Goal: Task Accomplishment & Management: Manage account settings

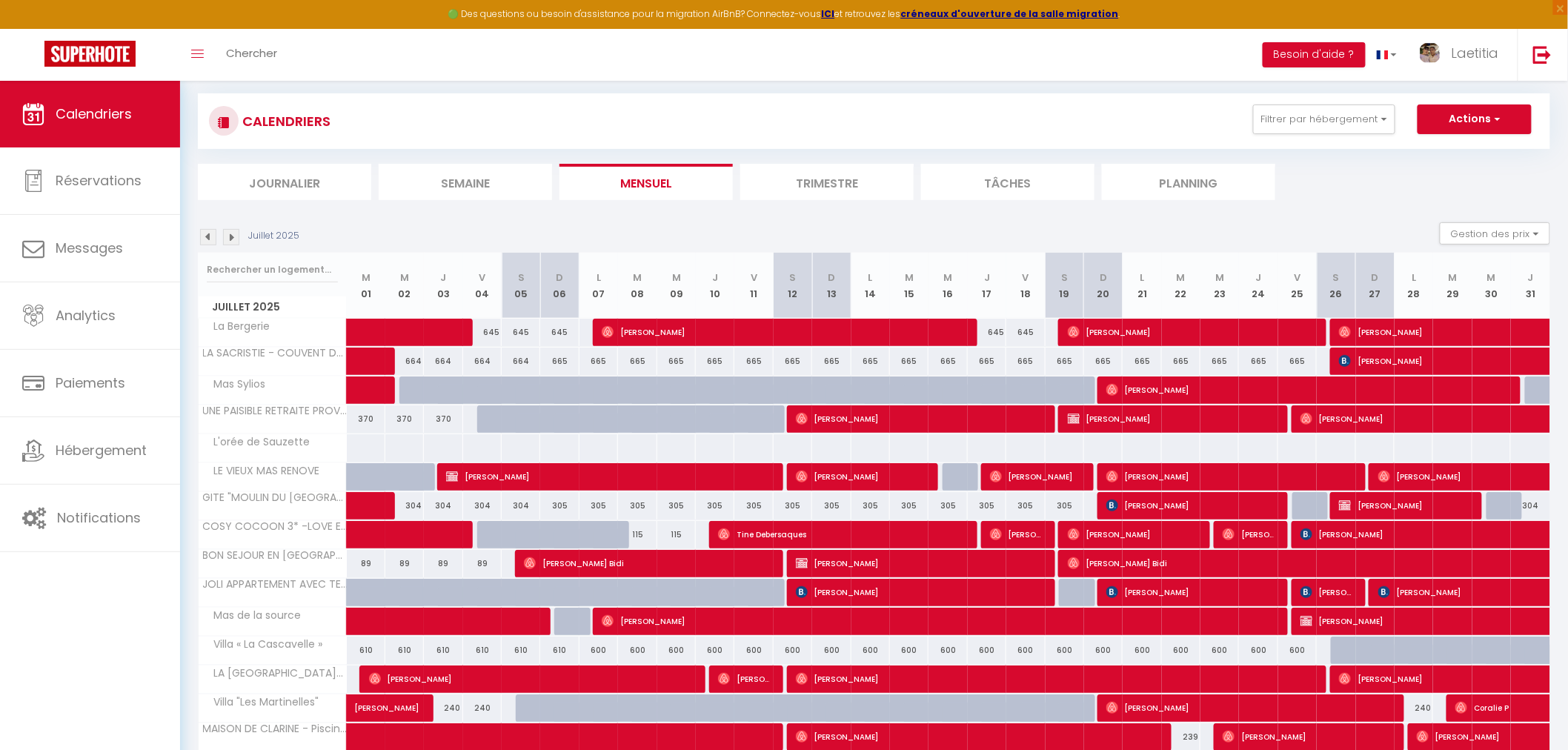
scroll to position [82, 0]
click at [1381, 122] on button "Filtrer par hébergement" at bounding box center [1324, 119] width 142 height 29
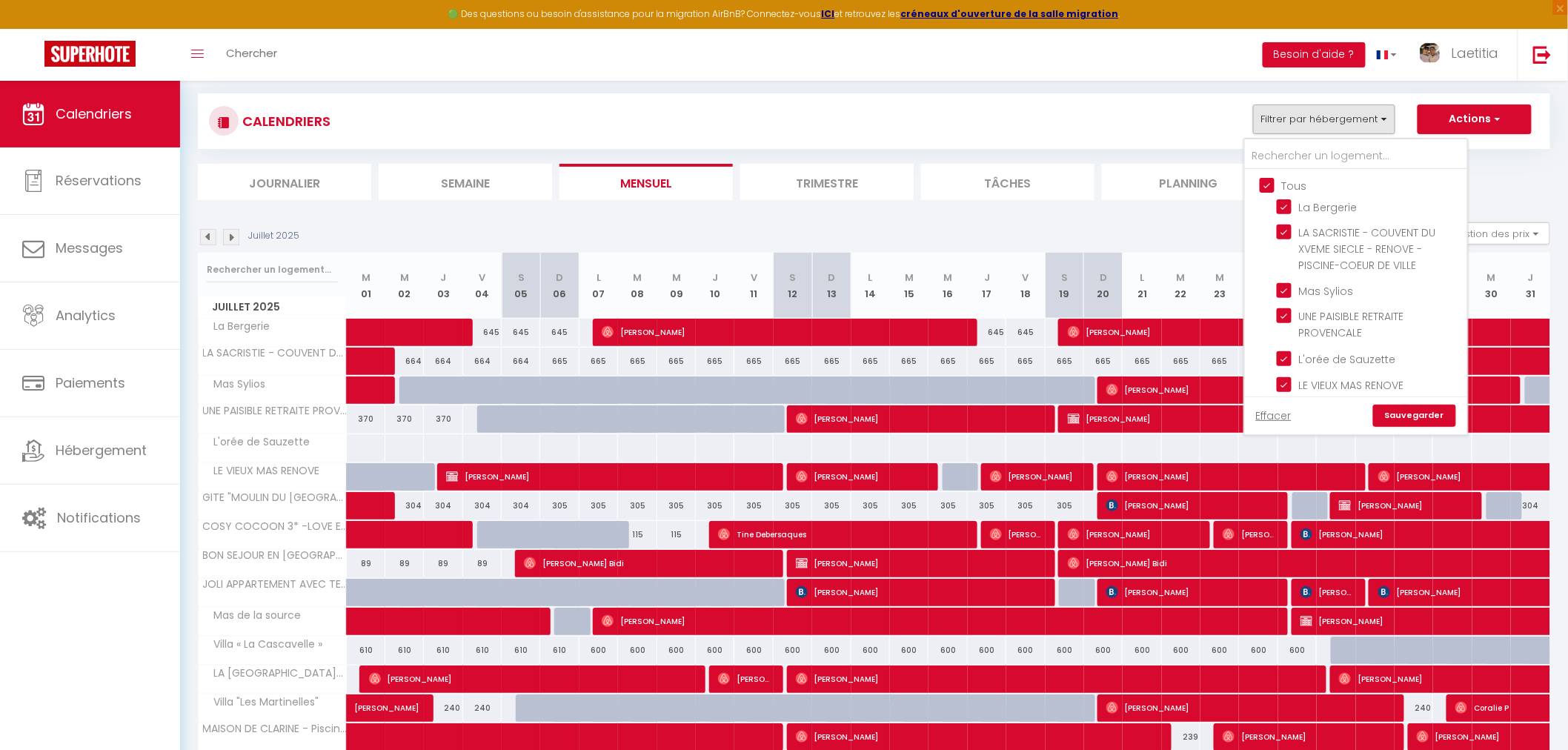
click at [1273, 186] on input "Tous" at bounding box center [1371, 184] width 223 height 15
checkbox input "false"
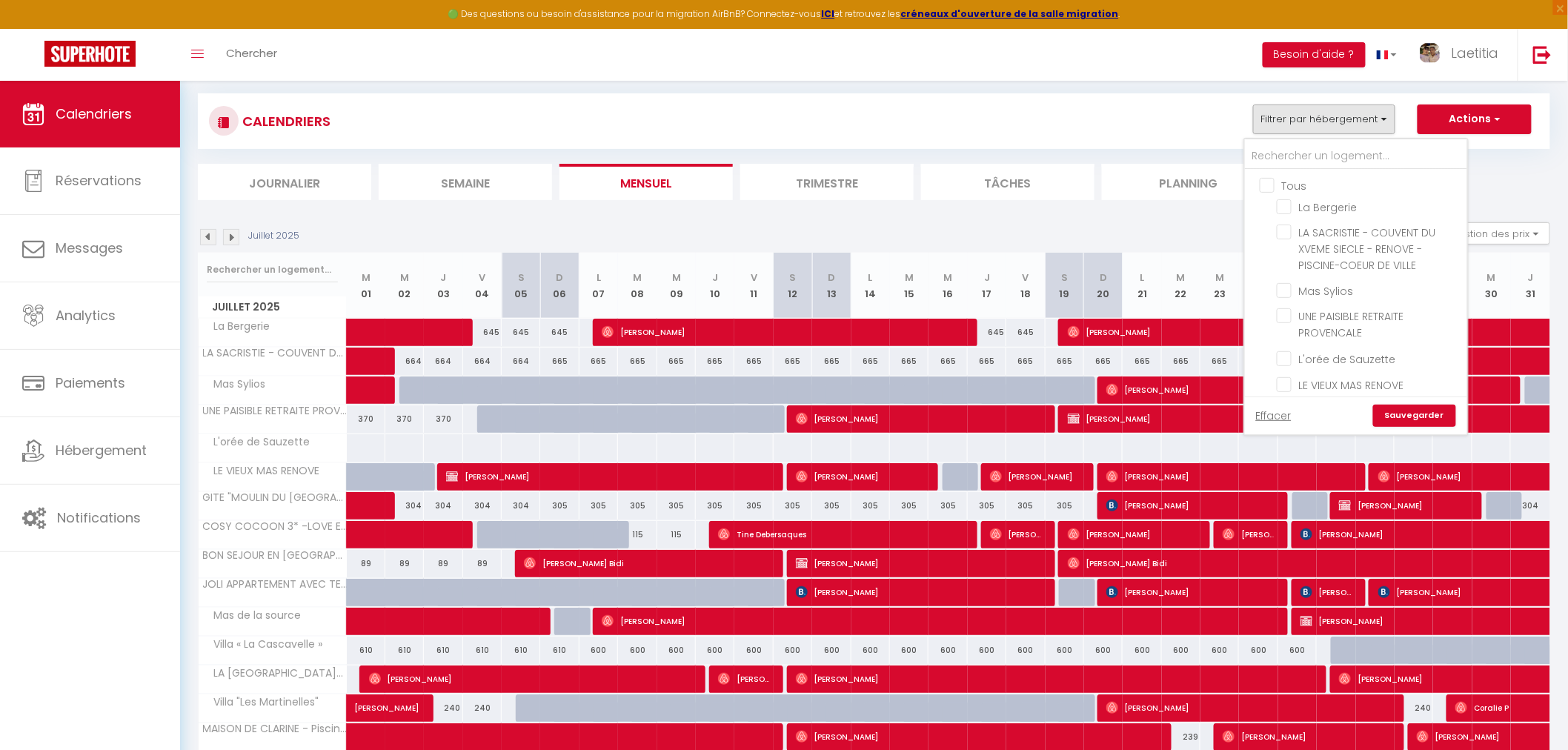
checkbox input "false"
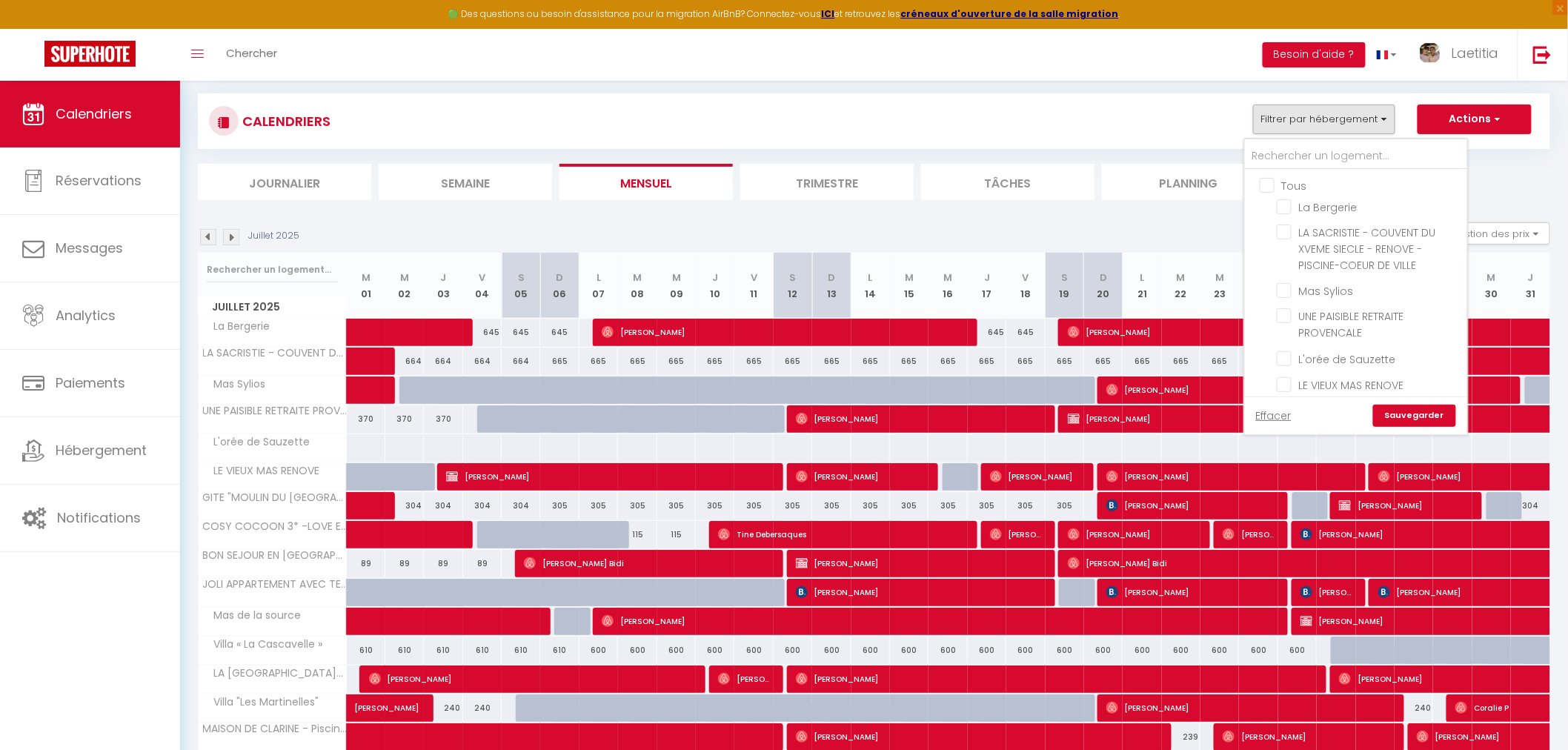
checkbox input "false"
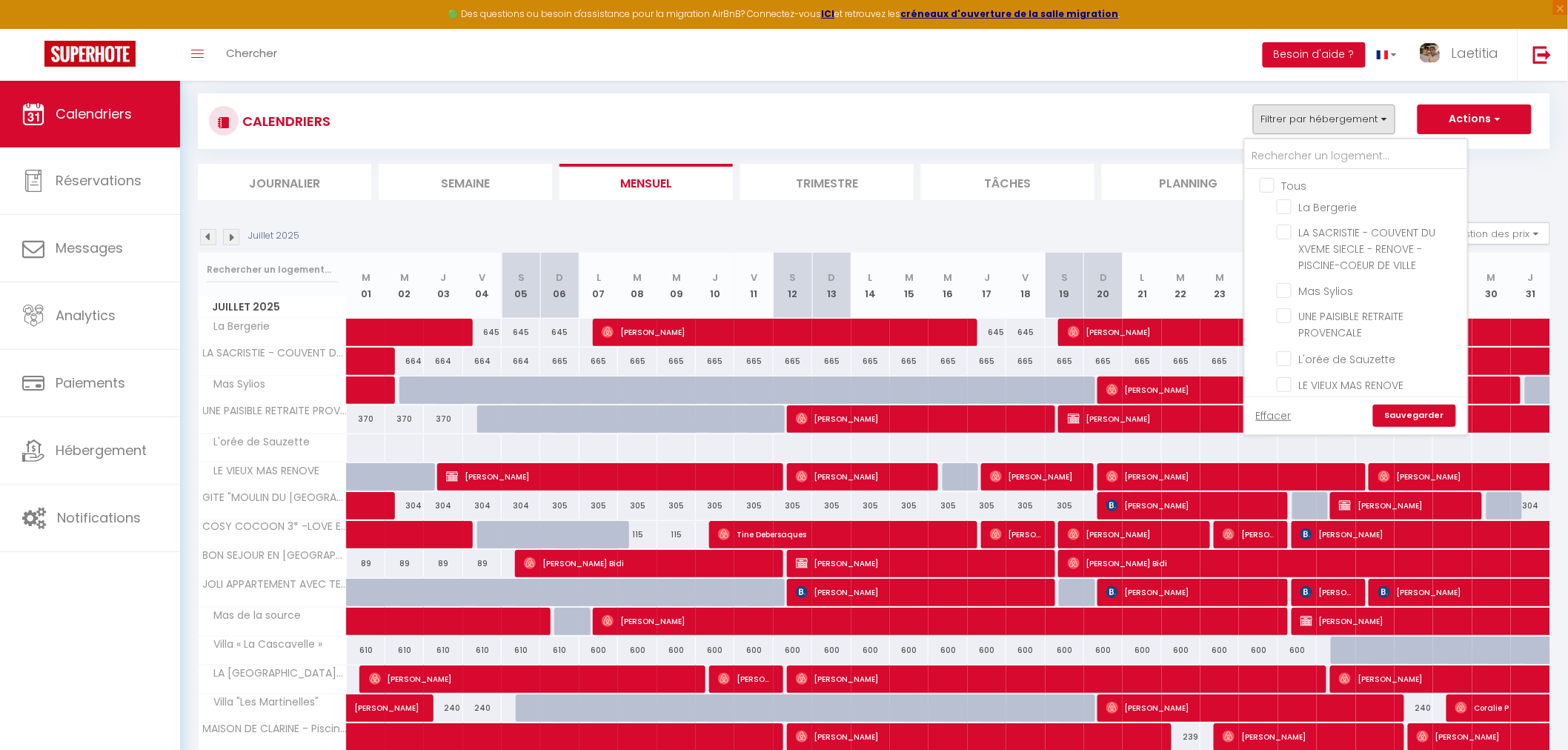
checkbox input "false"
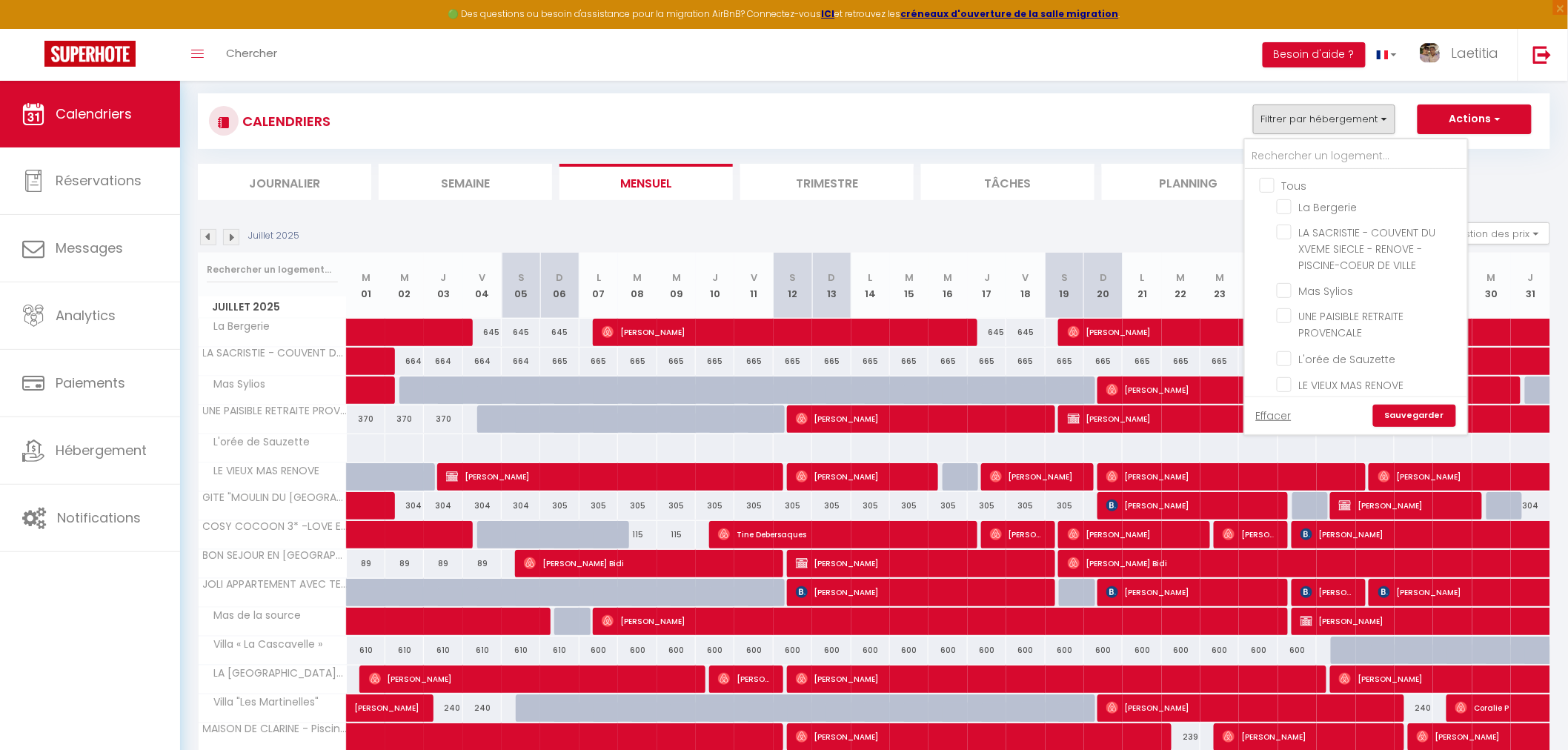
checkbox input "false"
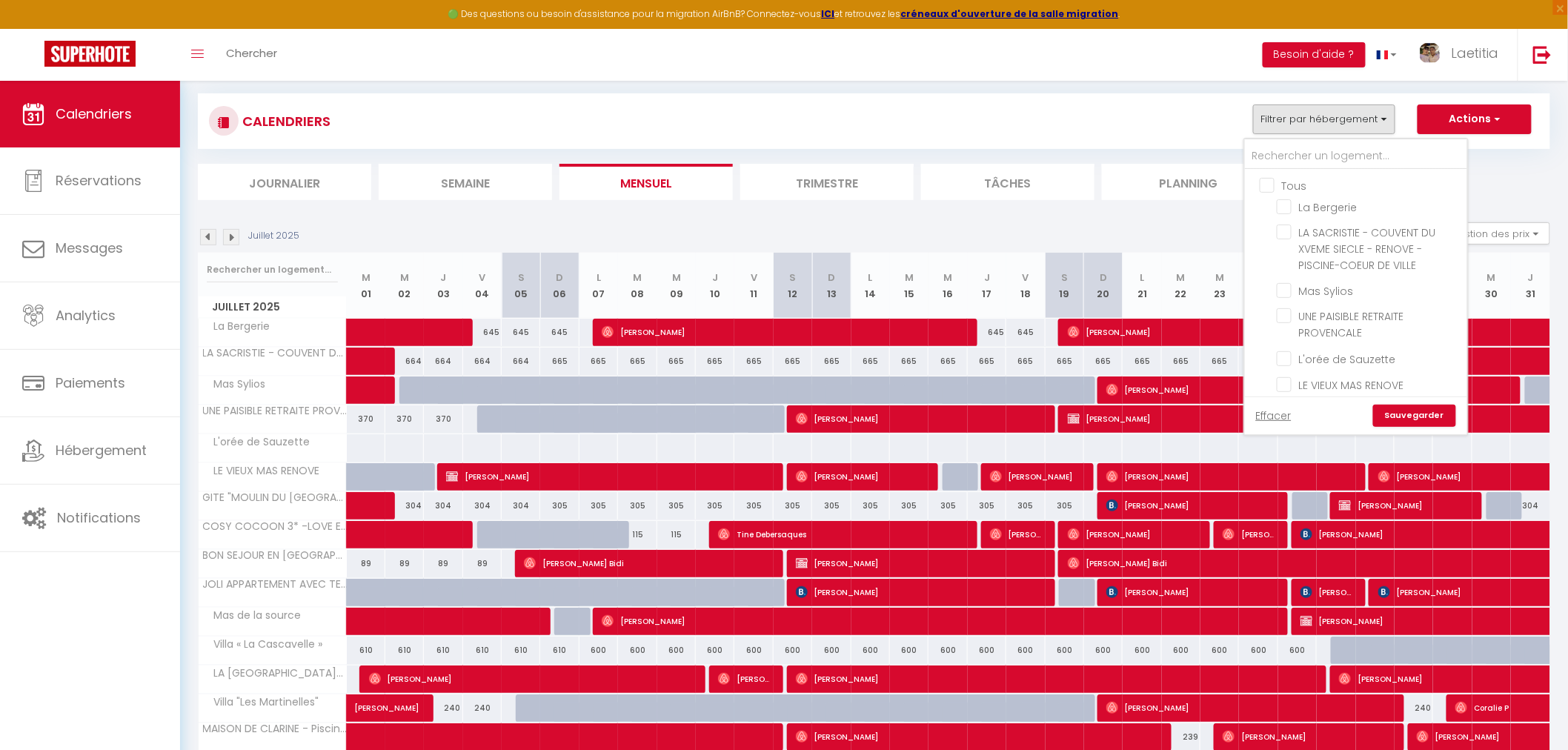
checkbox input "false"
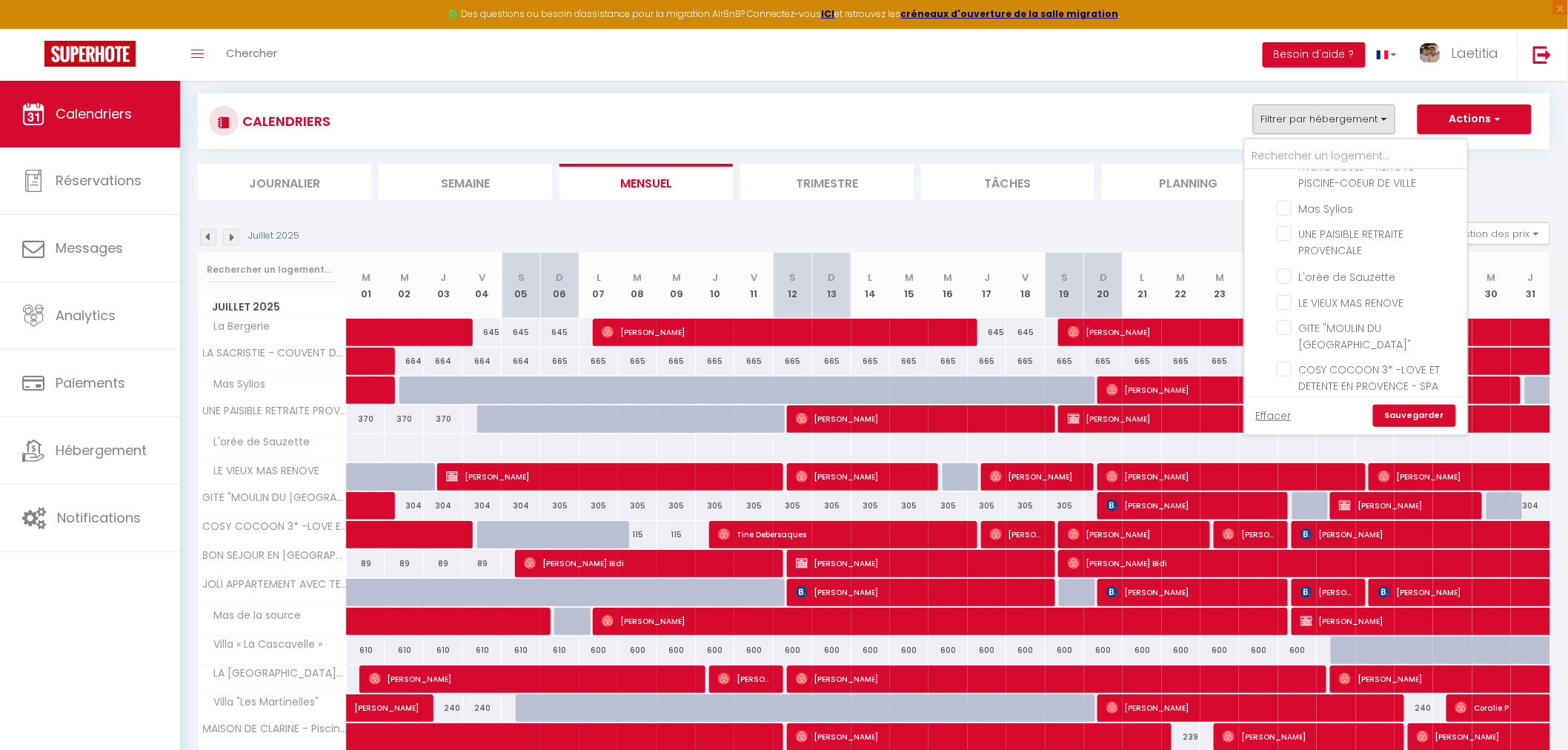
click at [1291, 328] on input "GITE "MOULIN DU [GEOGRAPHIC_DATA]"" at bounding box center [1369, 328] width 185 height 15
checkbox input "true"
click at [1398, 415] on link "Sauvegarder" at bounding box center [1414, 415] width 83 height 22
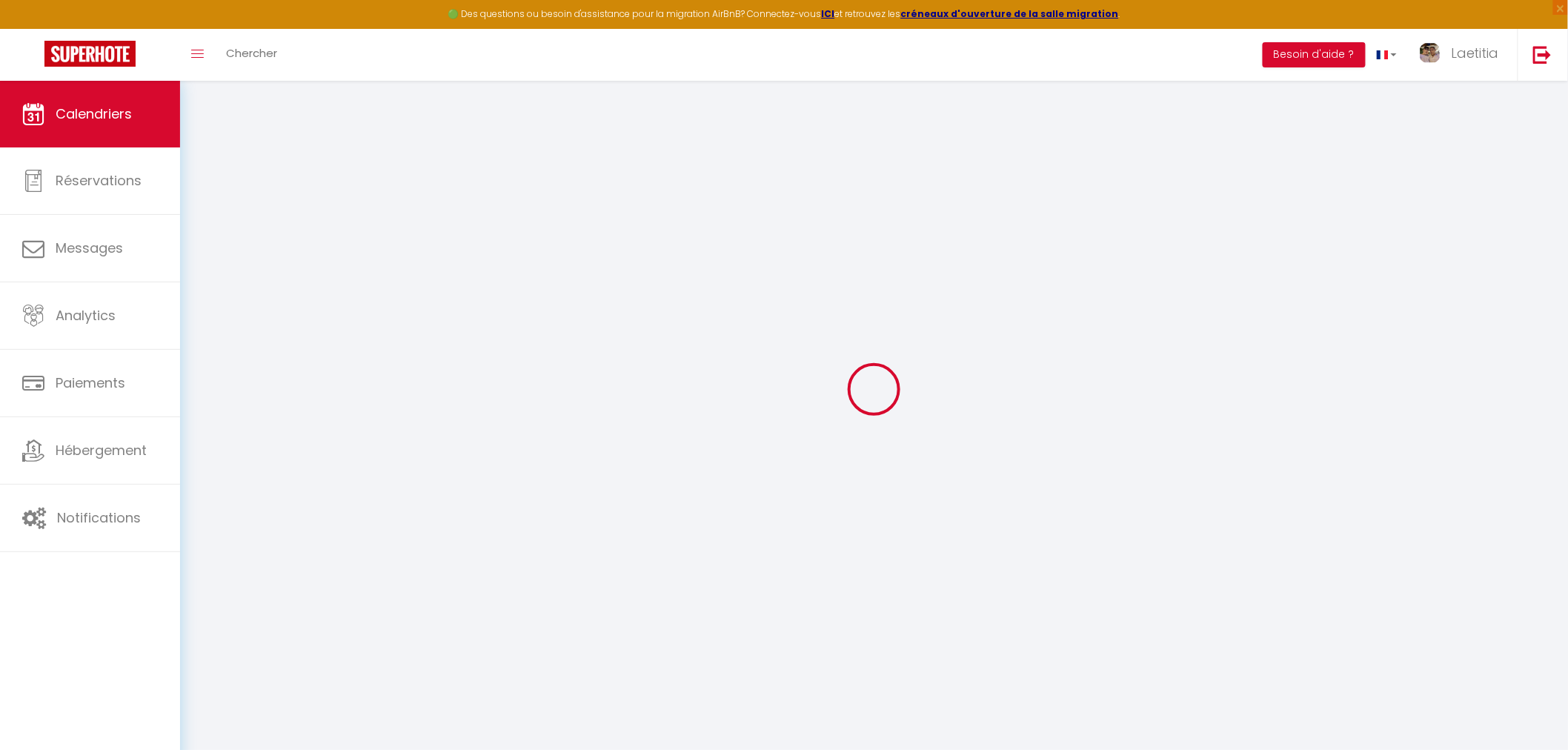
scroll to position [80, 0]
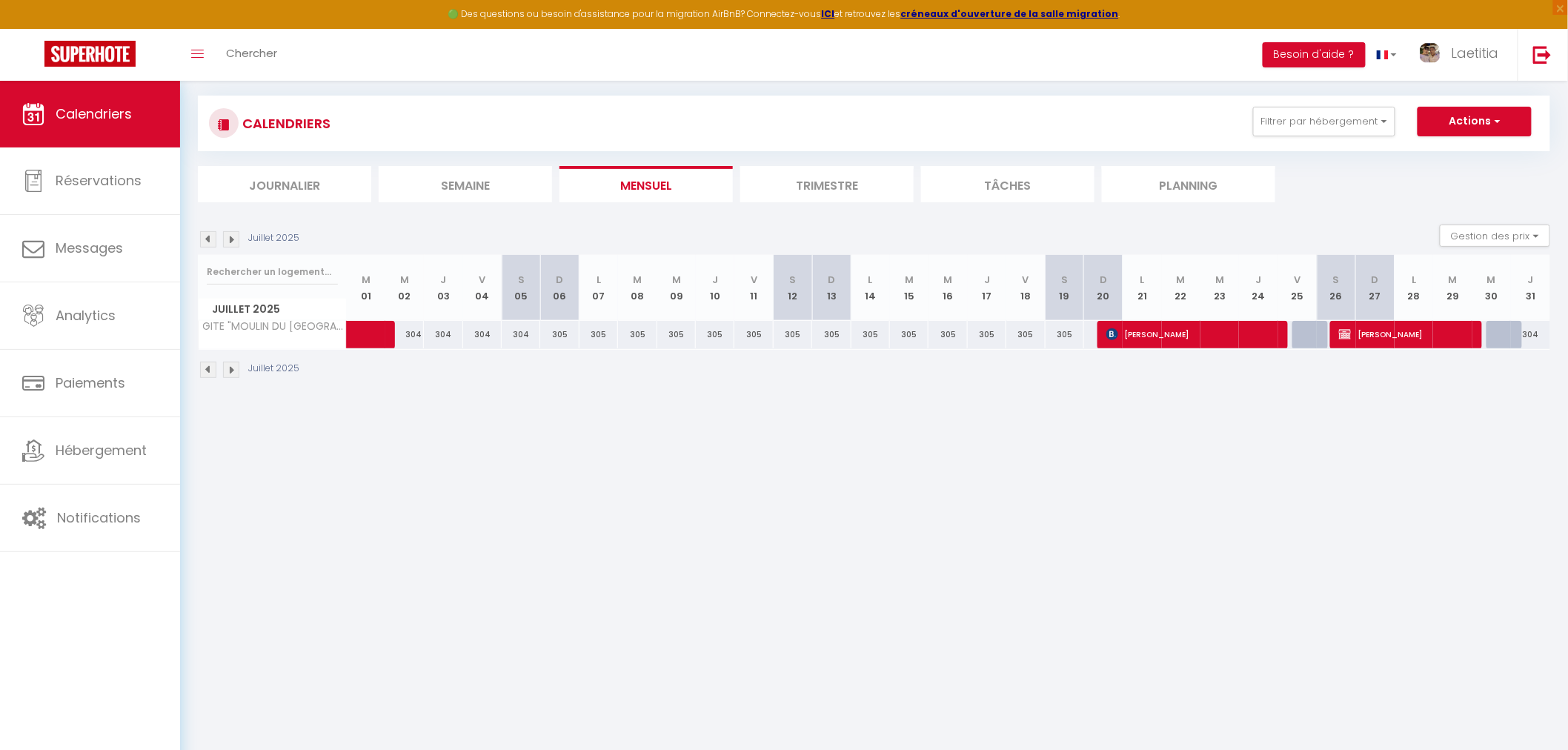
click at [235, 234] on img at bounding box center [231, 239] width 16 height 16
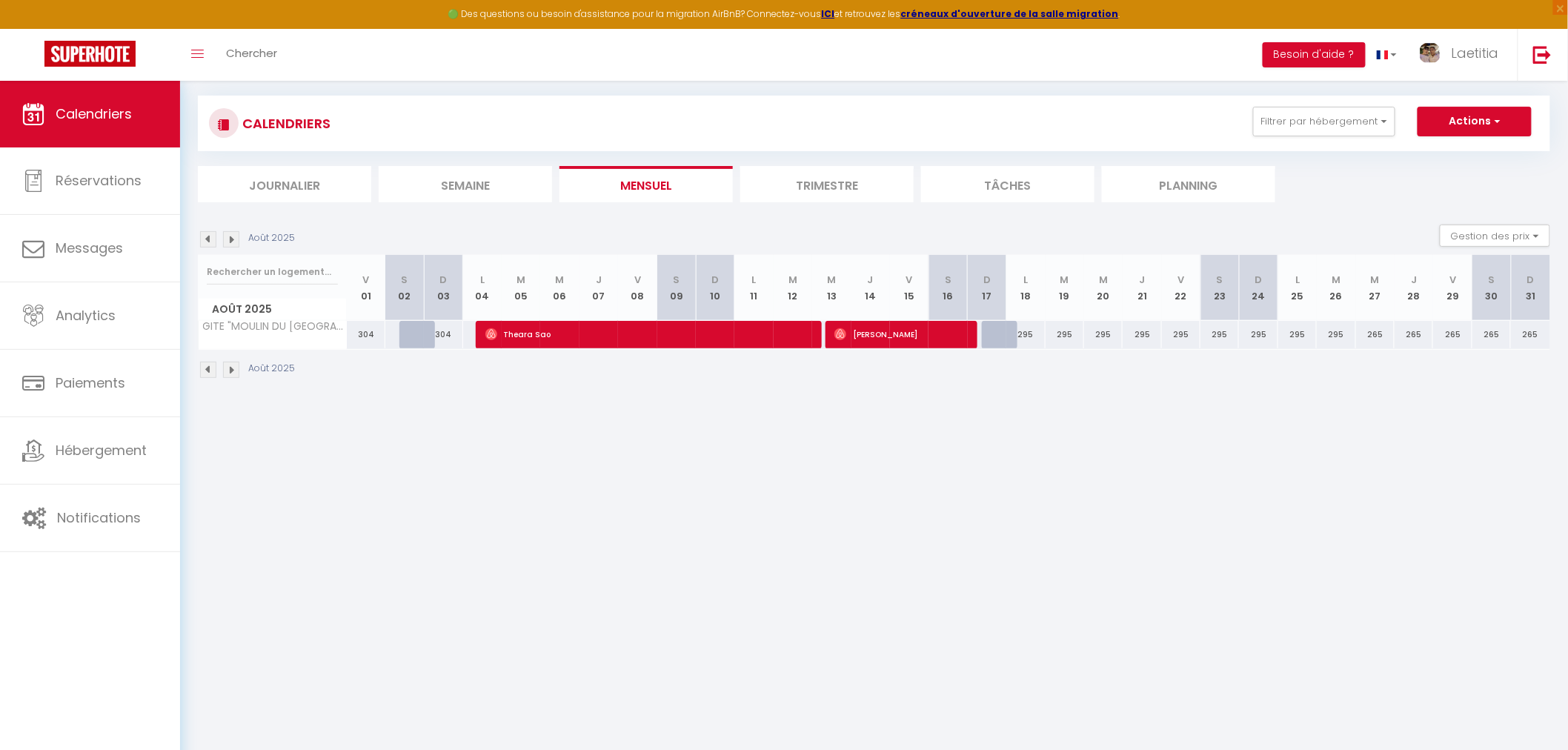
click at [235, 234] on img at bounding box center [231, 239] width 16 height 16
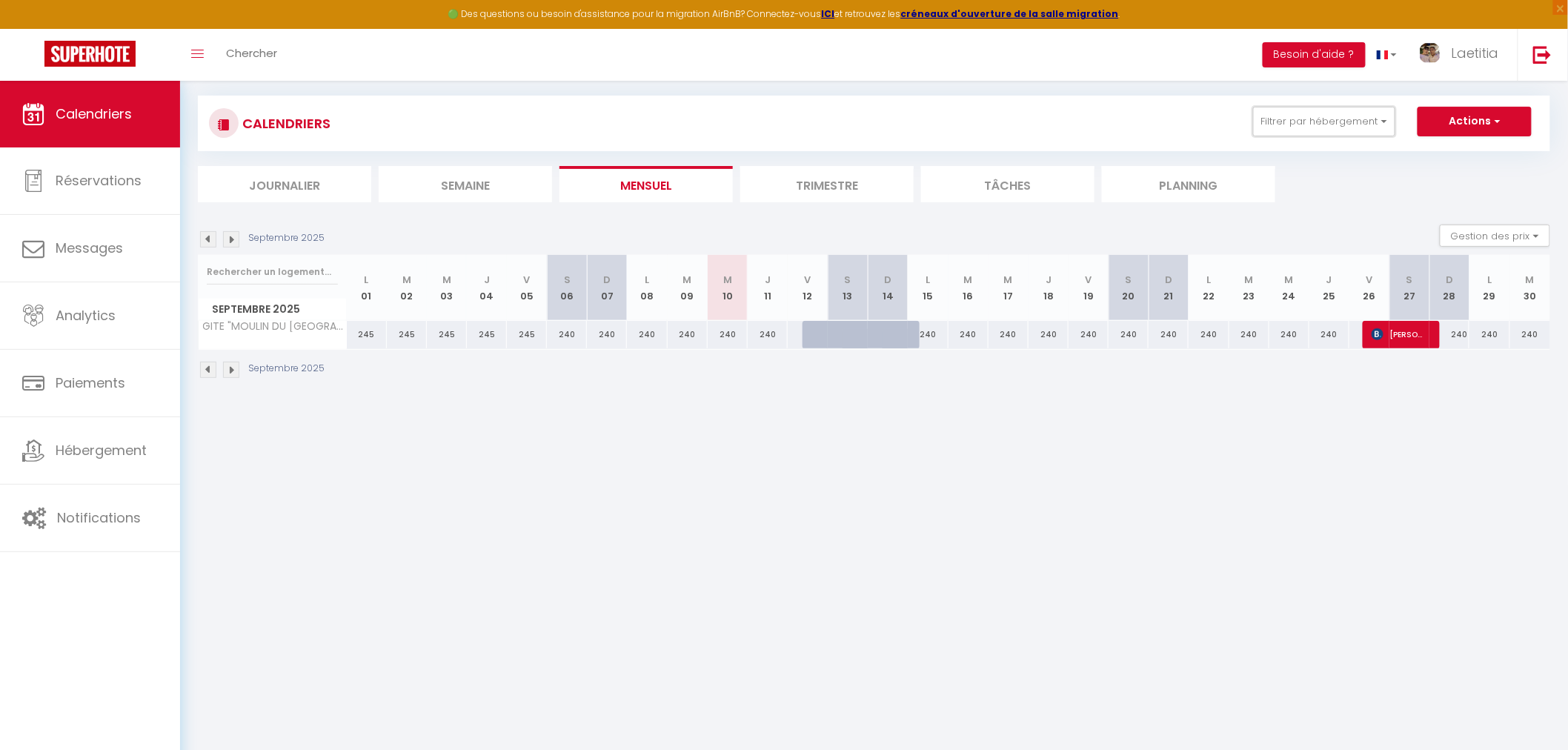
click at [1387, 111] on button "Filtrer par hébergement" at bounding box center [1324, 121] width 142 height 29
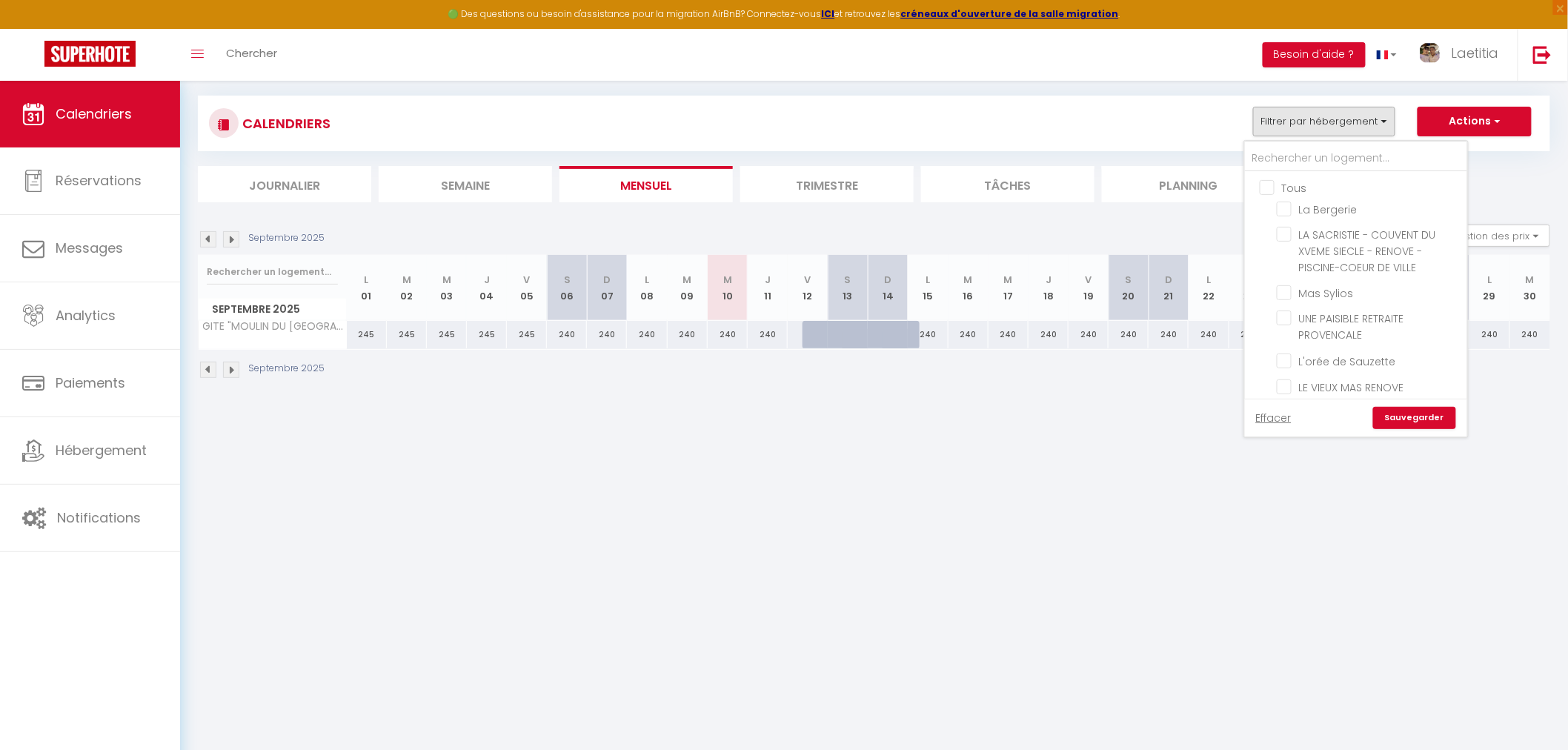
drag, startPoint x: 1027, startPoint y: 108, endPoint x: 865, endPoint y: 120, distance: 162.4
click at [1026, 108] on div "CALENDRIERS Filtrer par hébergement Tous La Bergerie LA SACRISTIE - COUVENT DU …" at bounding box center [873, 123] width 1330 height 34
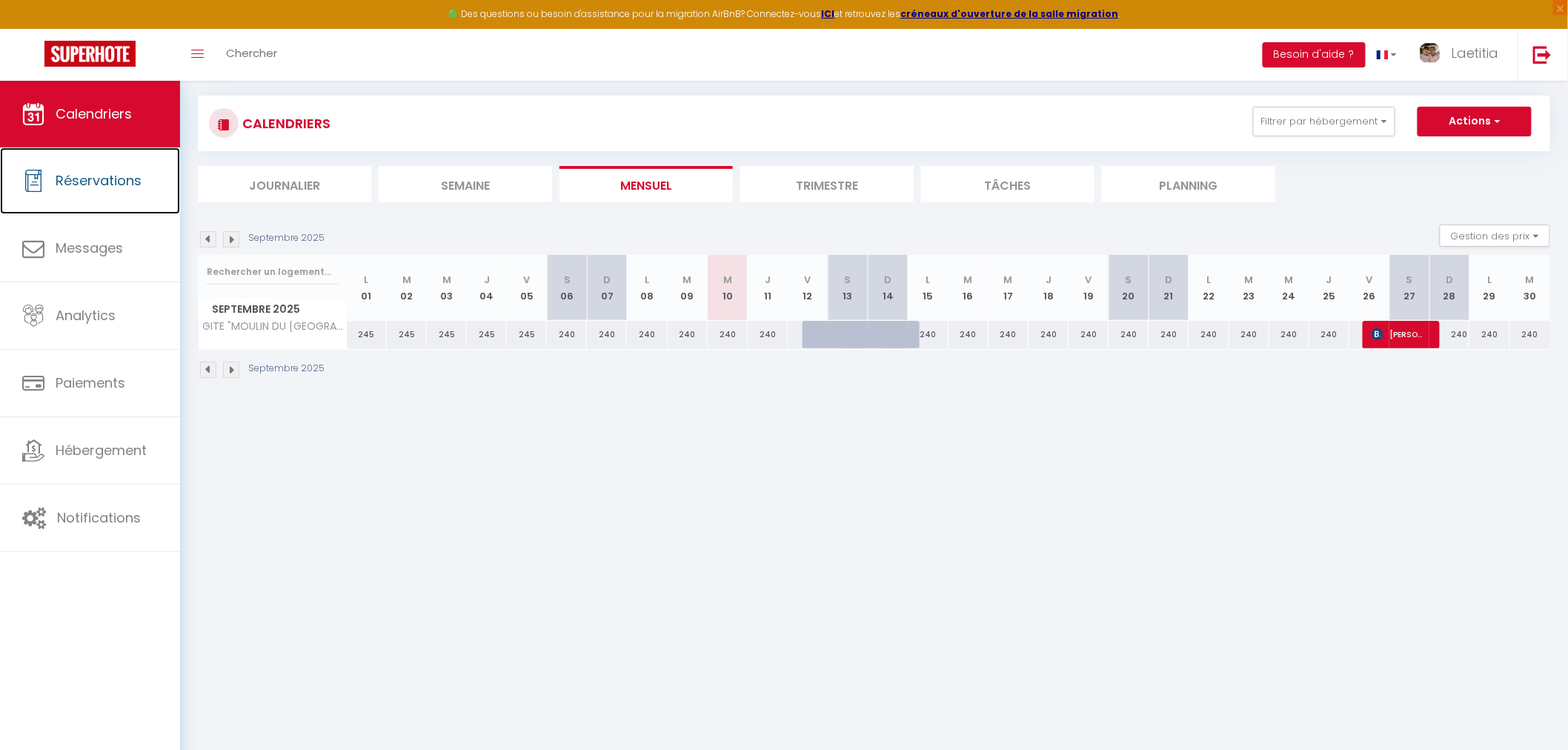
click at [131, 189] on span "Réservations" at bounding box center [99, 181] width 86 height 18
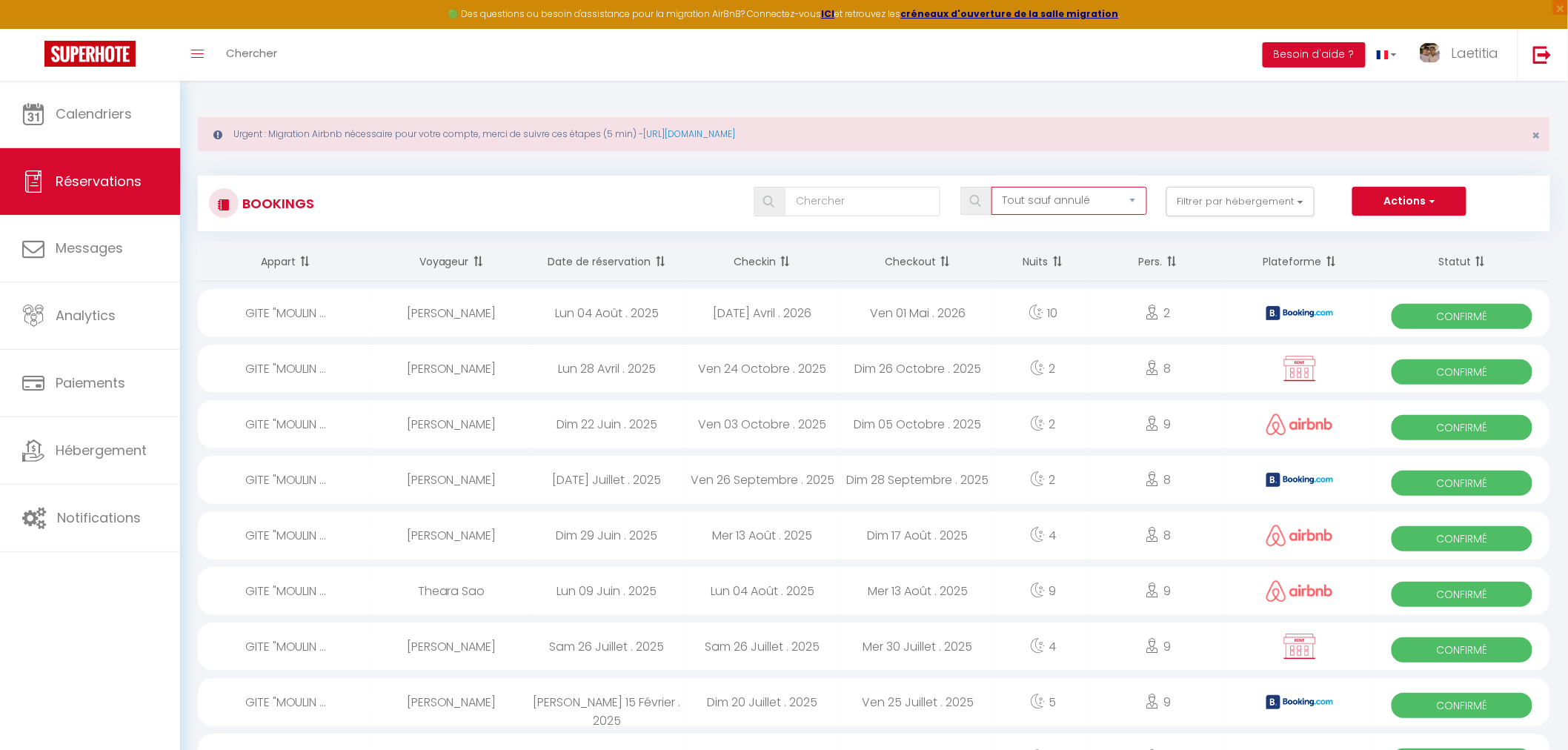
click at [1134, 197] on select "Tous les statuts Annulé Confirmé Non Confirmé Tout sauf annulé No Show Request" at bounding box center [1069, 201] width 155 height 28
select select "cancelled"
click at [993, 187] on select "Tous les statuts Annulé Confirmé Non Confirmé Tout sauf annulé No Show Request" at bounding box center [1069, 201] width 155 height 28
checkbox input "false"
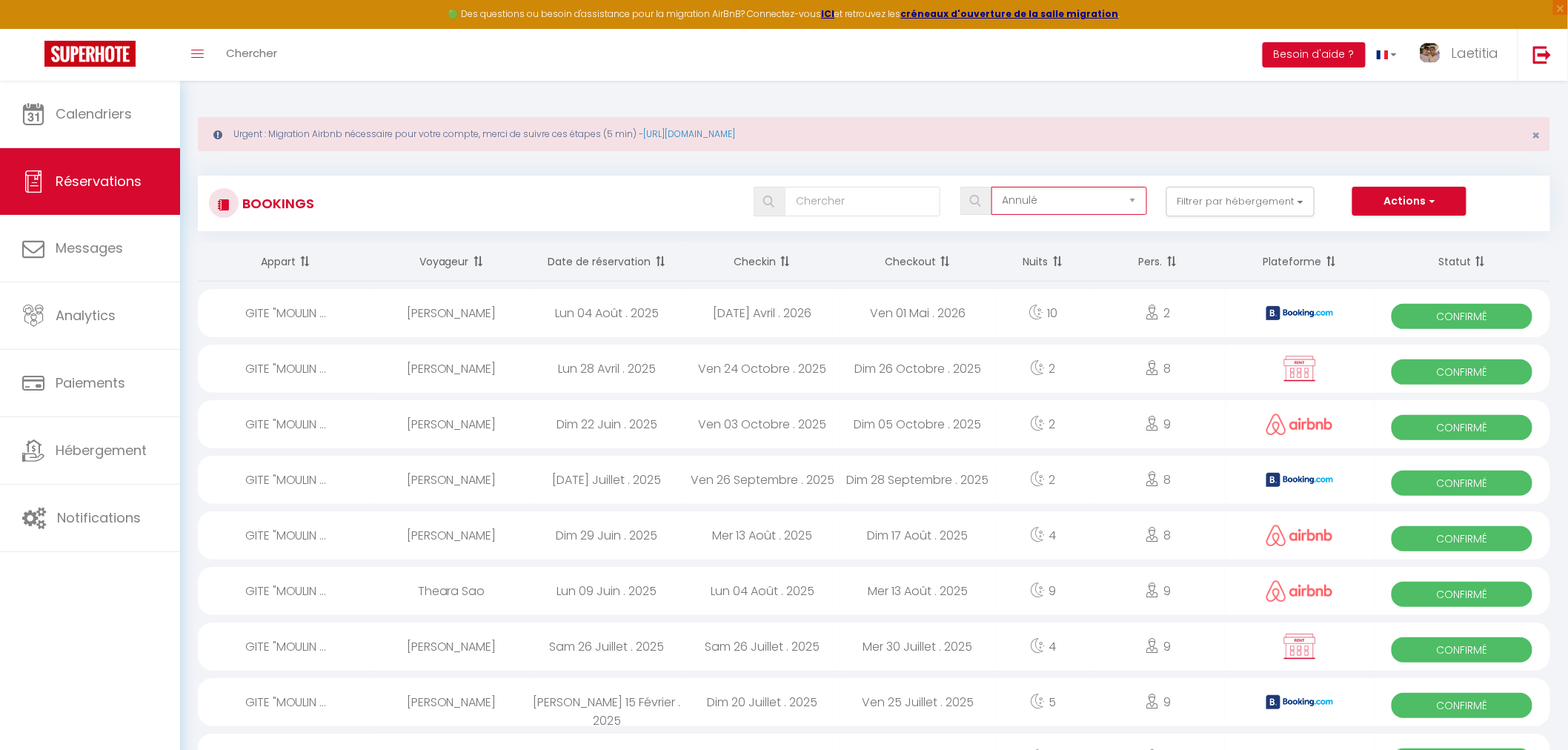
checkbox input "false"
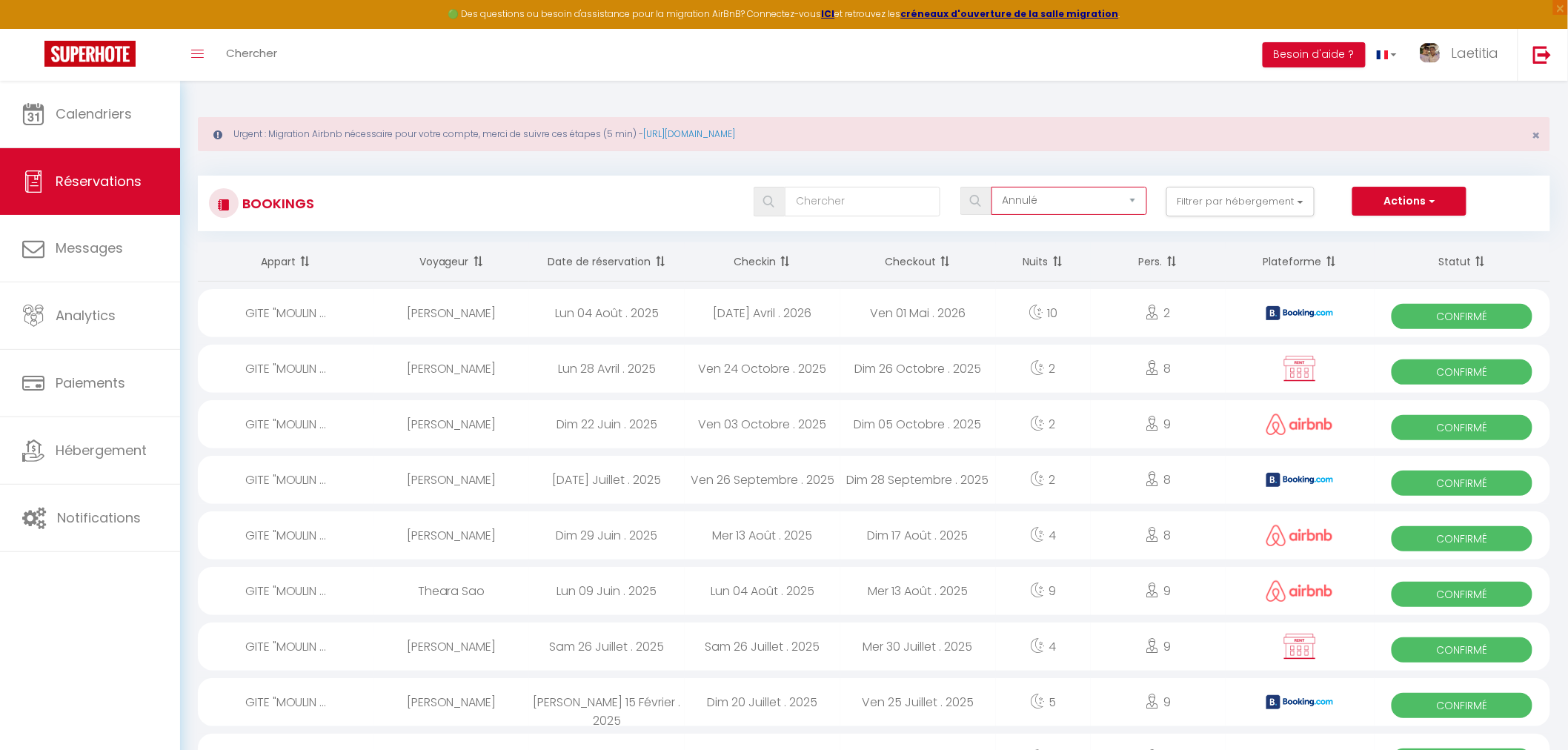
checkbox input "false"
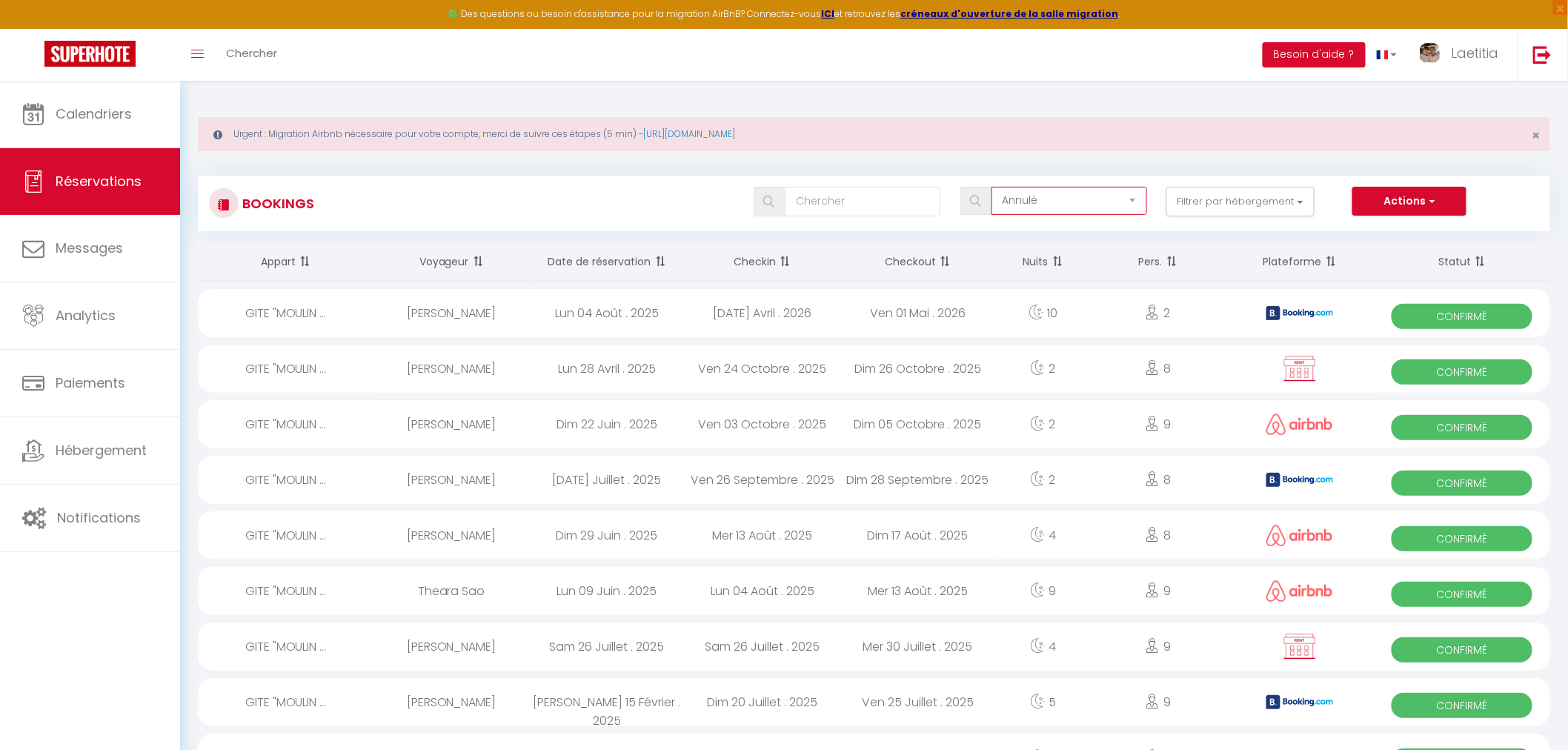
checkbox input "false"
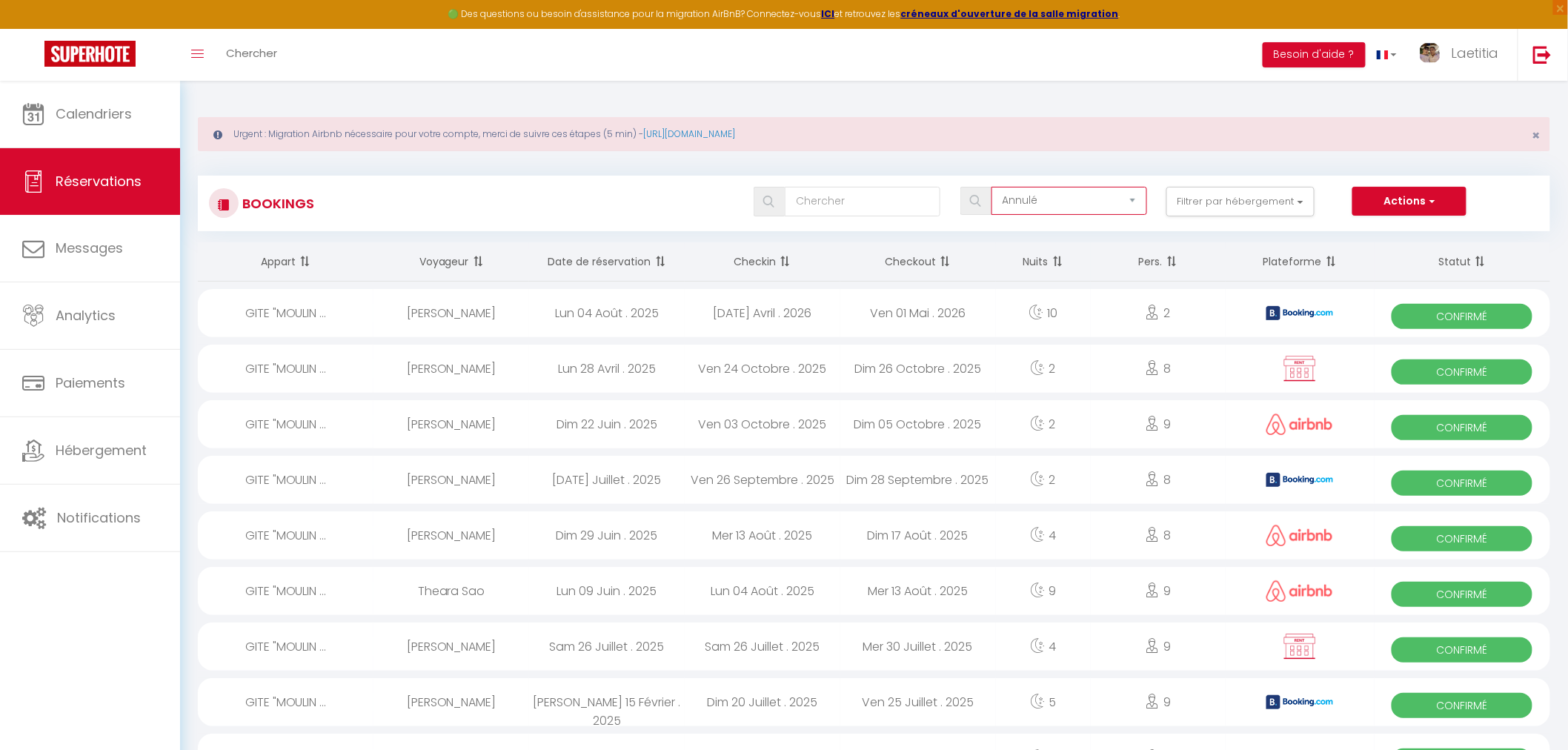
checkbox input "false"
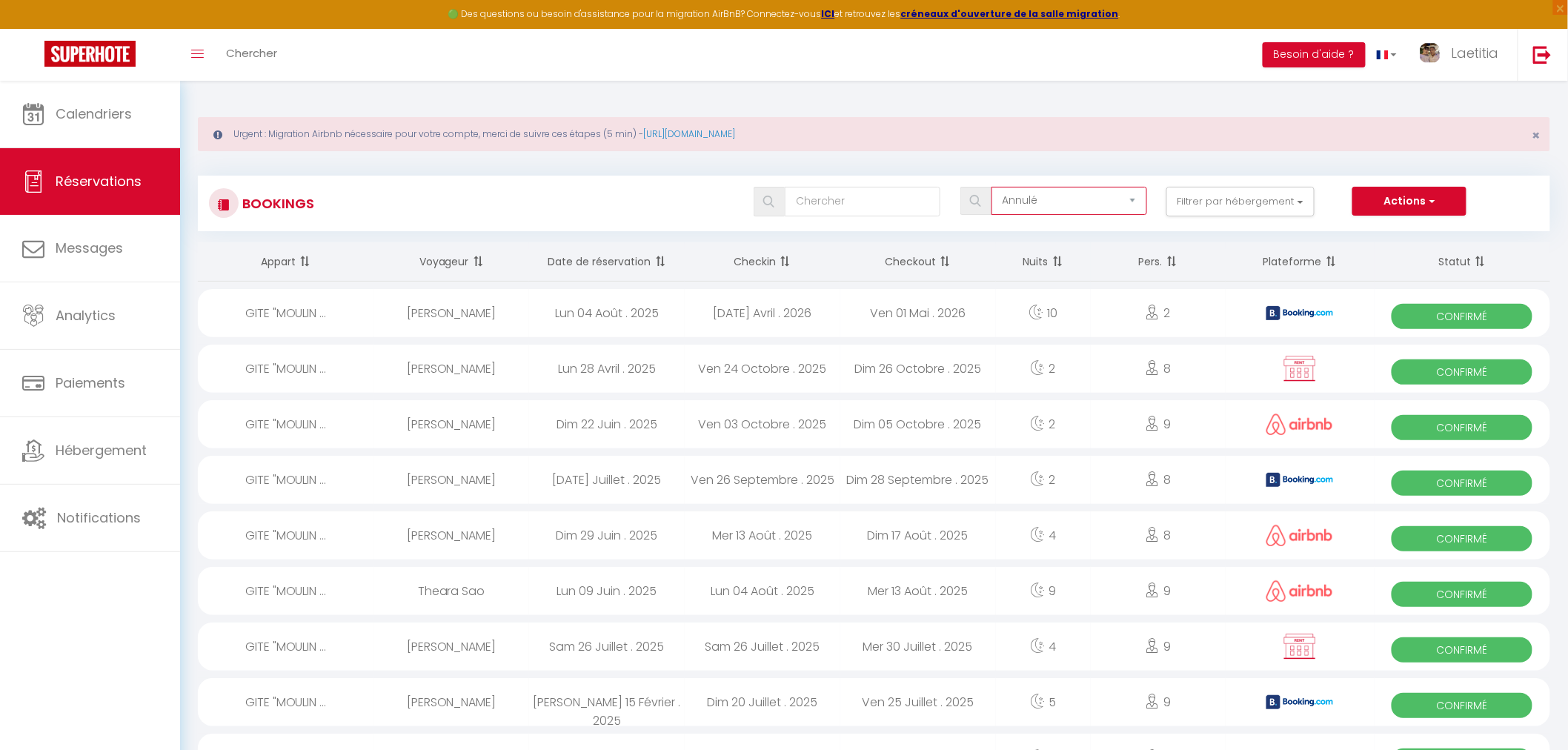
checkbox input "false"
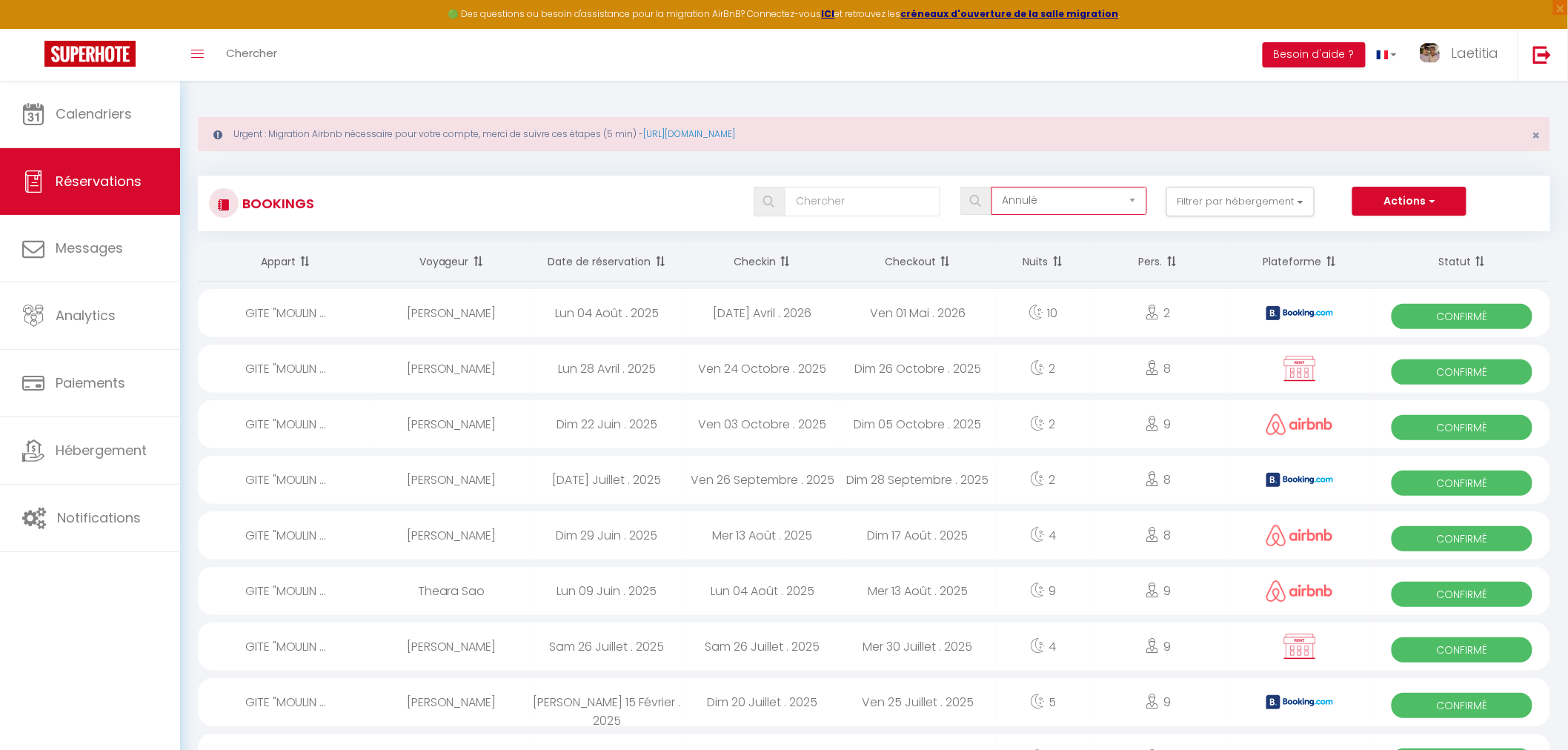
checkbox input "false"
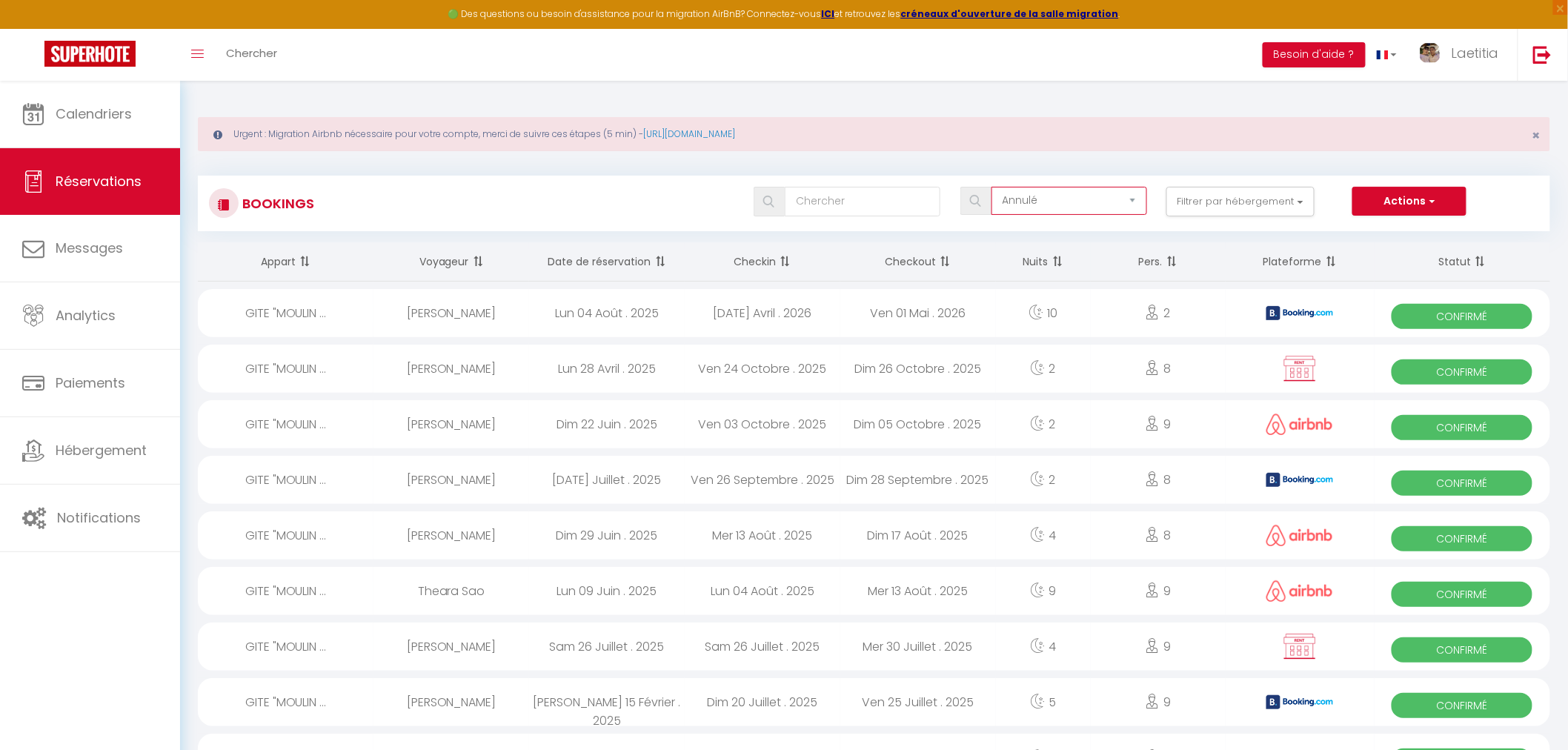
checkbox input "false"
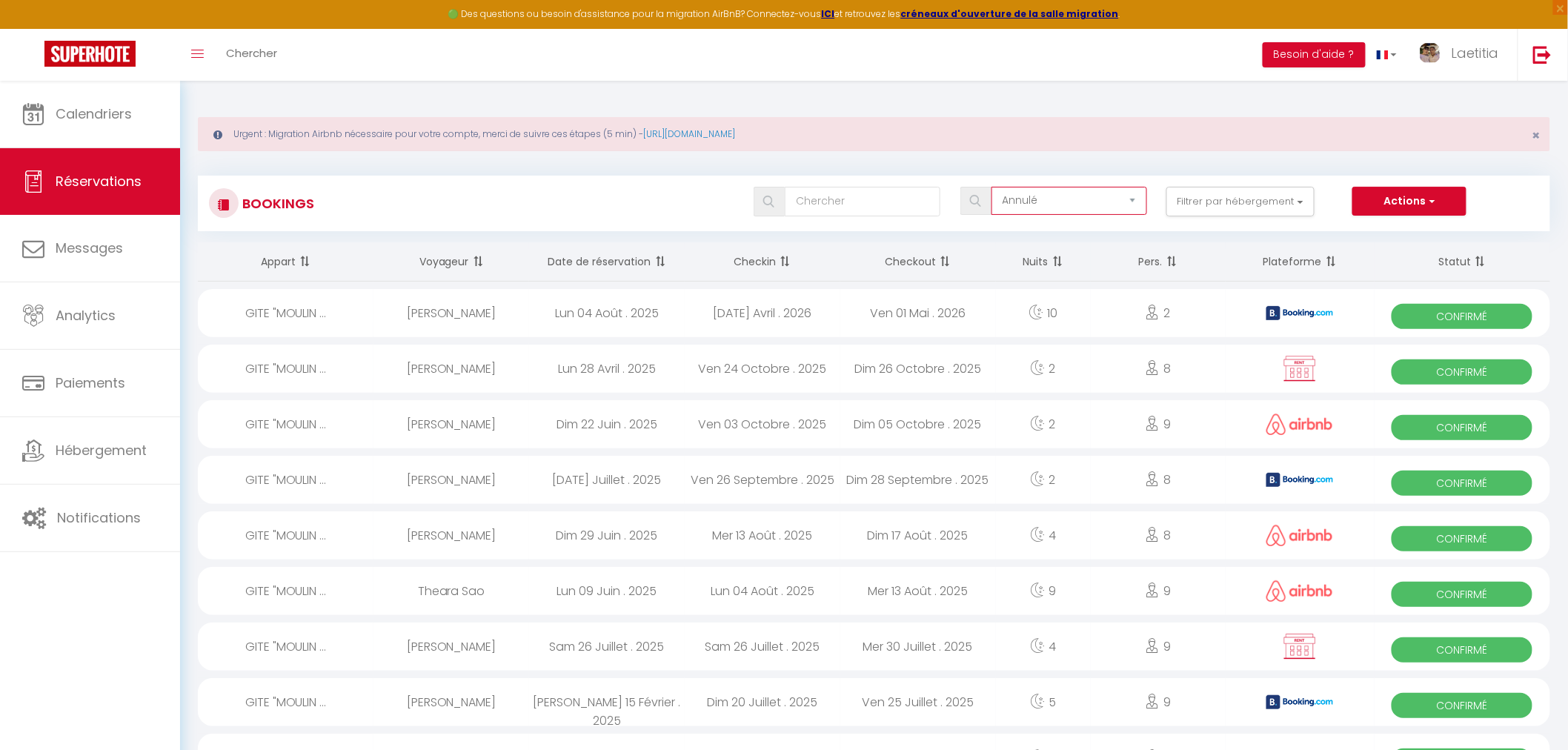
checkbox input "false"
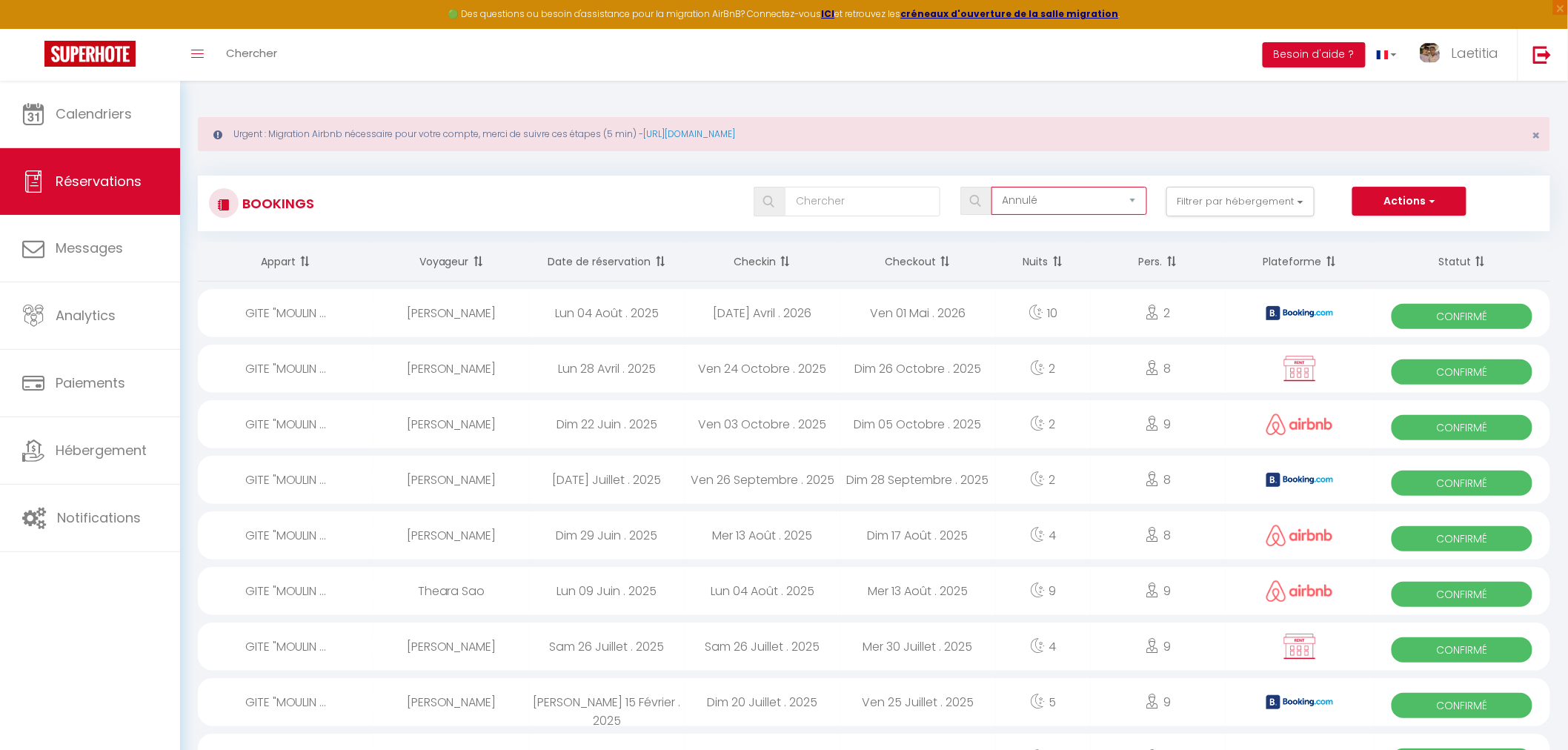
checkbox input "false"
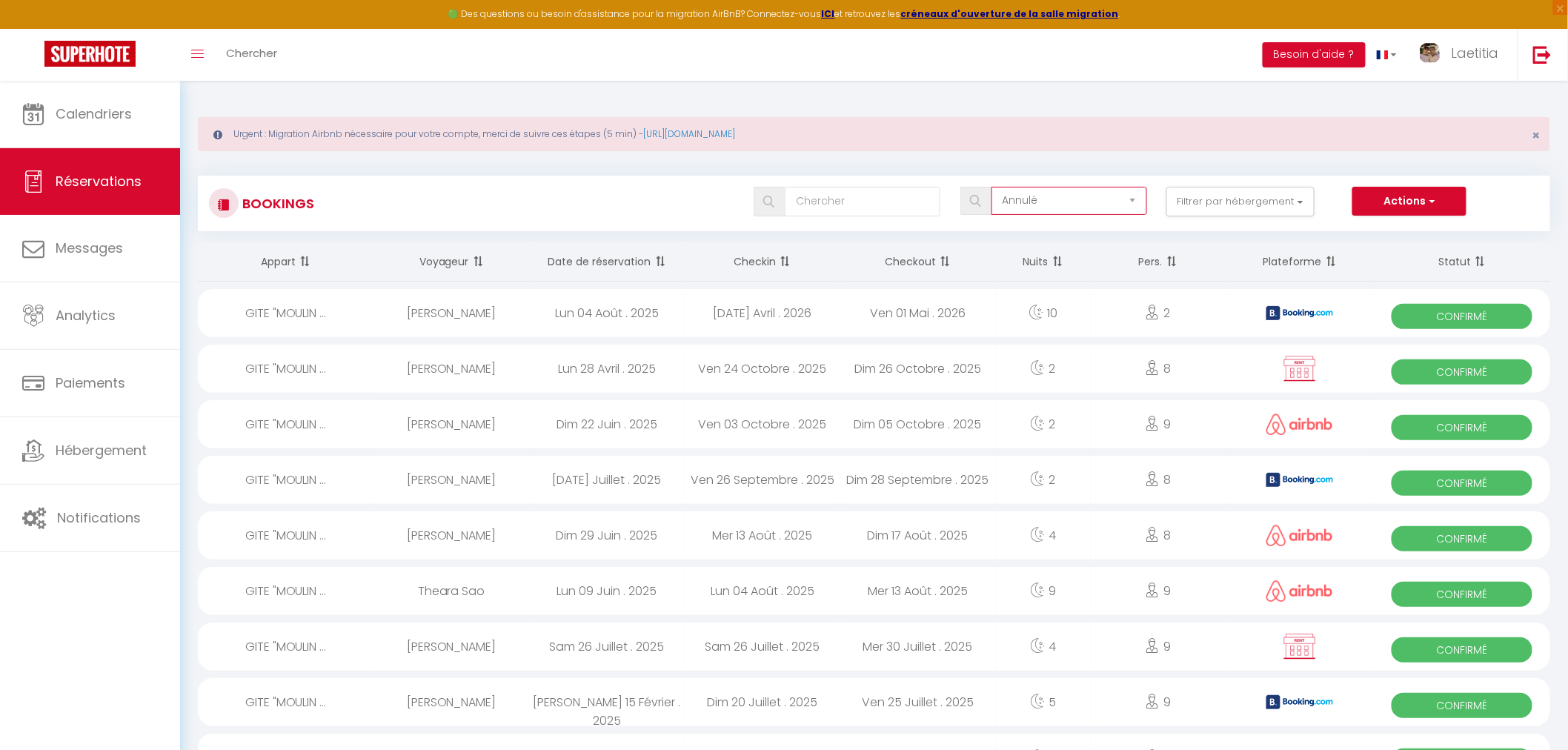
checkbox input "false"
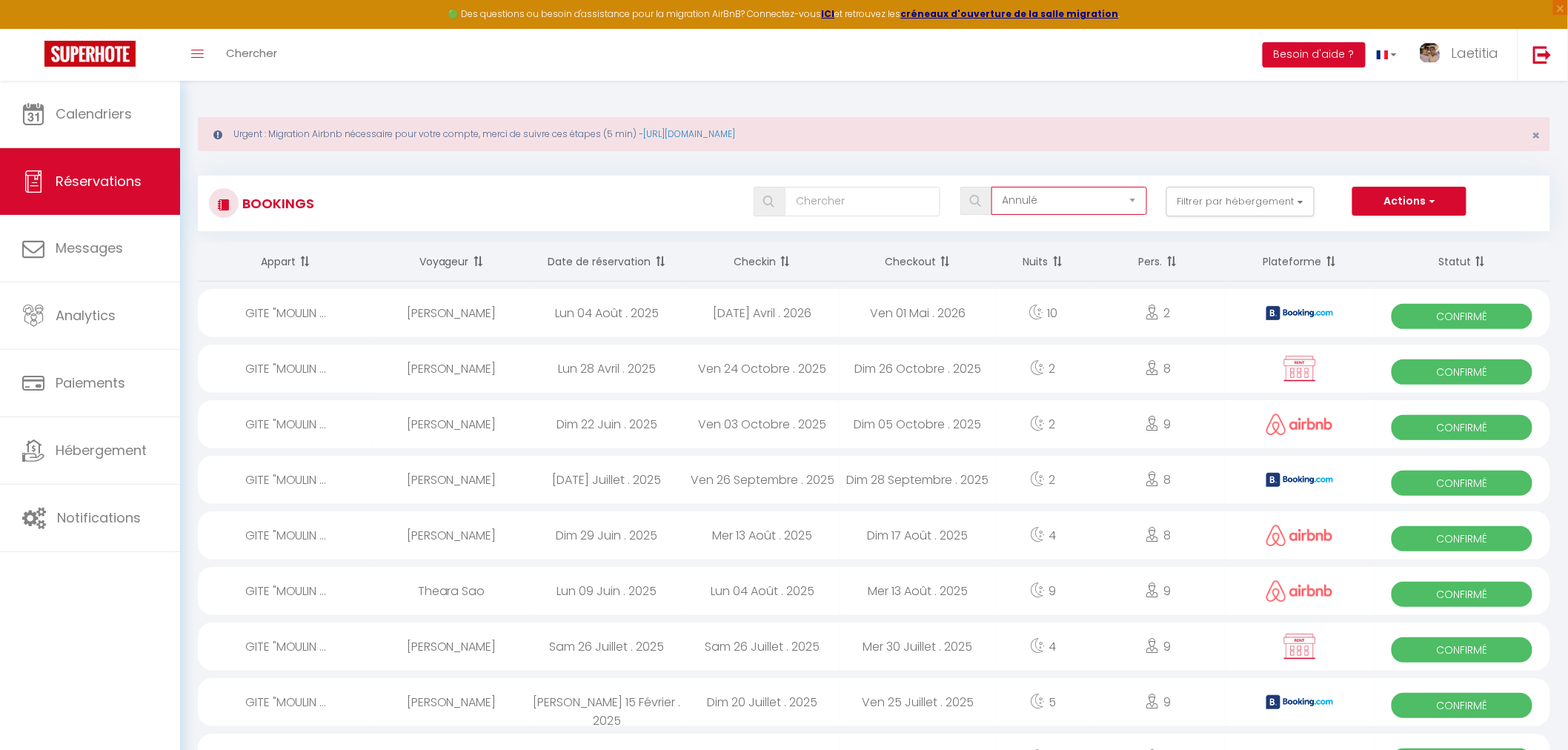
checkbox input "false"
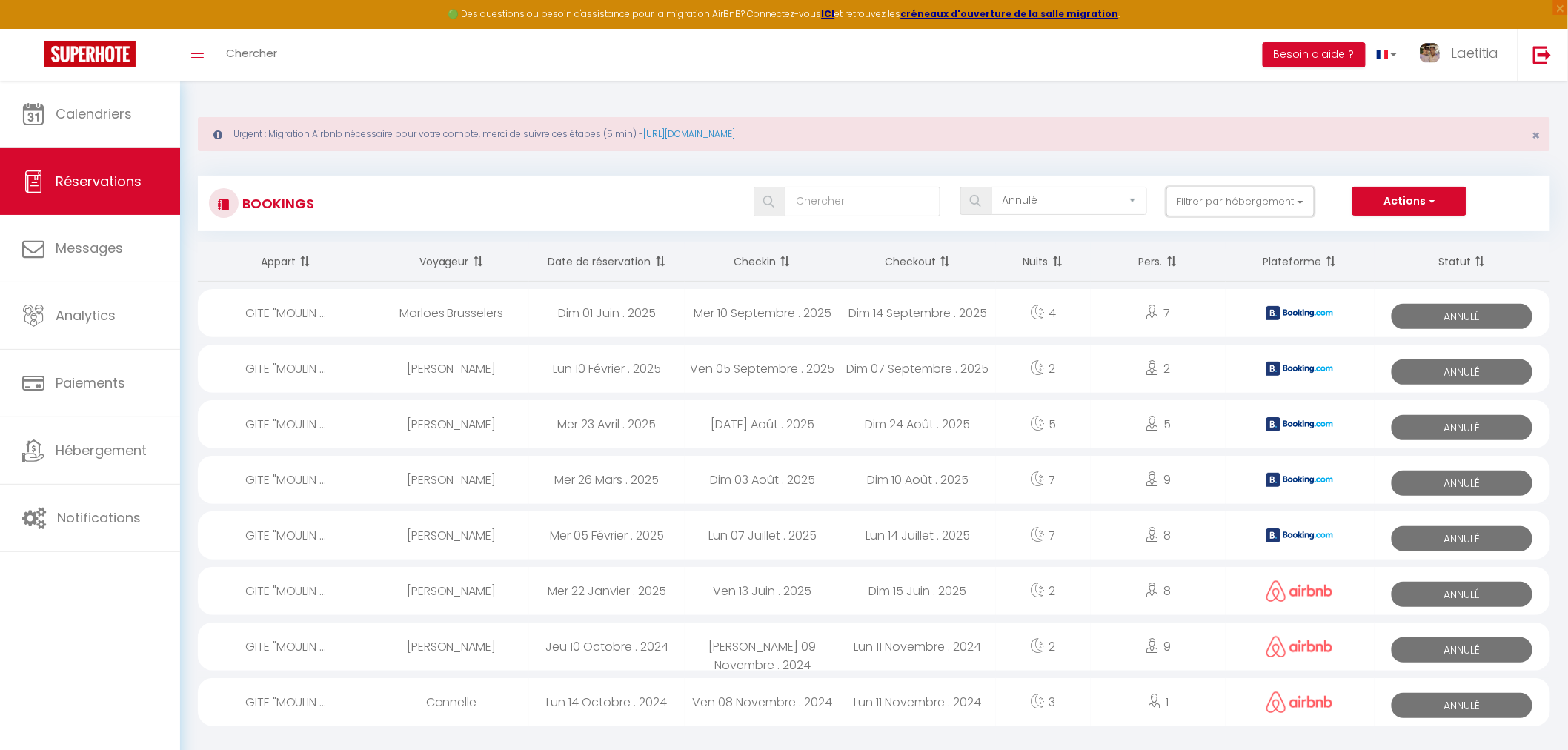
click at [1306, 195] on button "Filtrer par hébergement" at bounding box center [1240, 202] width 148 height 29
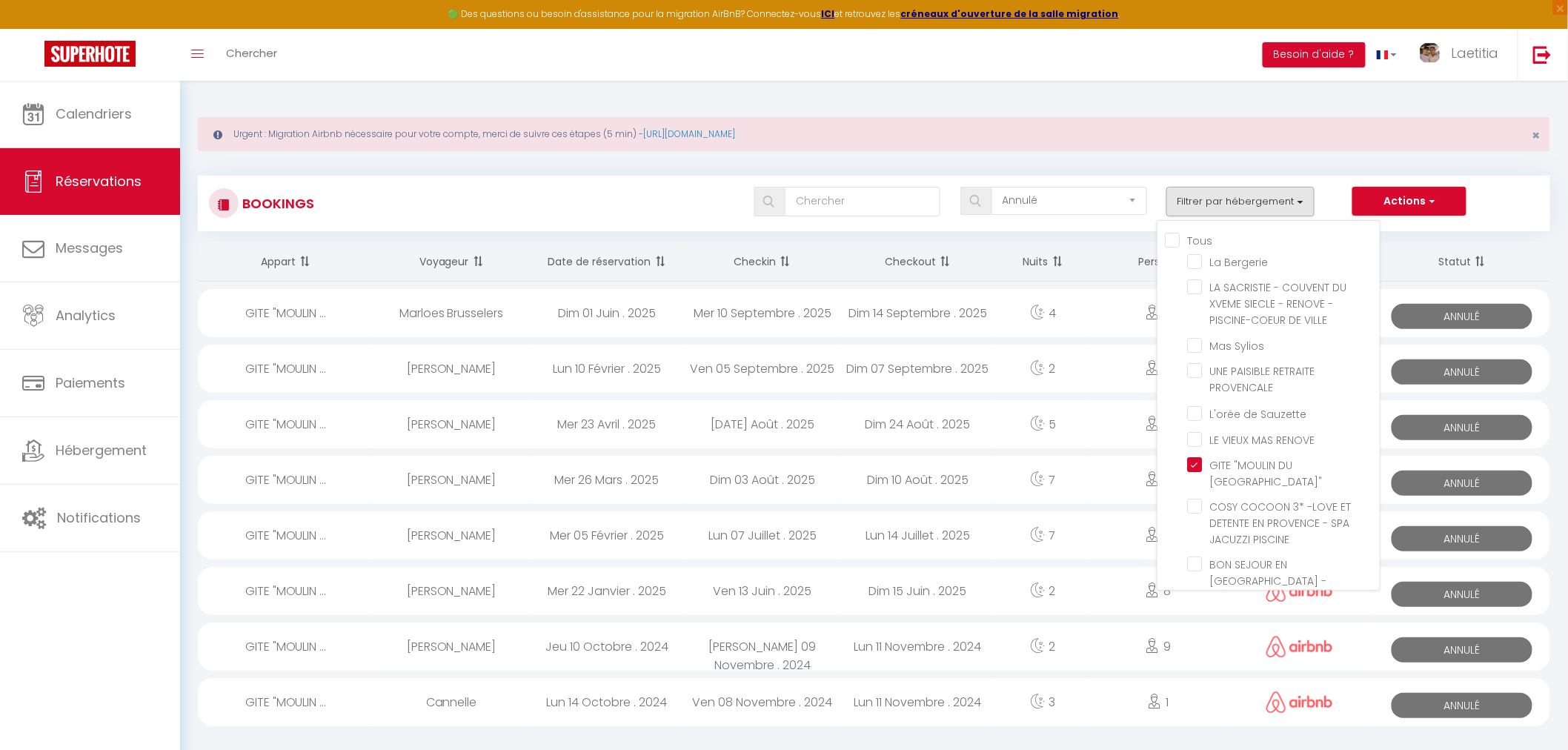
click at [1046, 117] on div "Urgent : Migration Airbnb nécessaire pour votre compte, merci de suivre ces éta…" at bounding box center [874, 133] width 1353 height 34
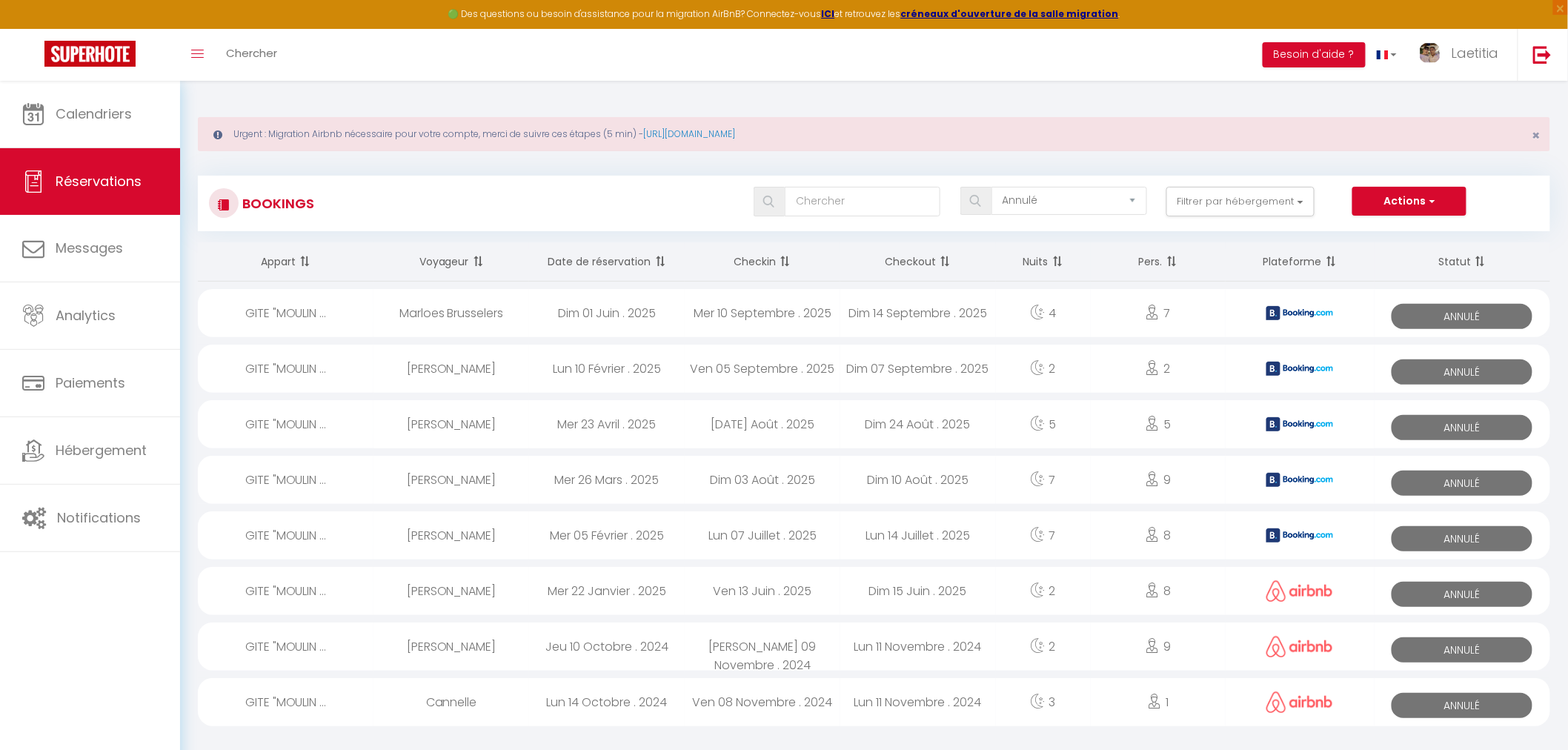
click at [912, 313] on div "Dim 14 Septembre . 2025" at bounding box center [918, 313] width 155 height 48
select select "OK"
select select "KO"
select select "0"
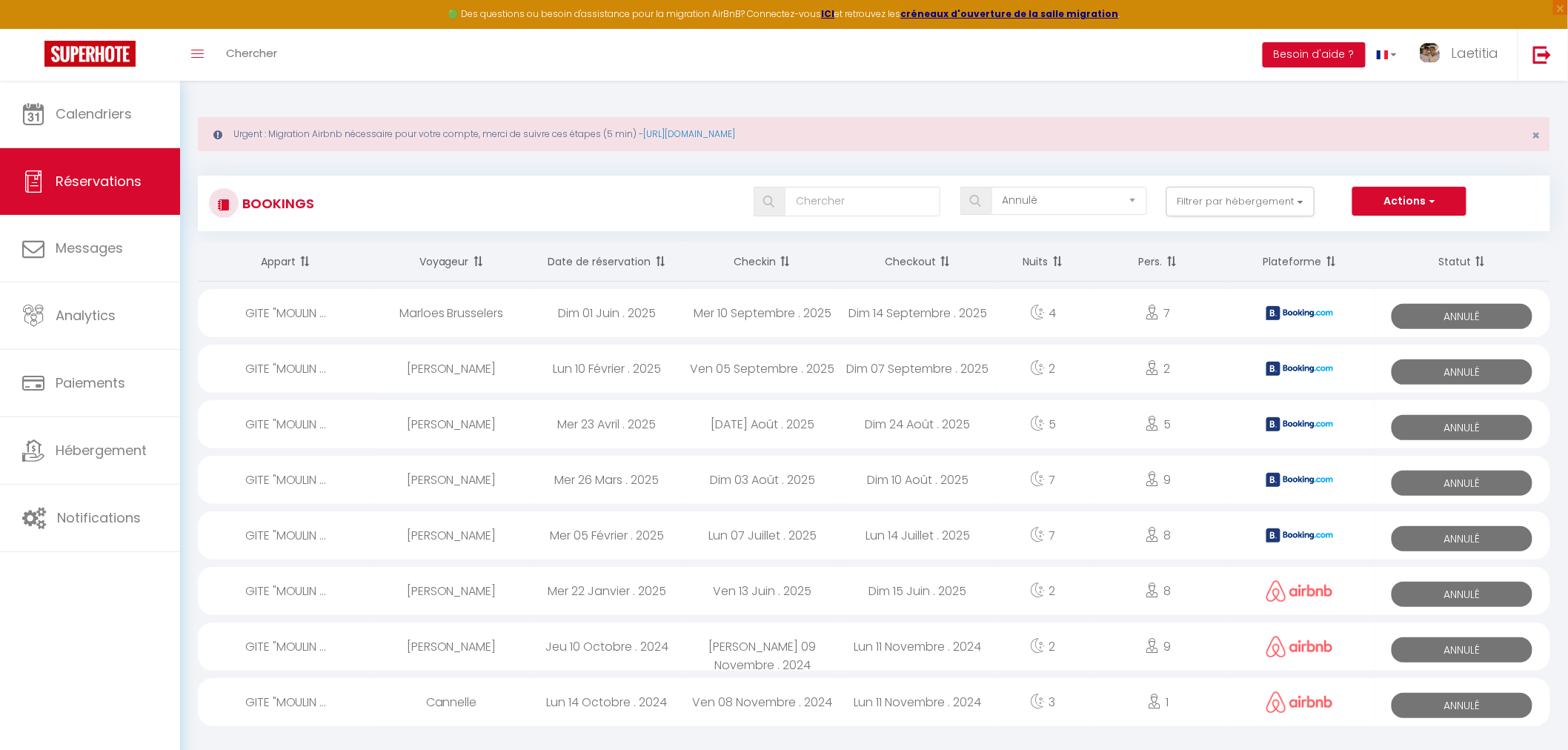
select select "1"
select select
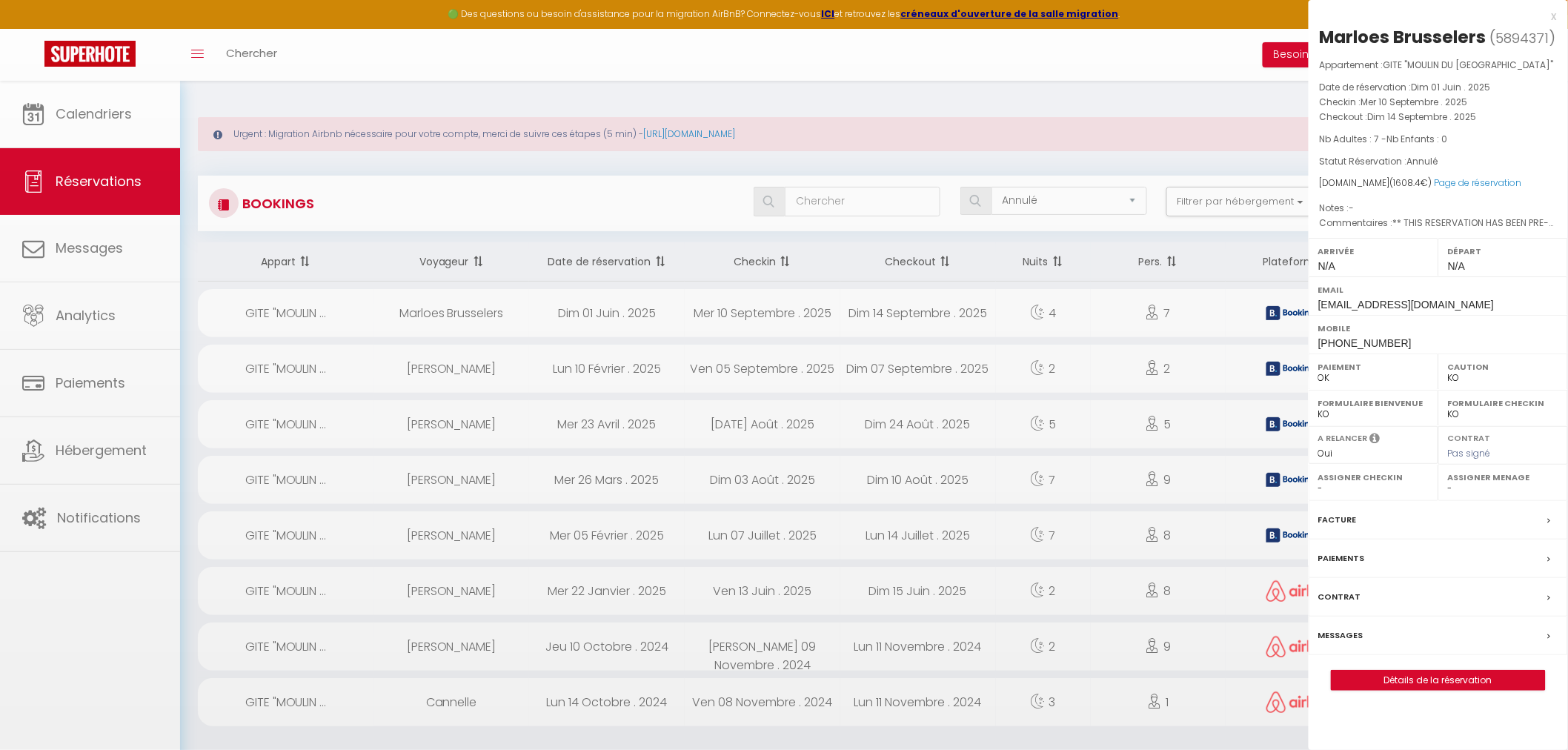
select select "23421"
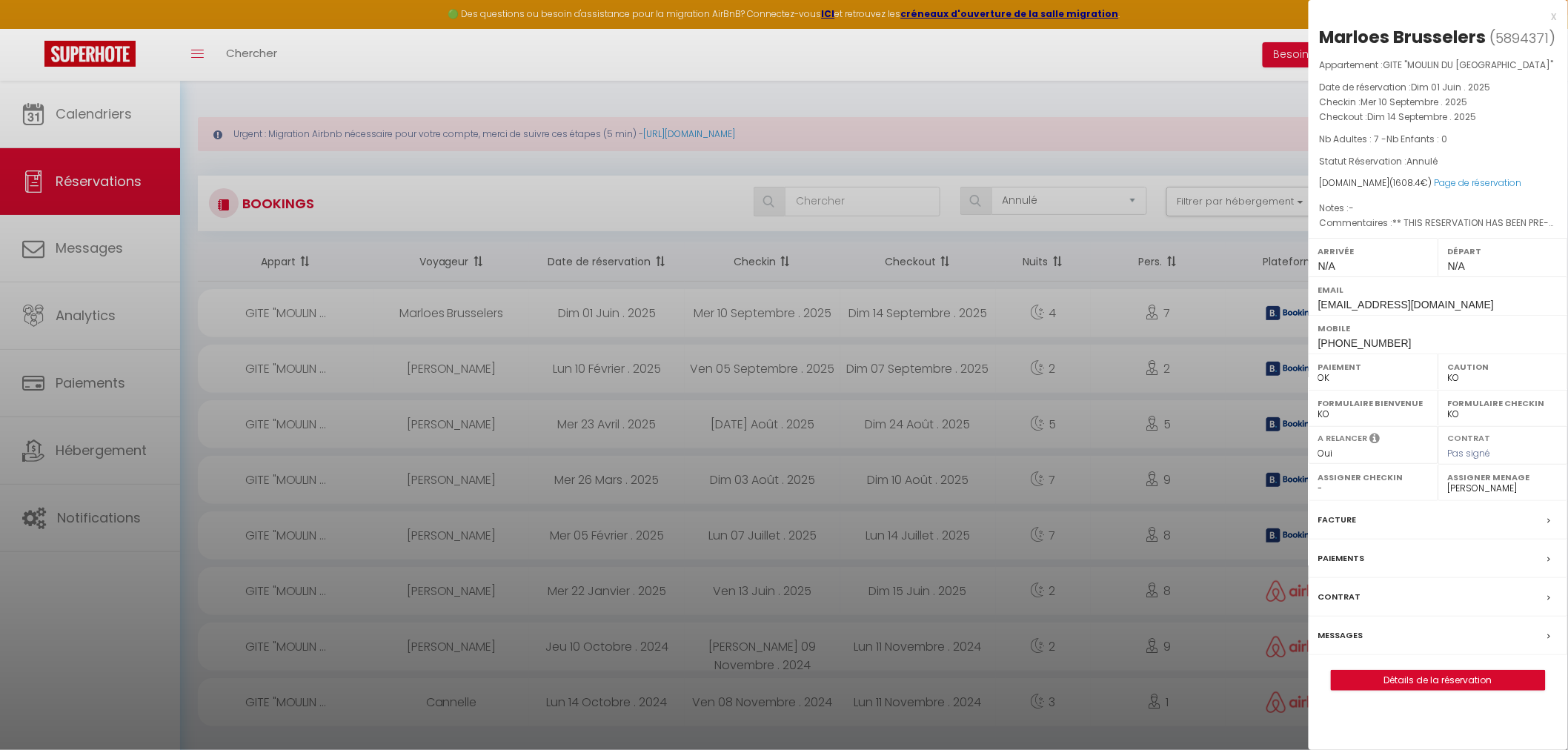
click at [1020, 90] on div at bounding box center [784, 375] width 1568 height 750
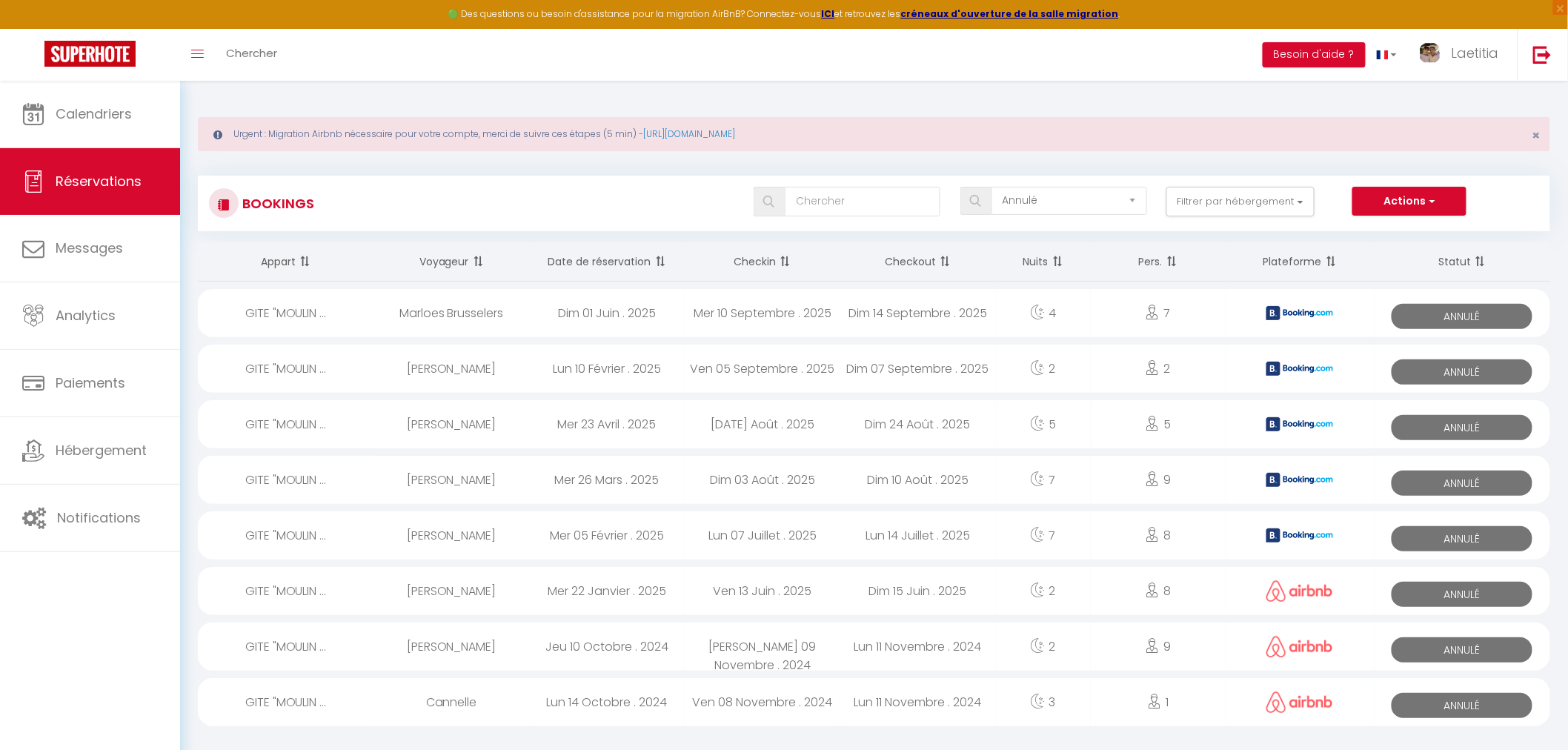
click at [943, 262] on span at bounding box center [943, 261] width 15 height 29
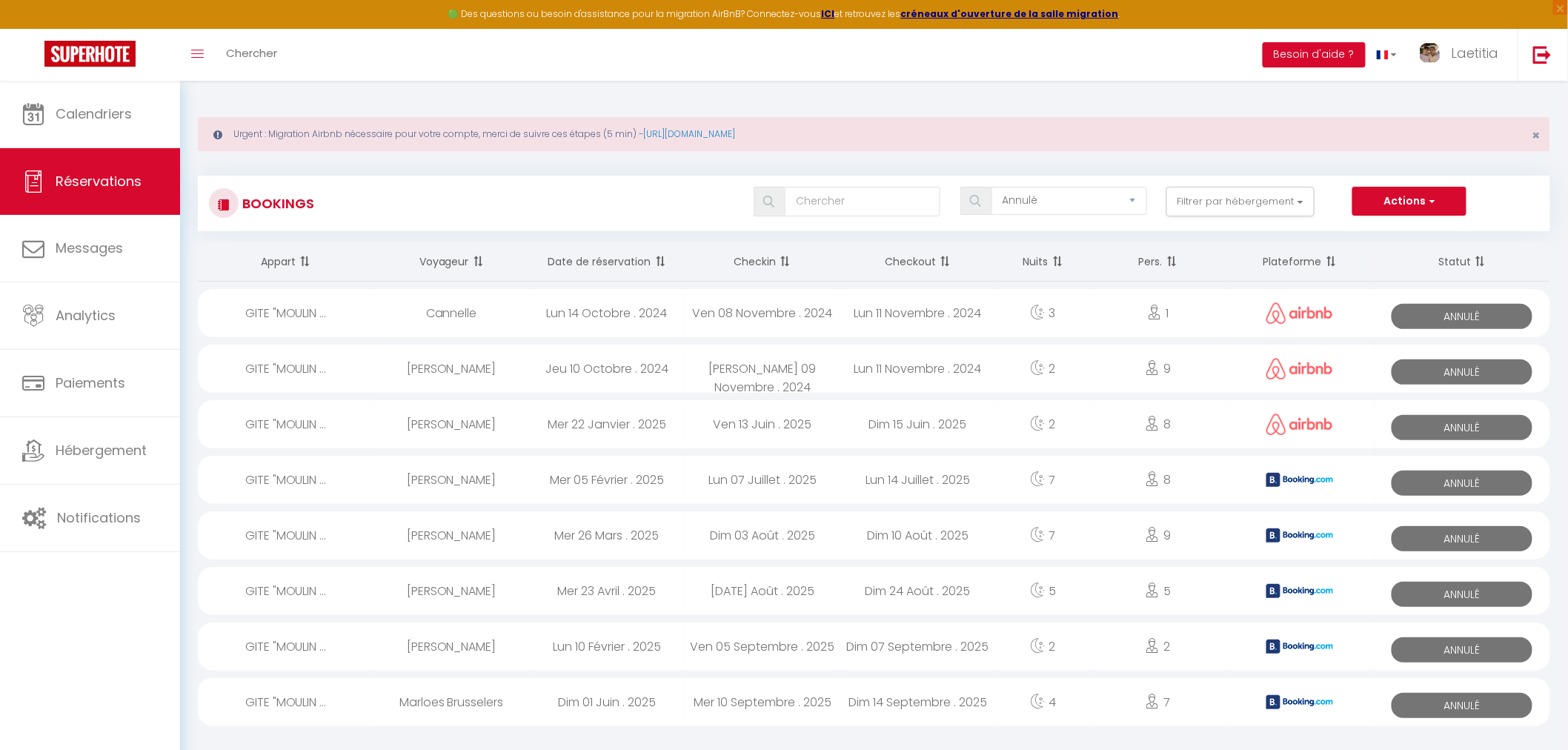
click at [943, 262] on span at bounding box center [943, 261] width 15 height 29
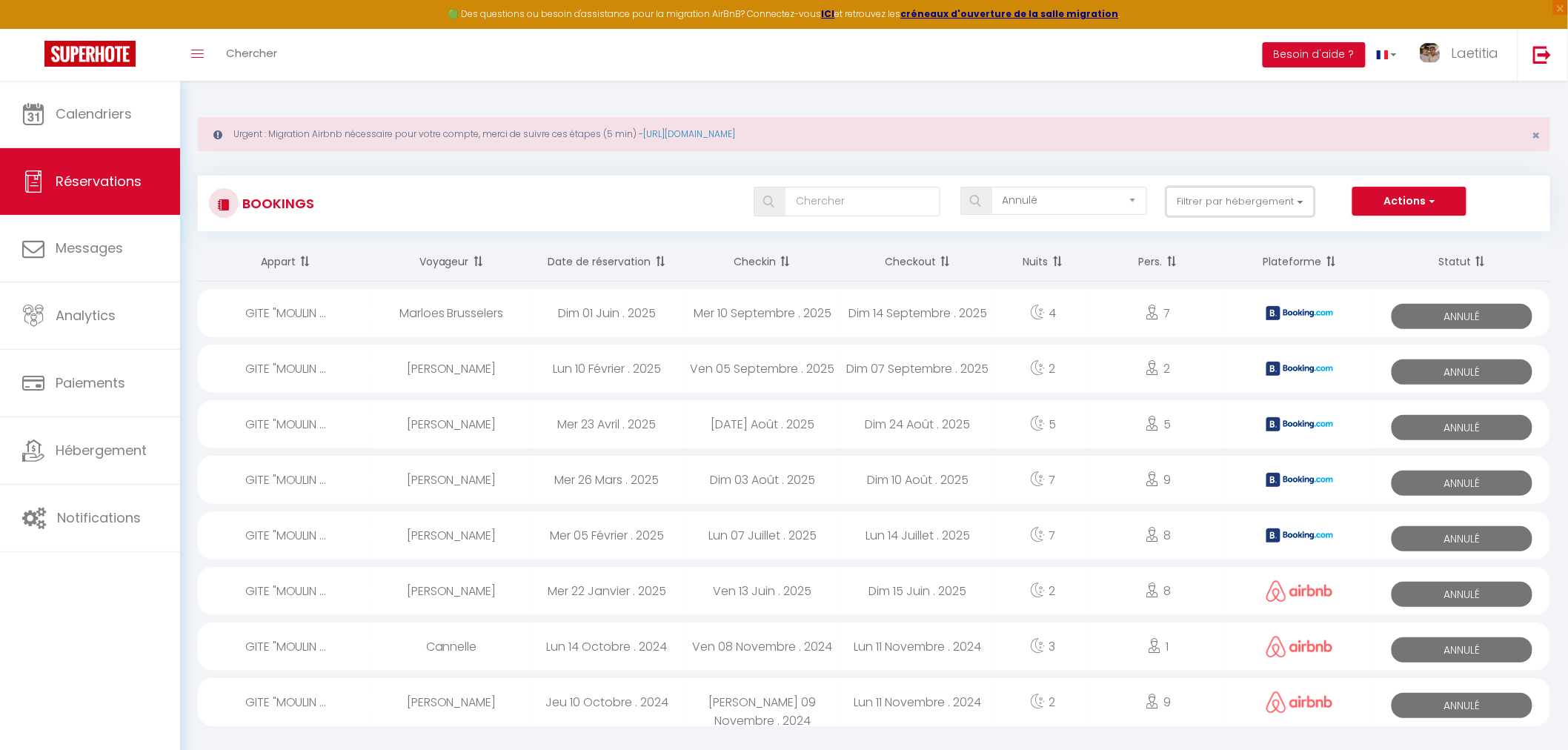
click at [1247, 198] on button "Filtrer par hébergement" at bounding box center [1240, 202] width 148 height 29
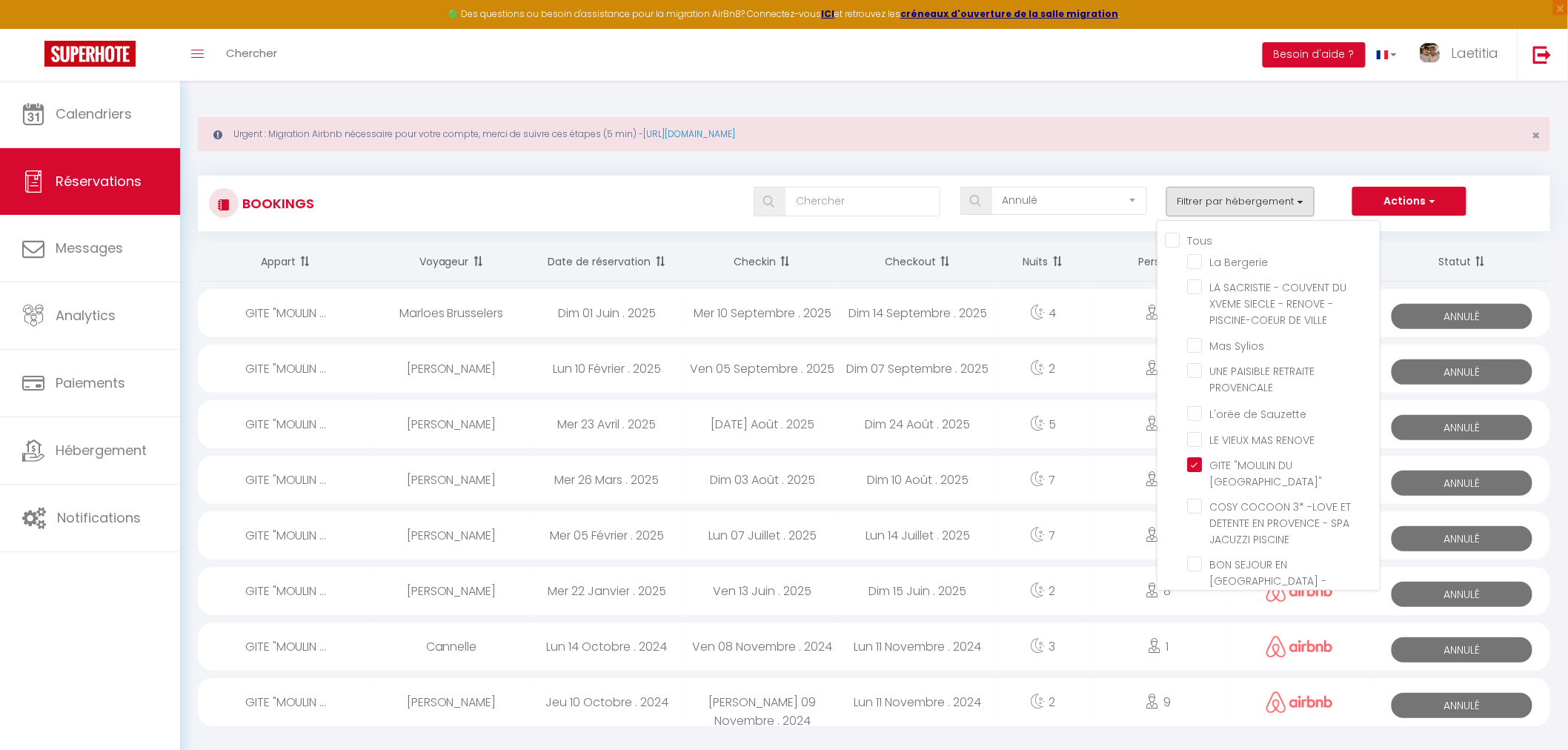
click at [1181, 241] on input "Tous" at bounding box center [1271, 239] width 214 height 15
checkbox input "true"
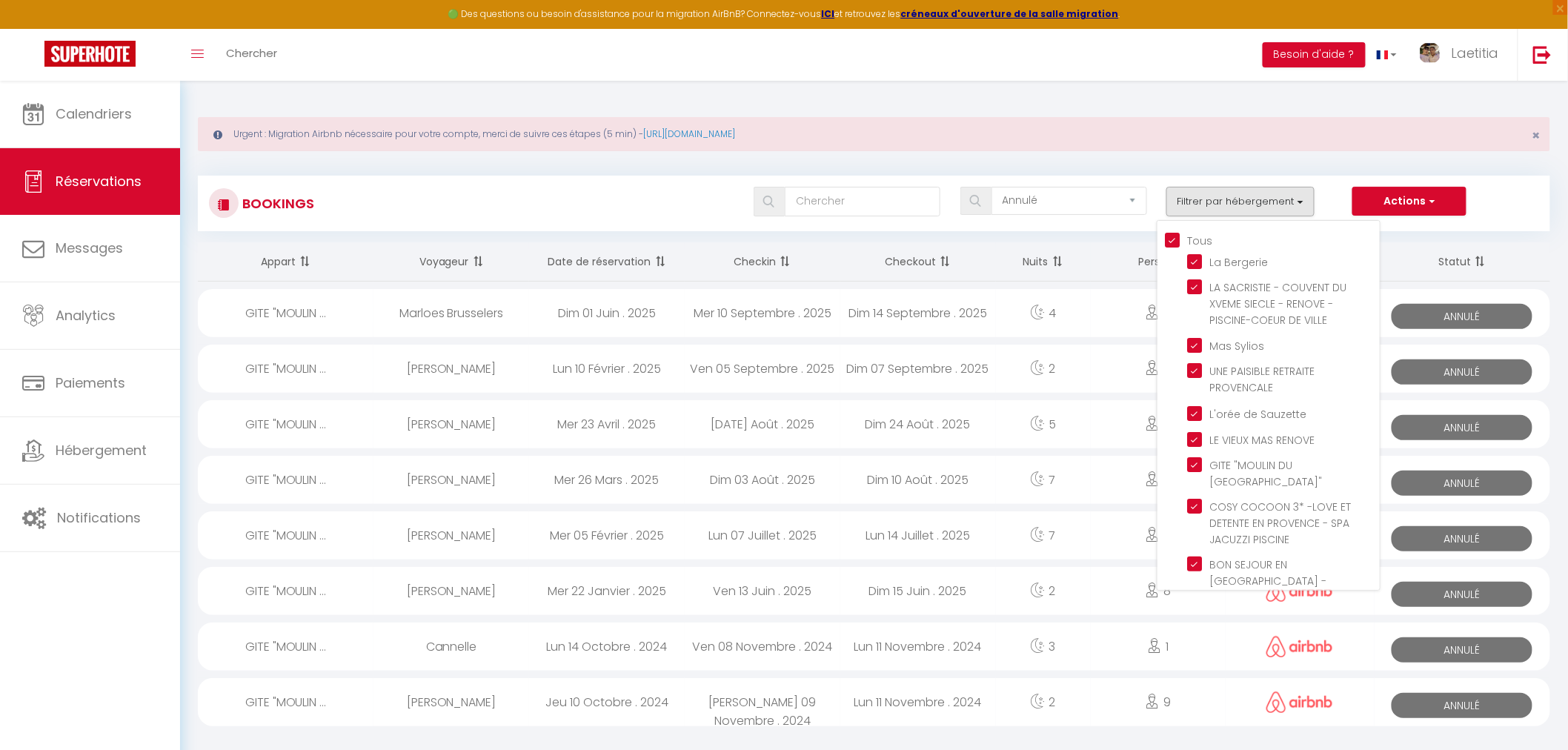
checkbox input "true"
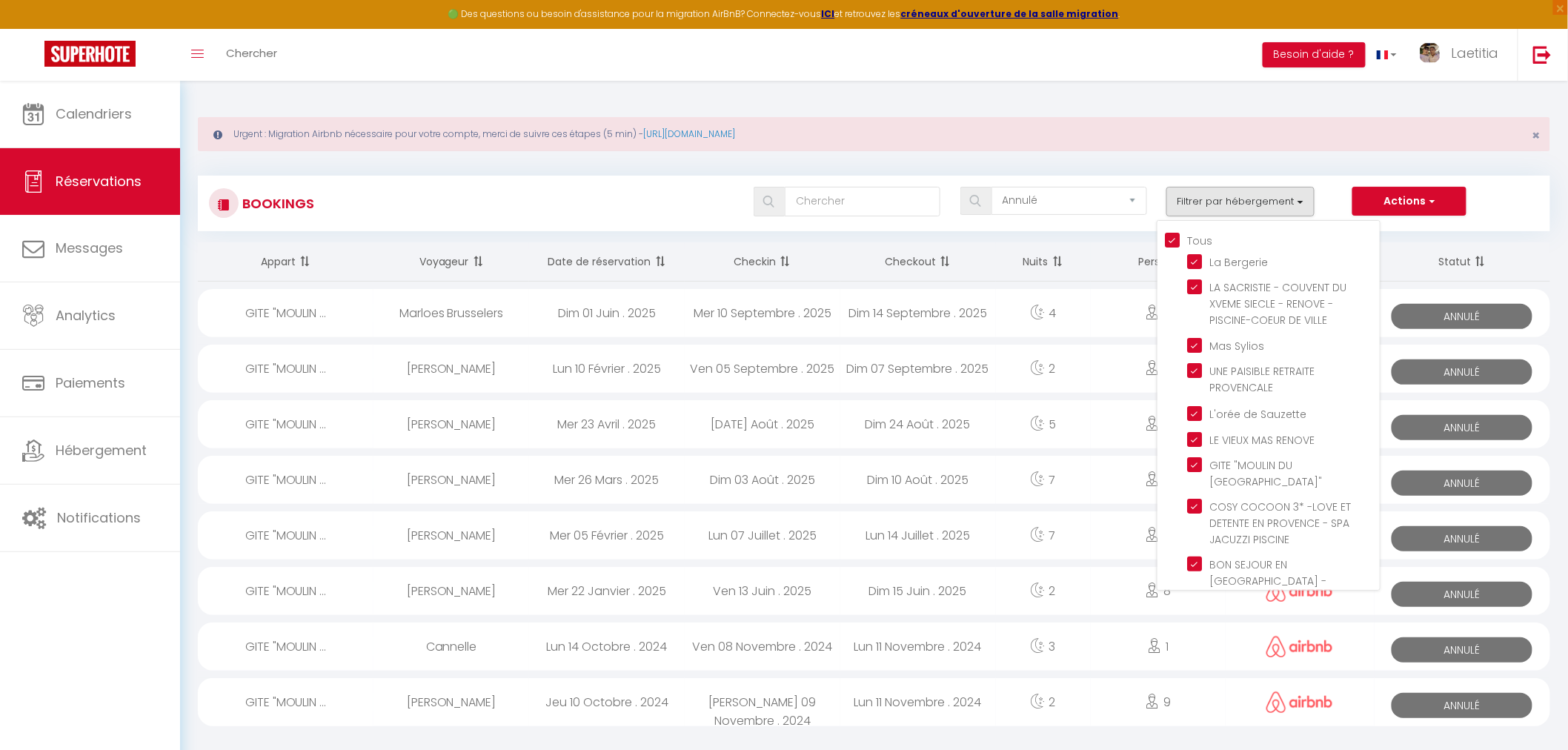
checkbox input "true"
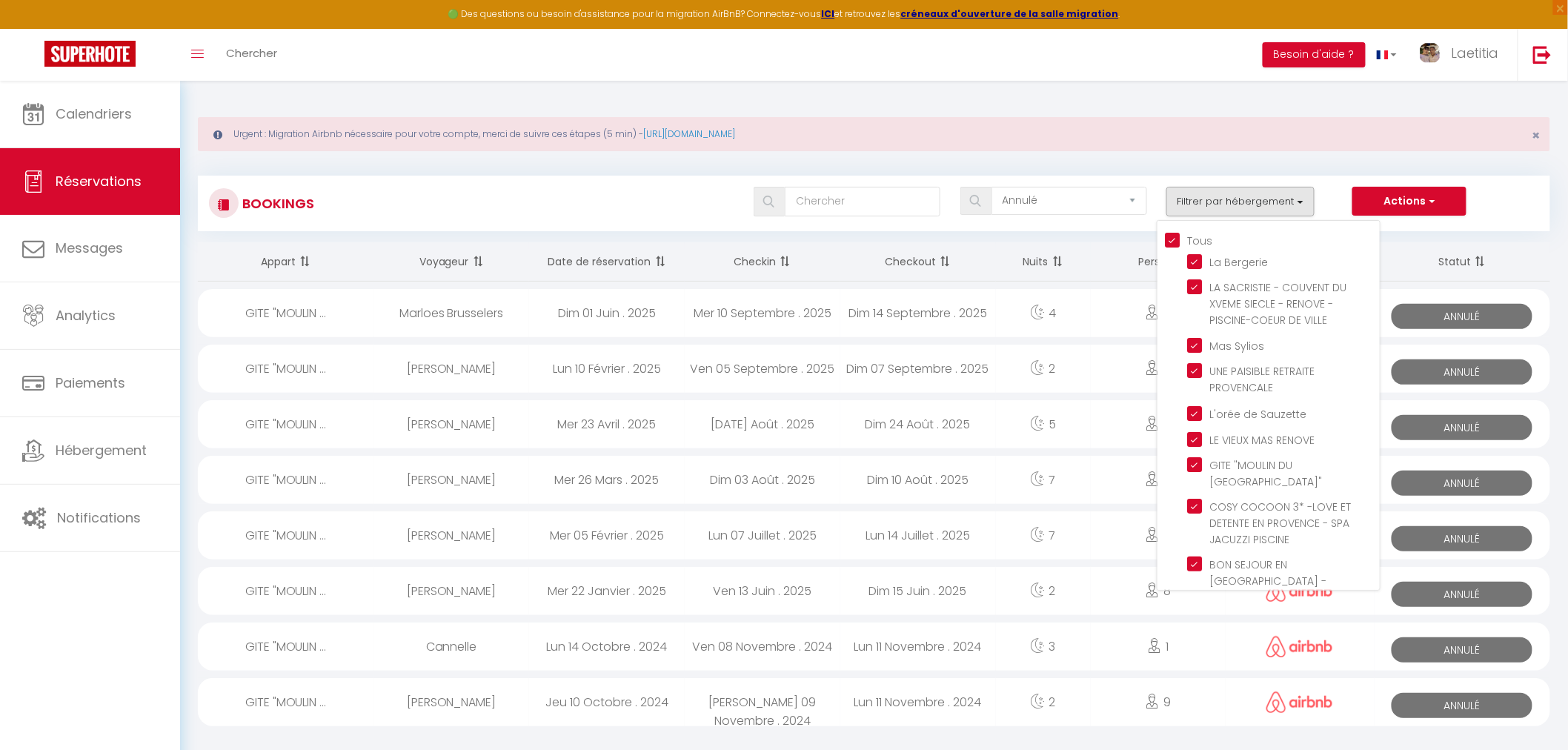
checkbox input "true"
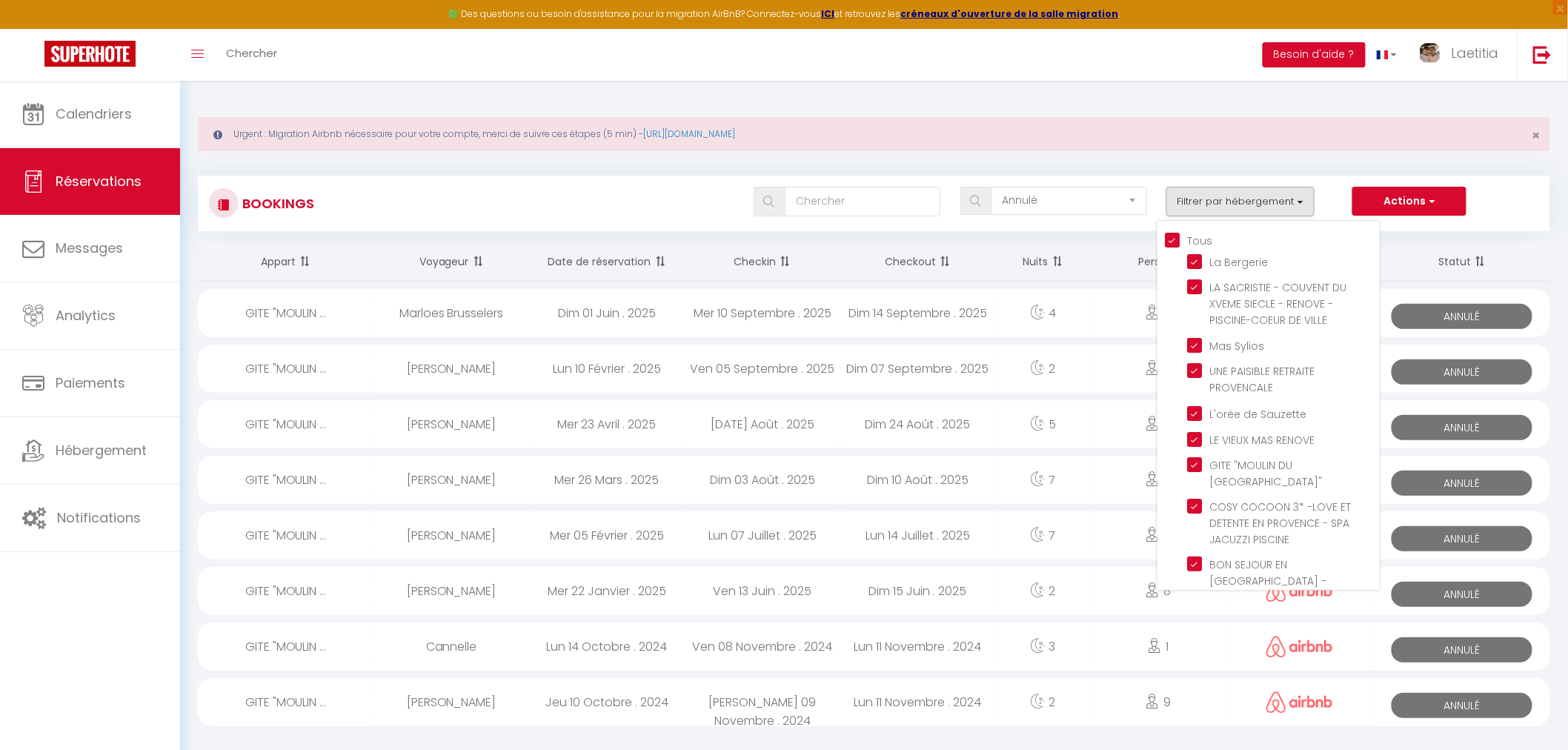
checkbox input "true"
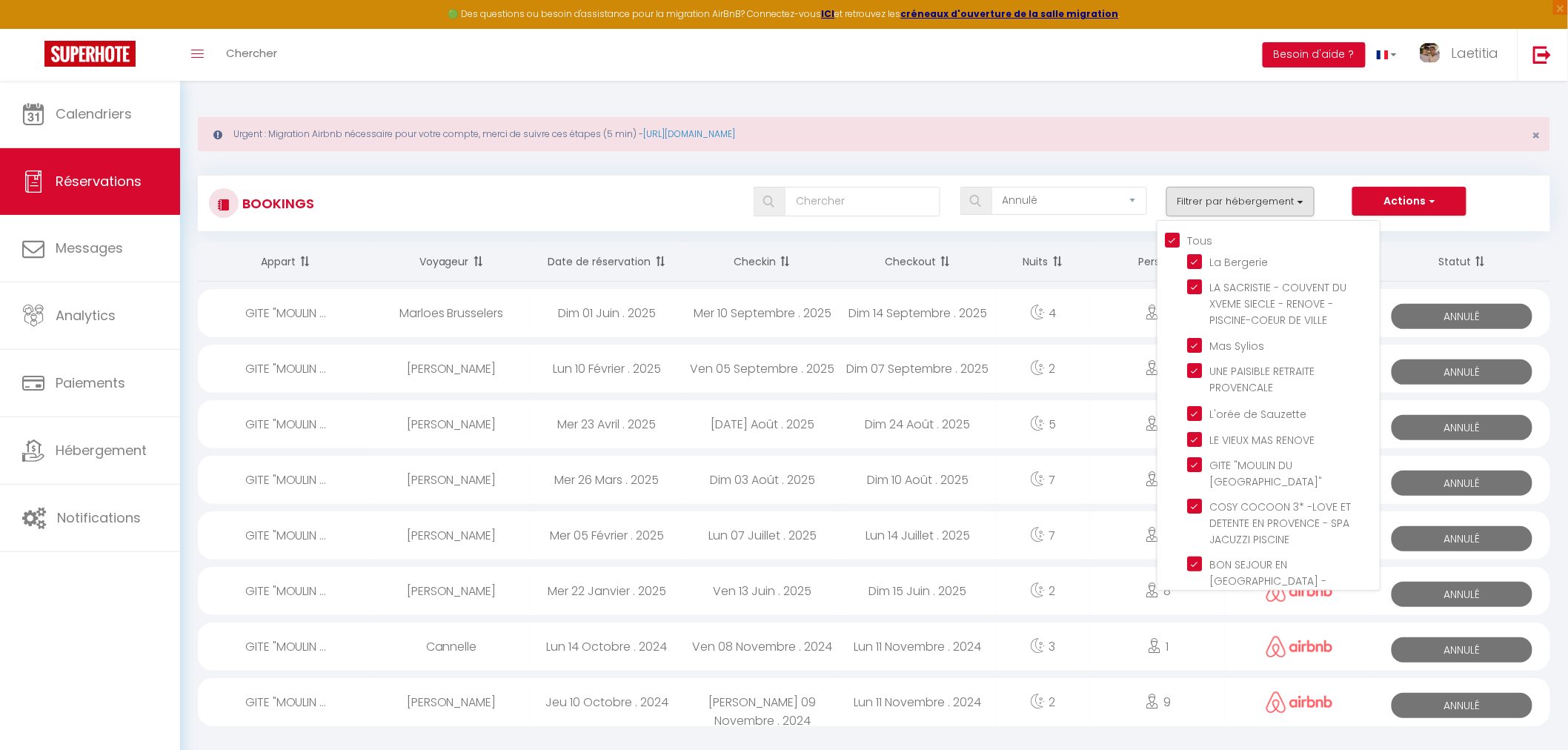
checkbox input "true"
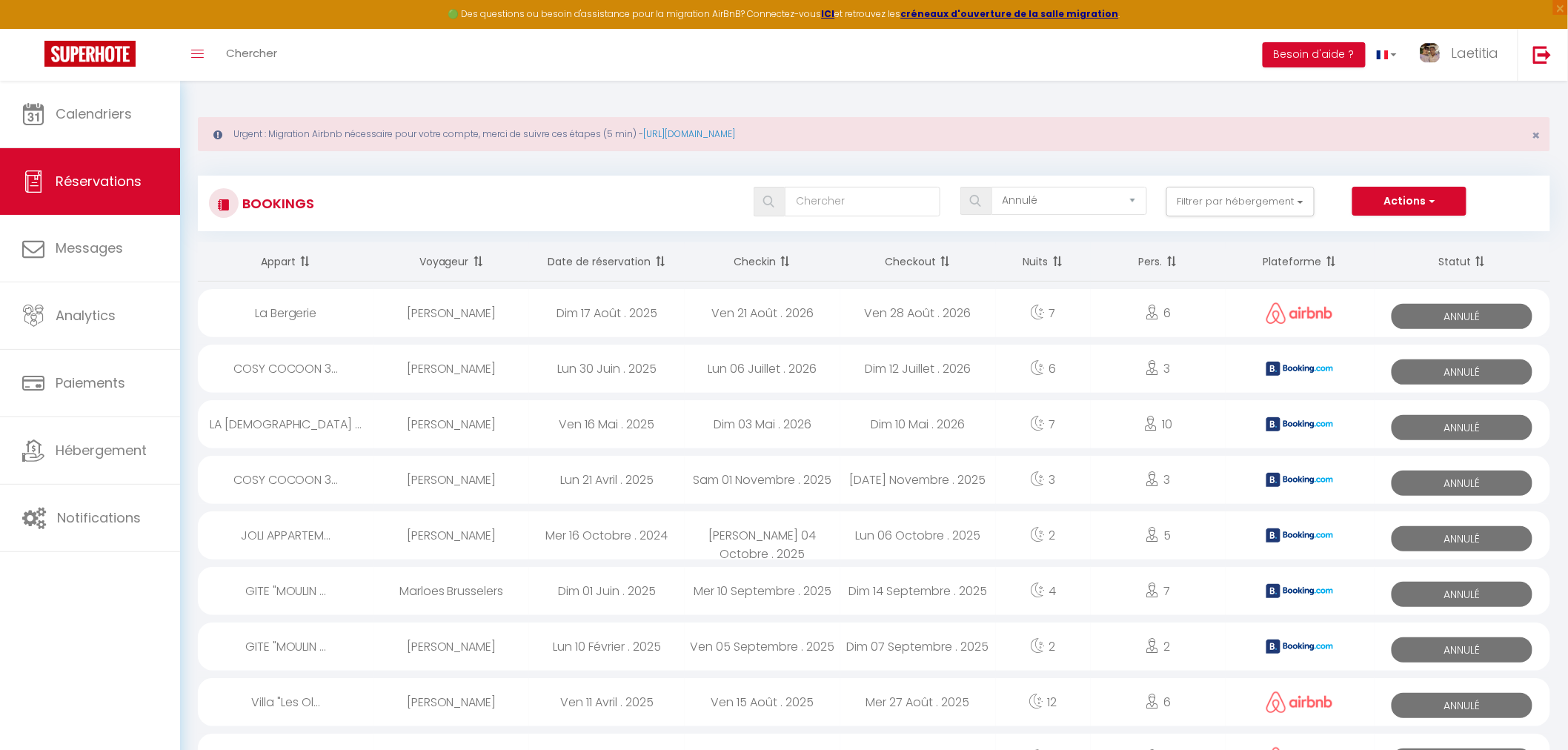
click at [947, 262] on span at bounding box center [943, 261] width 15 height 29
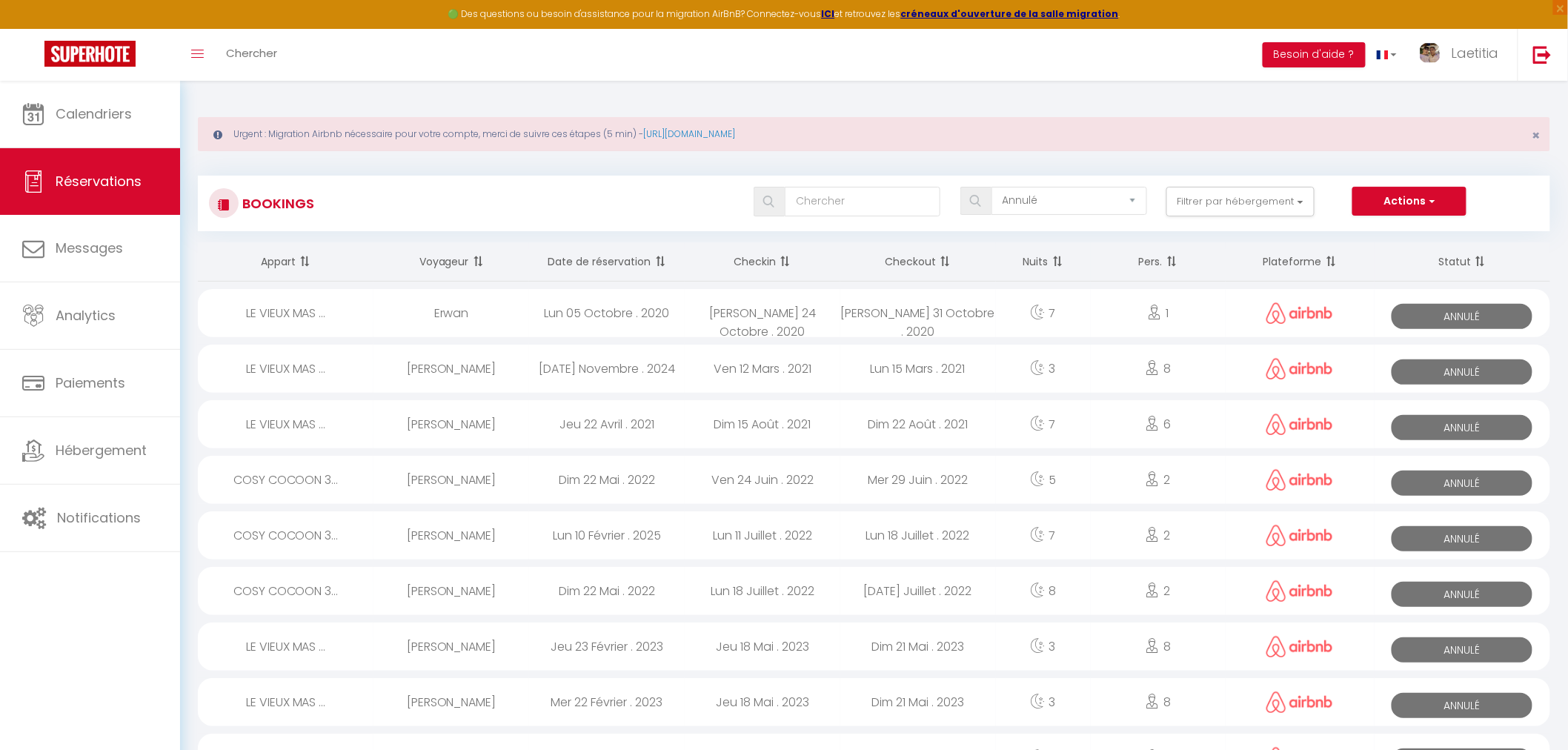
click at [947, 262] on span at bounding box center [943, 261] width 15 height 29
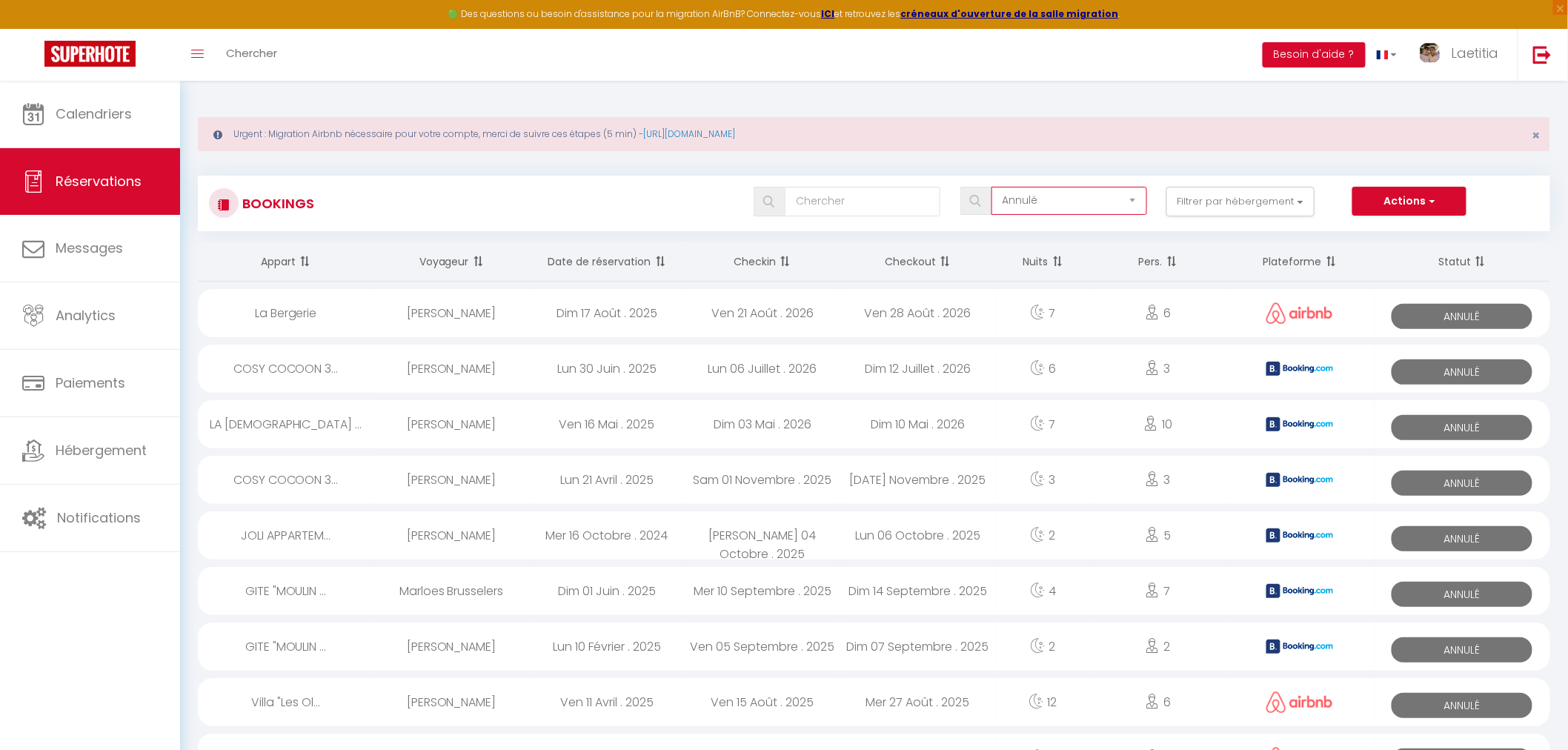
click at [1101, 204] on select "Tous les statuts Annulé Confirmé Non Confirmé Tout sauf annulé No Show Request" at bounding box center [1069, 201] width 155 height 28
select select "confirmed"
click at [993, 187] on select "Tous les statuts Annulé Confirmé Non Confirmé Tout sauf annulé No Show Request" at bounding box center [1069, 201] width 155 height 28
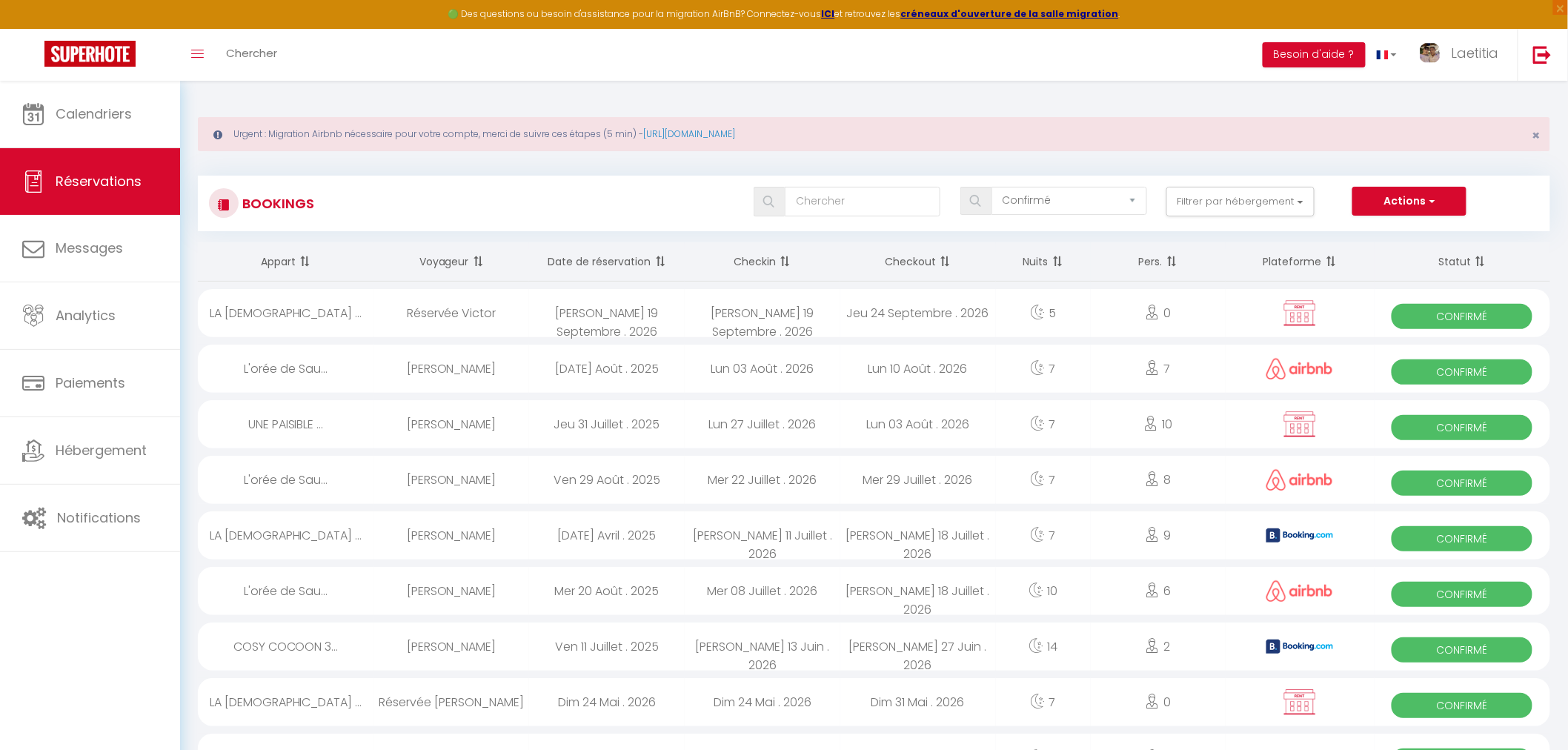
click at [782, 256] on span at bounding box center [783, 261] width 15 height 29
click at [941, 259] on span at bounding box center [943, 261] width 15 height 29
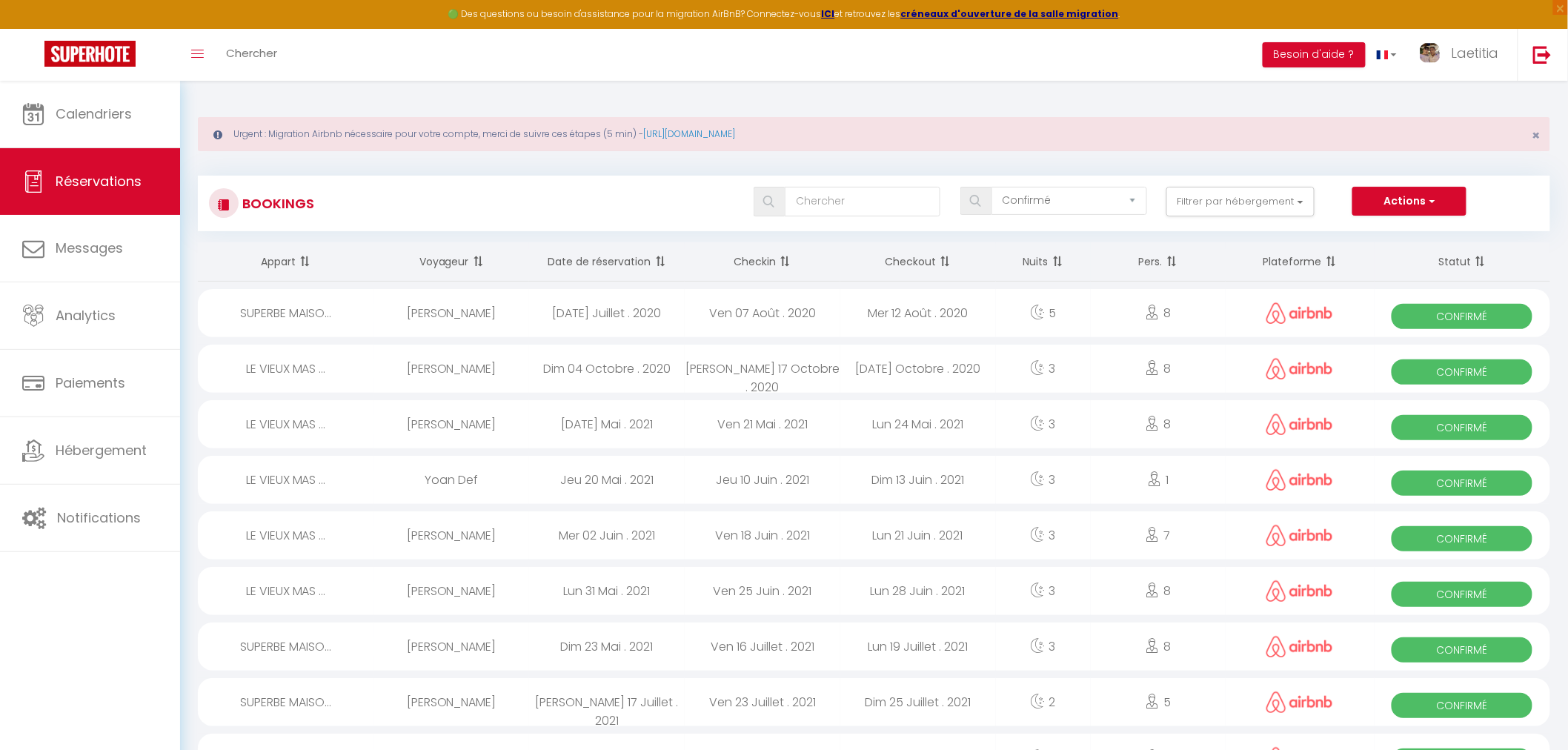
click at [941, 259] on span at bounding box center [943, 261] width 15 height 29
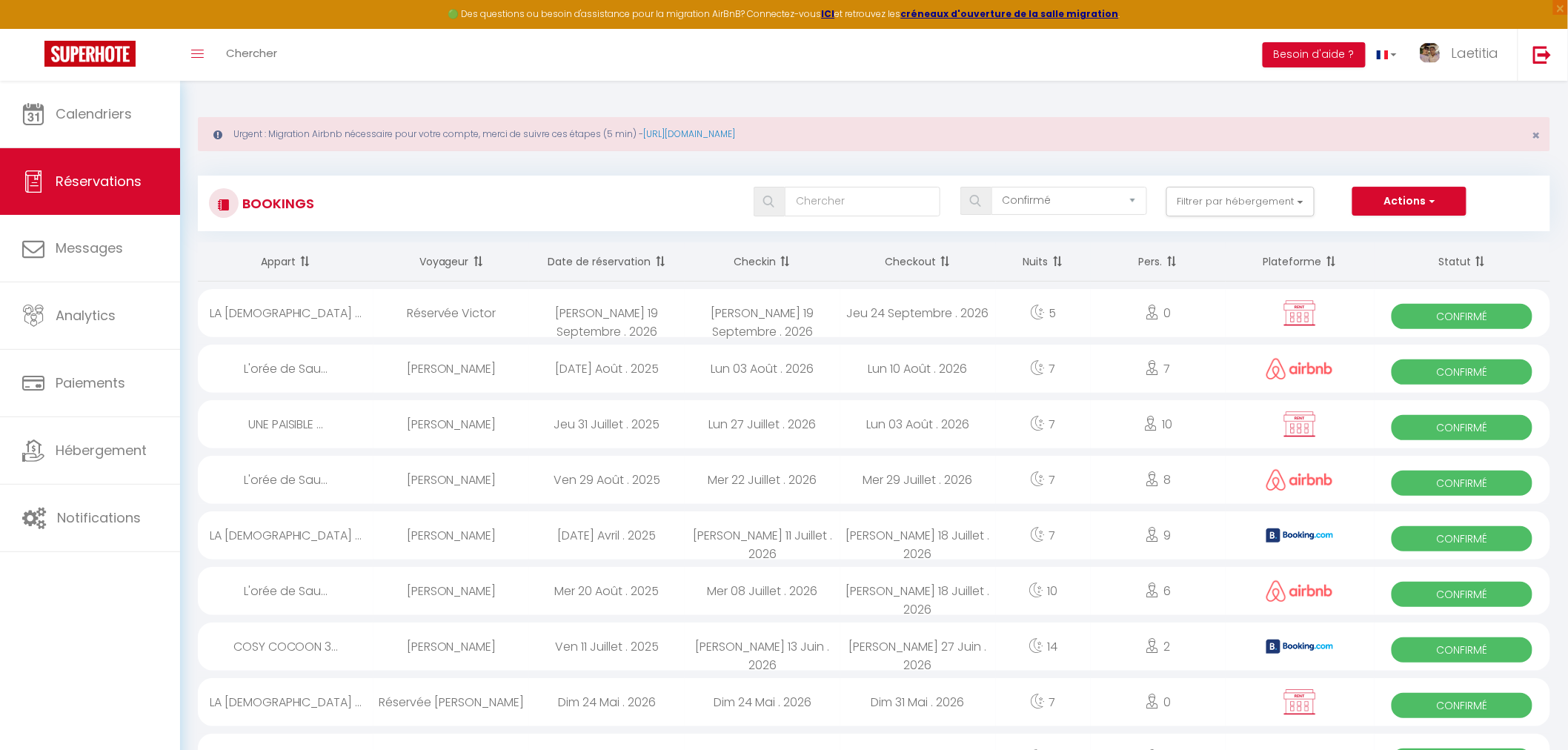
click at [789, 254] on span at bounding box center [783, 261] width 15 height 29
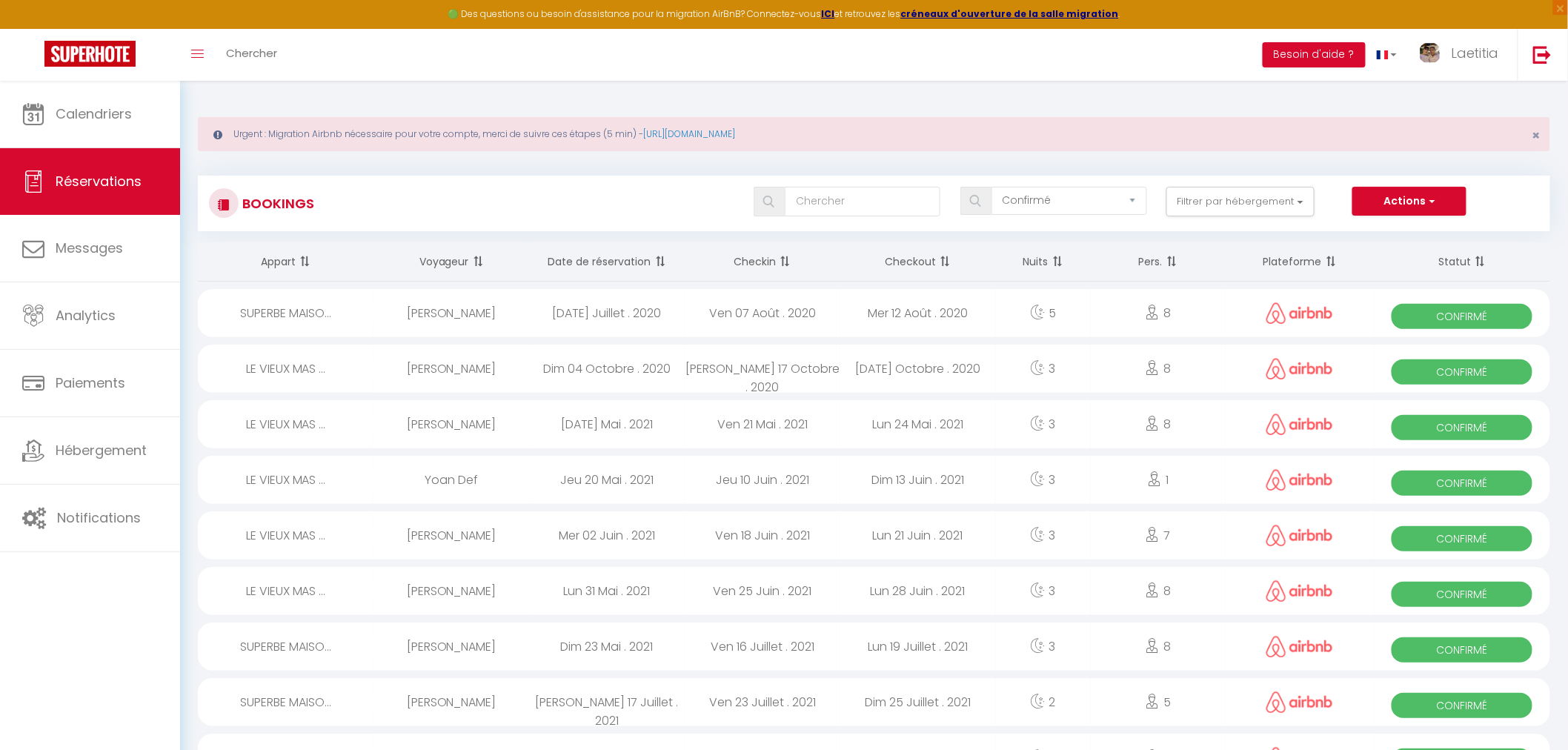
click at [789, 254] on span at bounding box center [783, 261] width 15 height 29
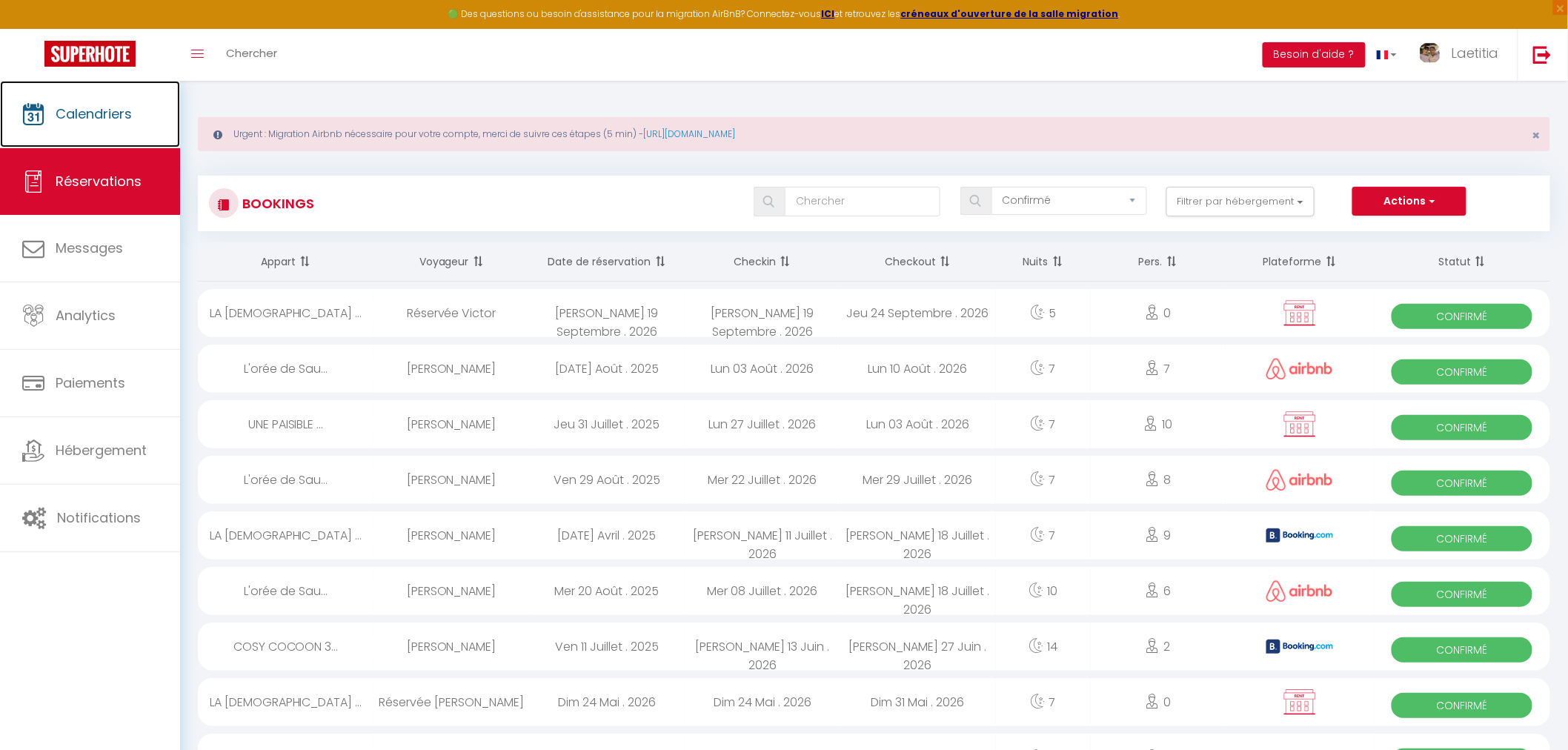
click at [78, 109] on span "Calendriers" at bounding box center [94, 113] width 77 height 18
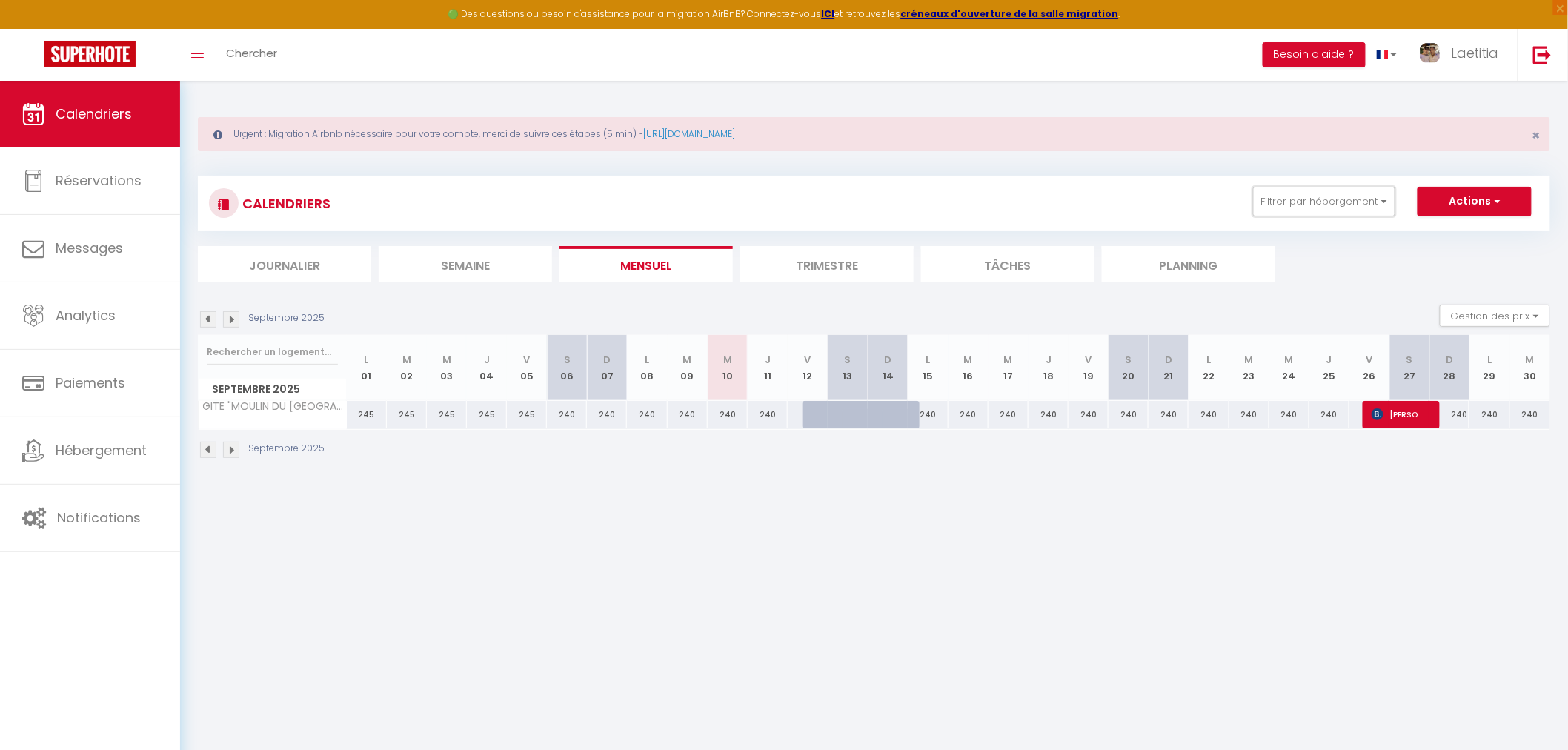
click at [1385, 209] on button "Filtrer par hébergement" at bounding box center [1324, 202] width 142 height 29
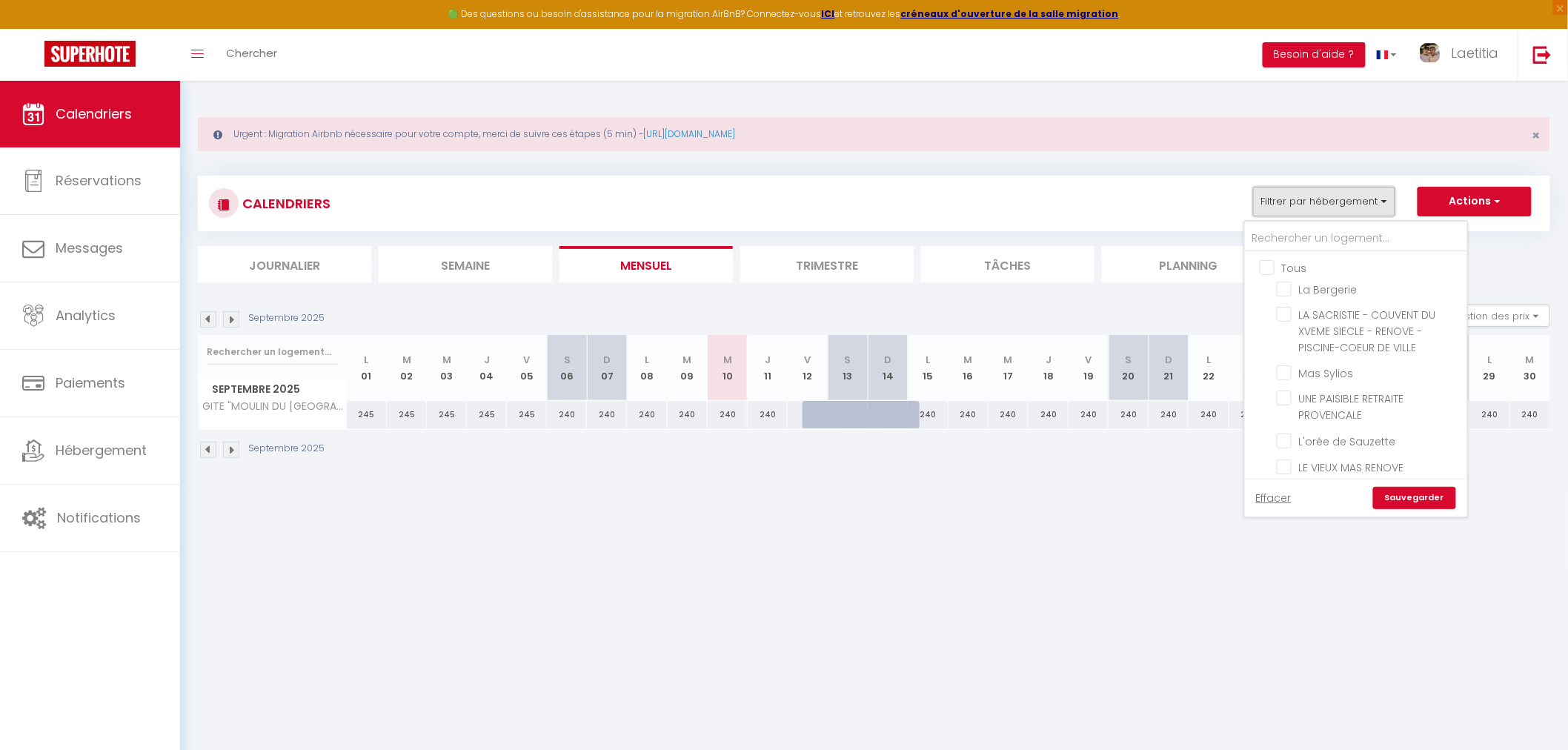
scroll to position [82, 0]
click at [1291, 402] on input "GITE "MOULIN DU [GEOGRAPHIC_DATA]"" at bounding box center [1369, 410] width 185 height 15
checkbox input "false"
click at [1294, 422] on input "LA [GEOGRAPHIC_DATA][DATE]" at bounding box center [1369, 430] width 185 height 15
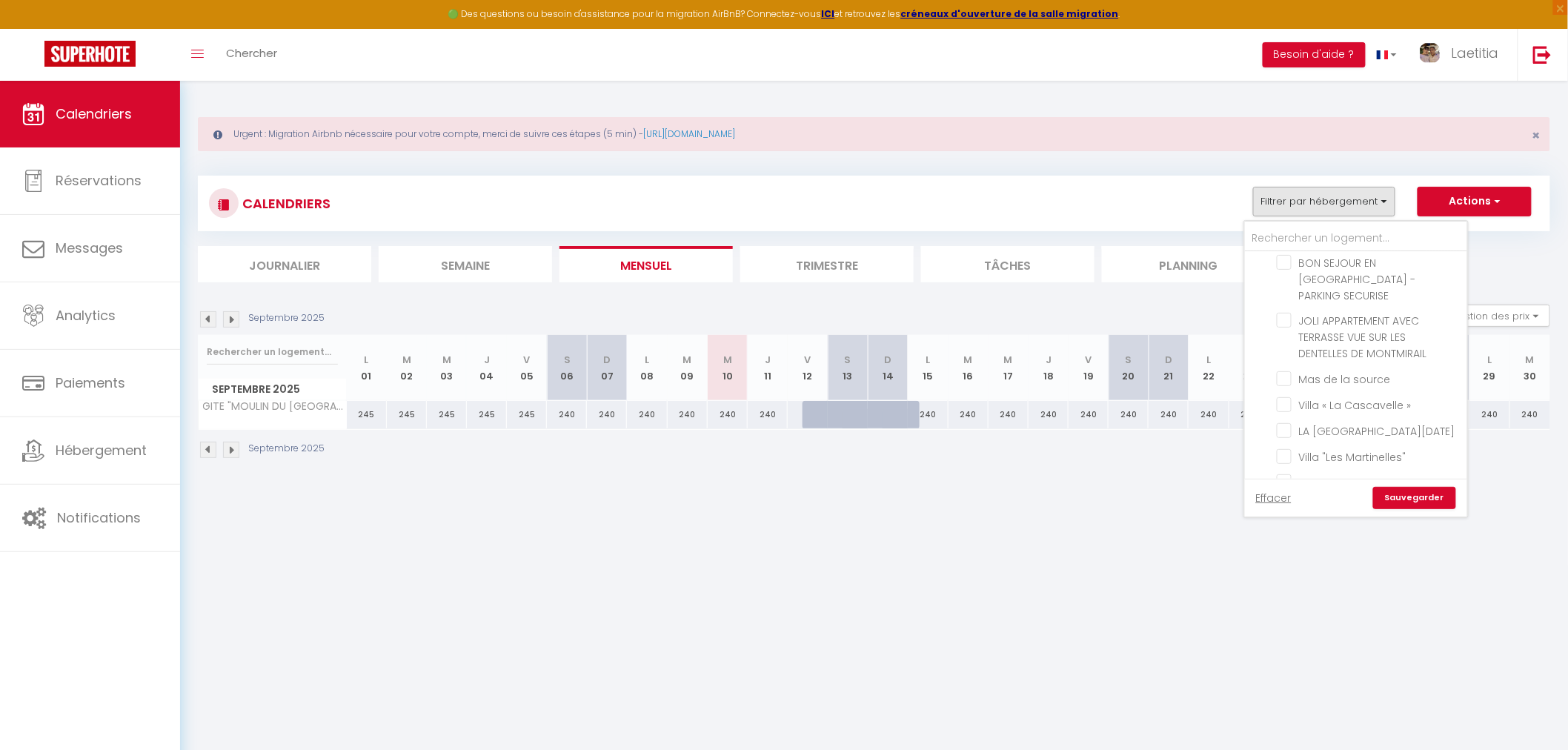
checkbox input "true"
checkbox input "false"
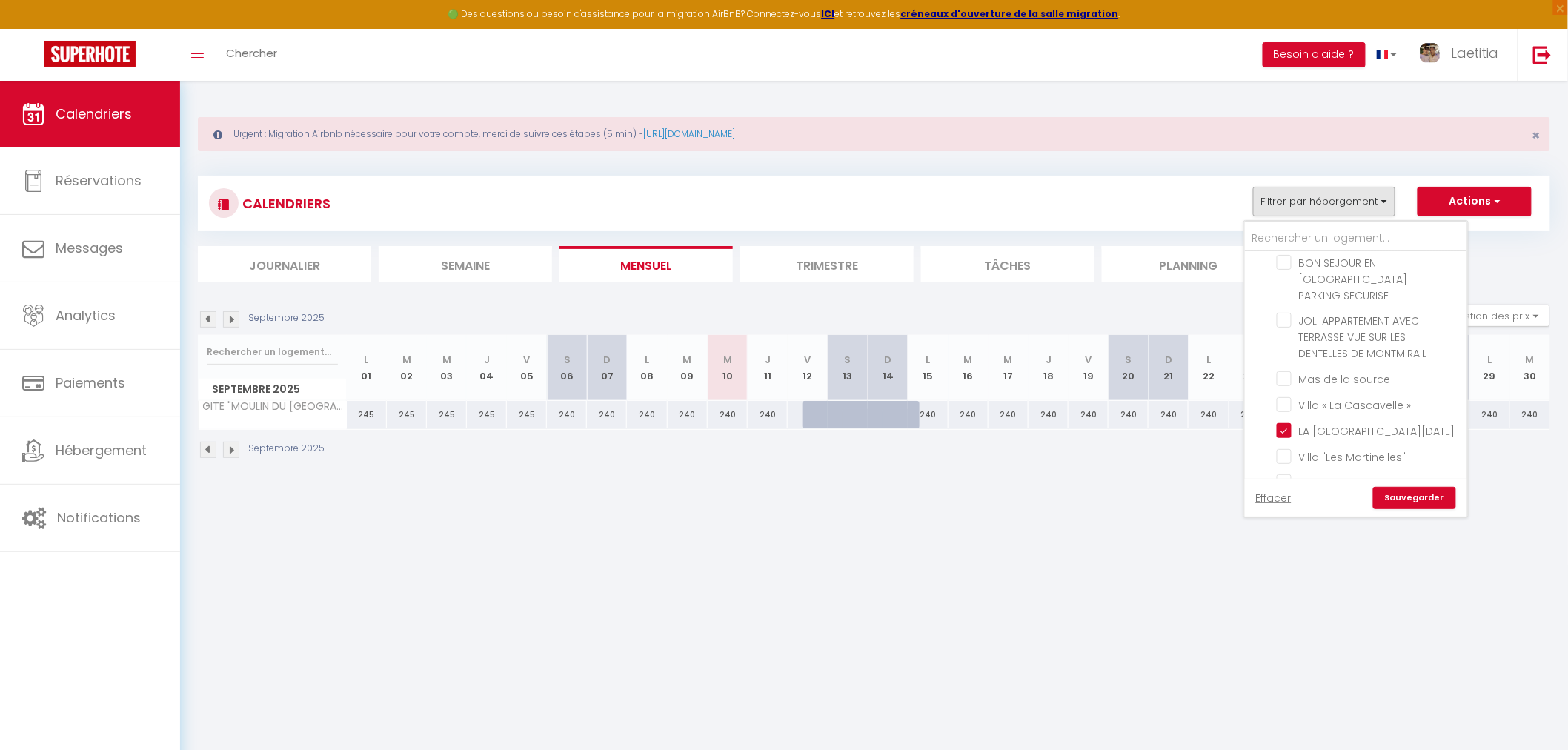
checkbox input "false"
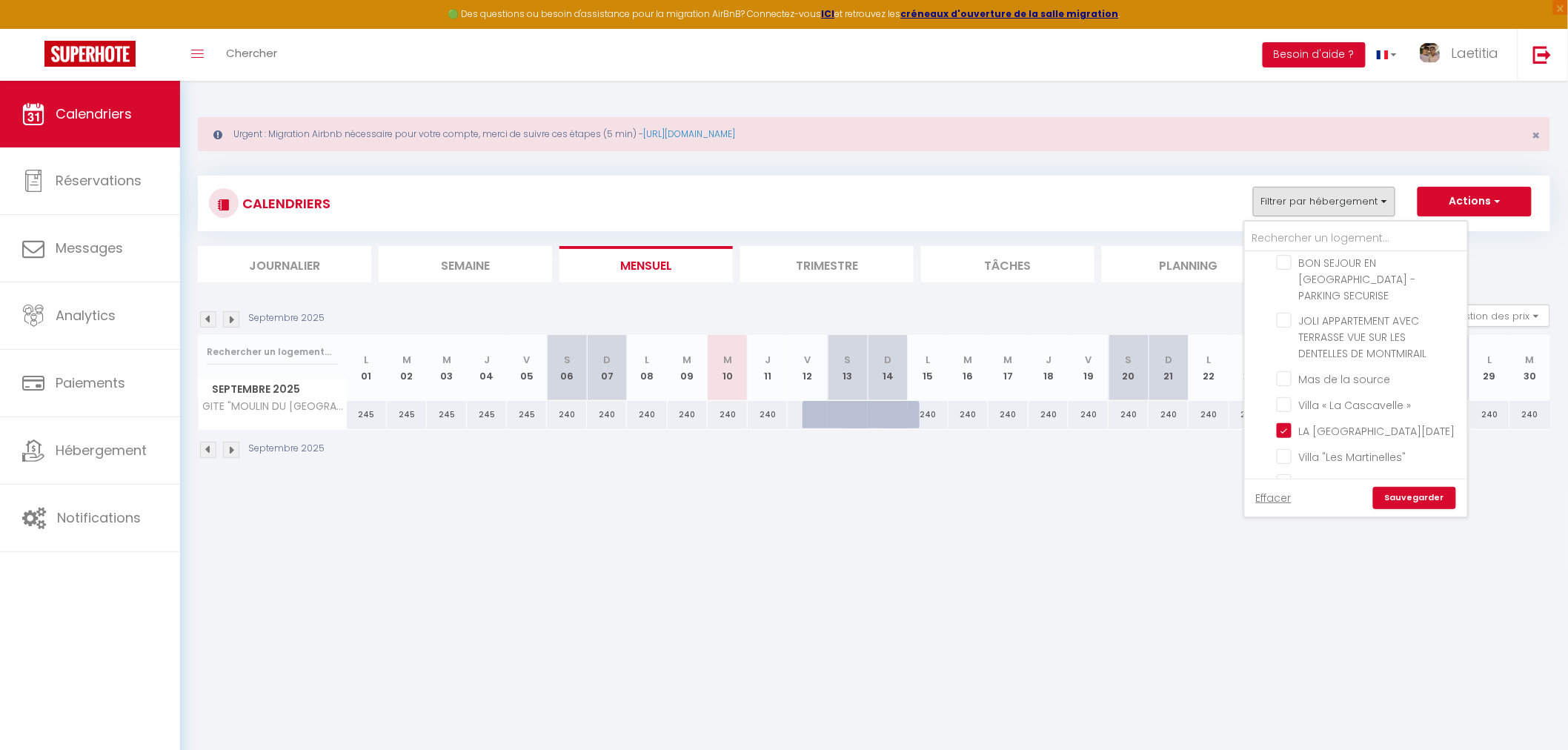
checkbox input "false"
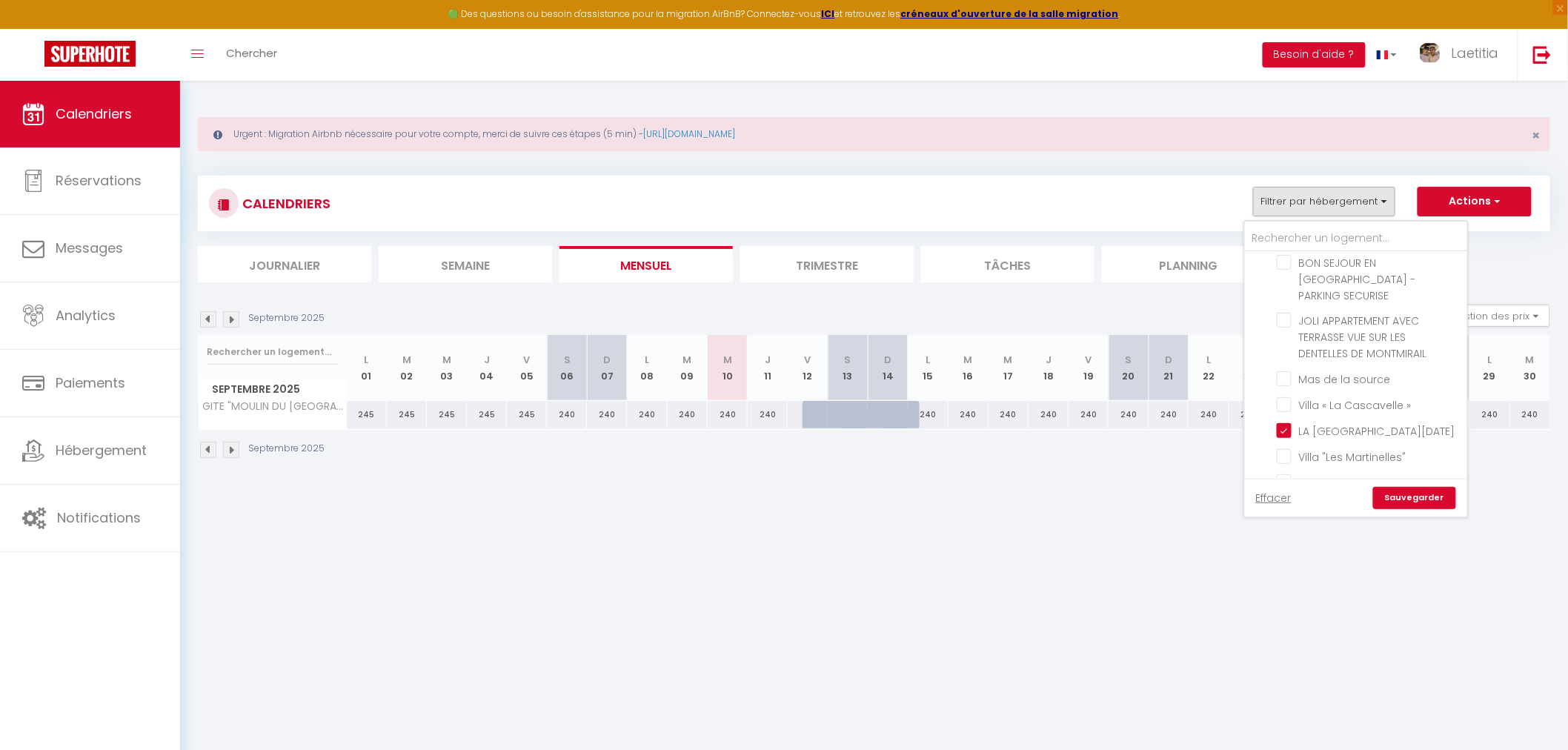
checkbox input "false"
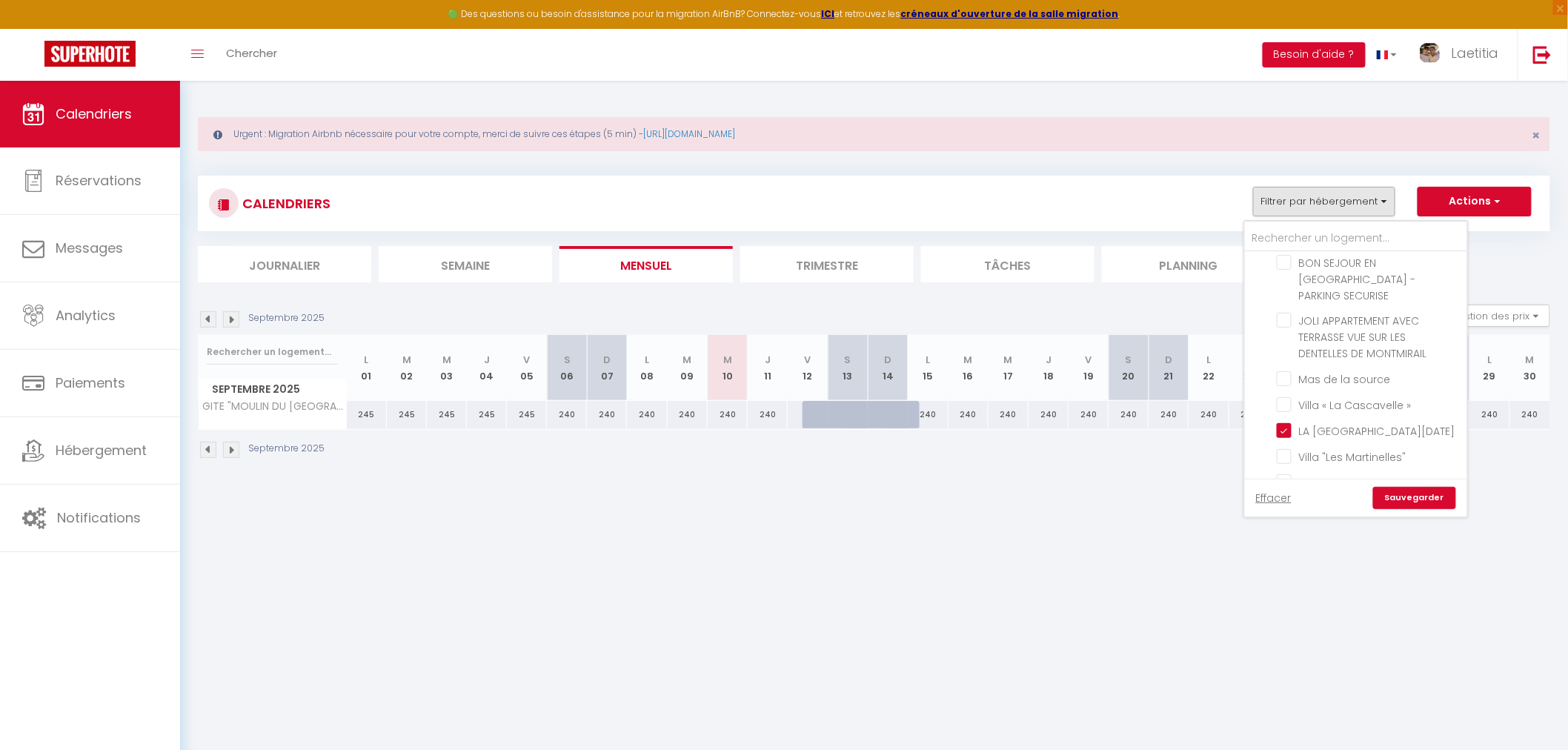
checkbox input "false"
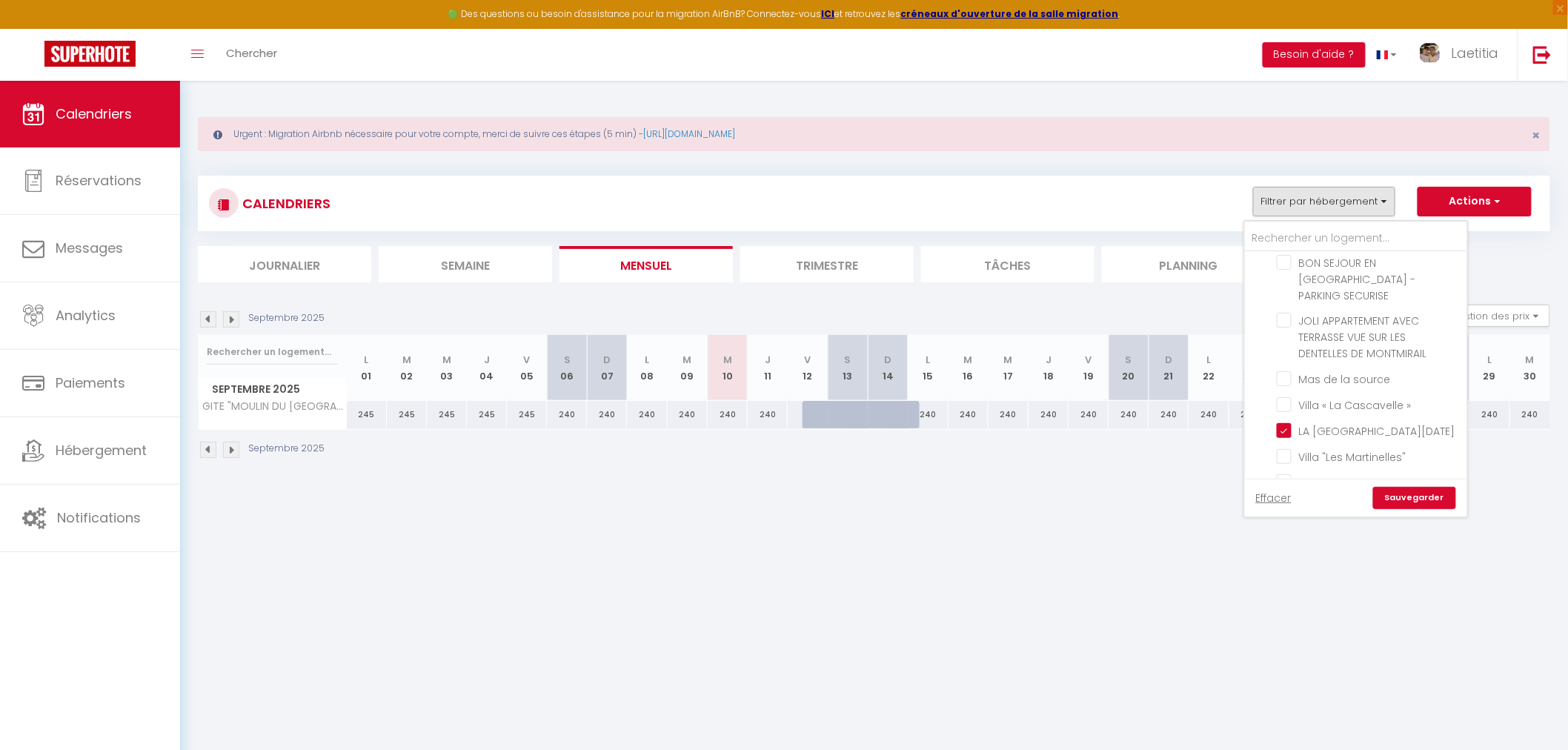
checkbox input "false"
click at [1439, 504] on link "Sauvegarder" at bounding box center [1414, 497] width 83 height 22
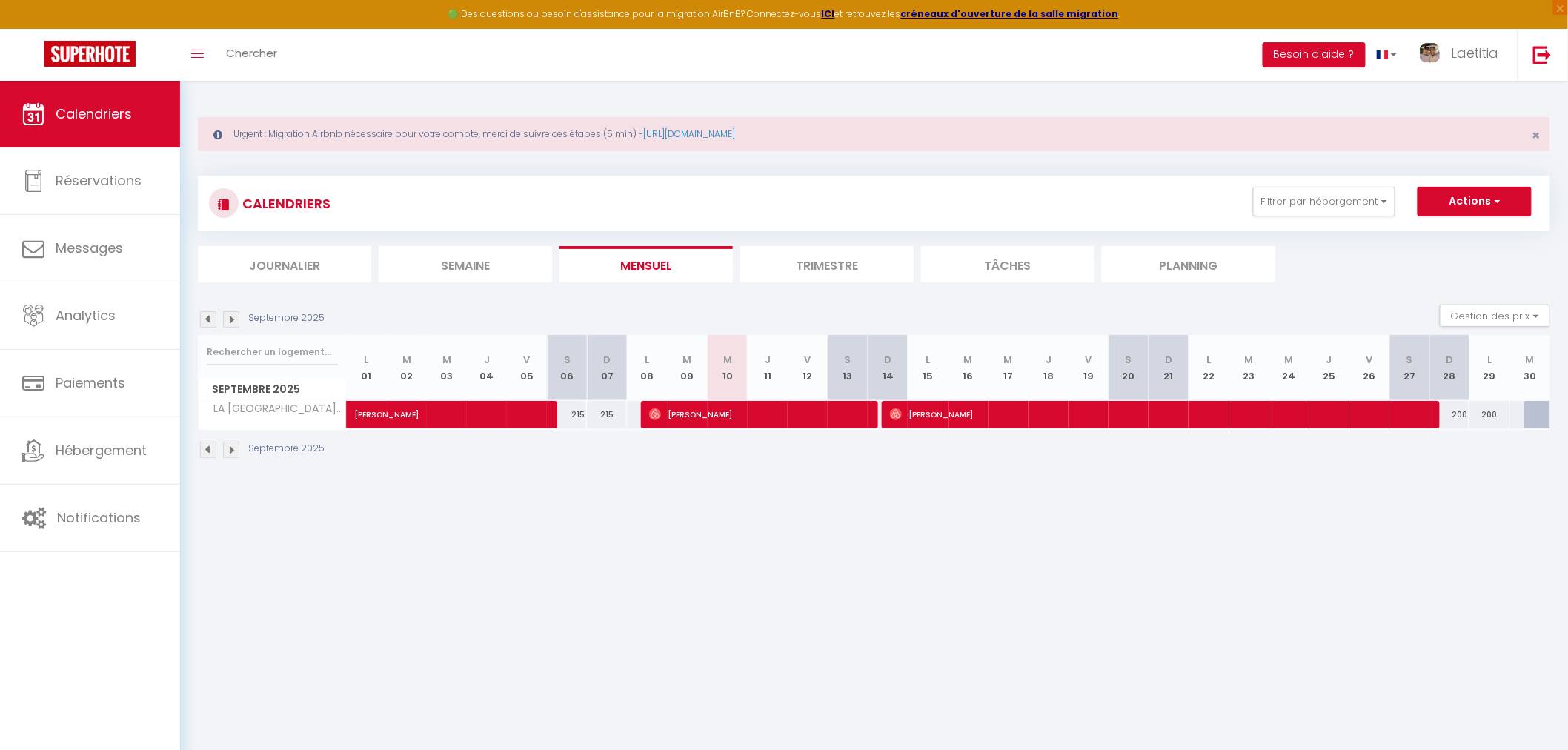
click at [208, 311] on img at bounding box center [208, 319] width 16 height 16
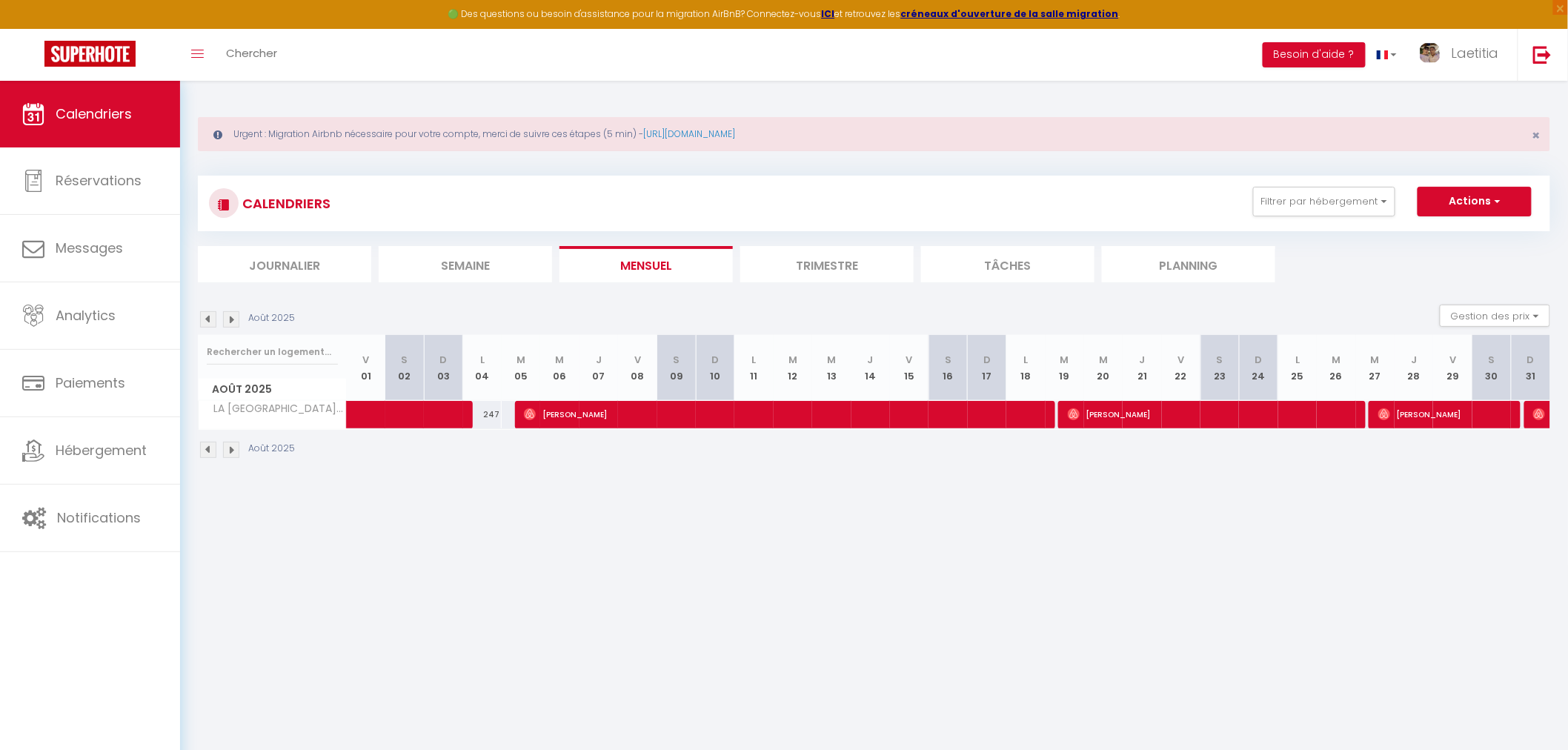
click at [208, 311] on img at bounding box center [208, 319] width 16 height 16
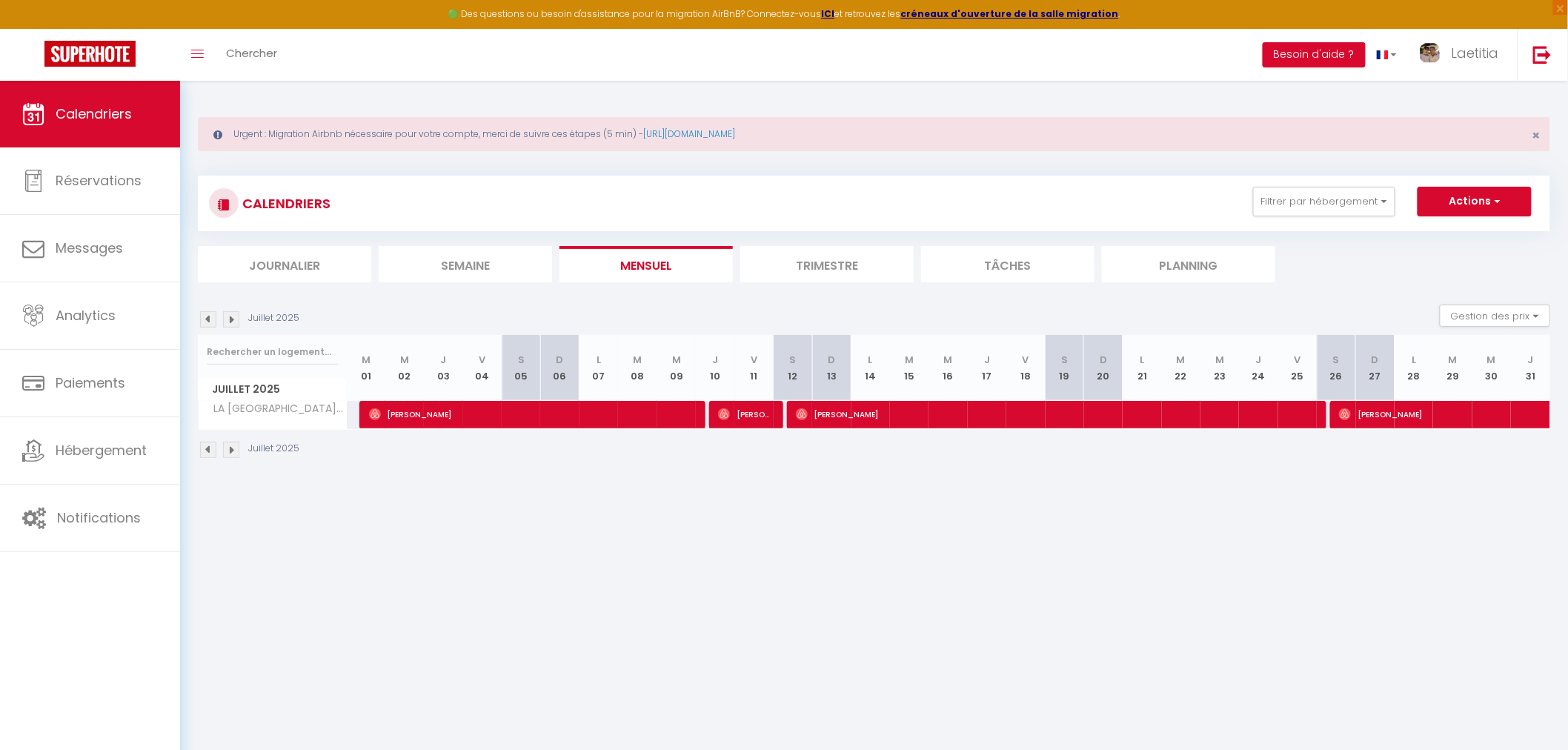
click at [231, 316] on img at bounding box center [231, 319] width 16 height 16
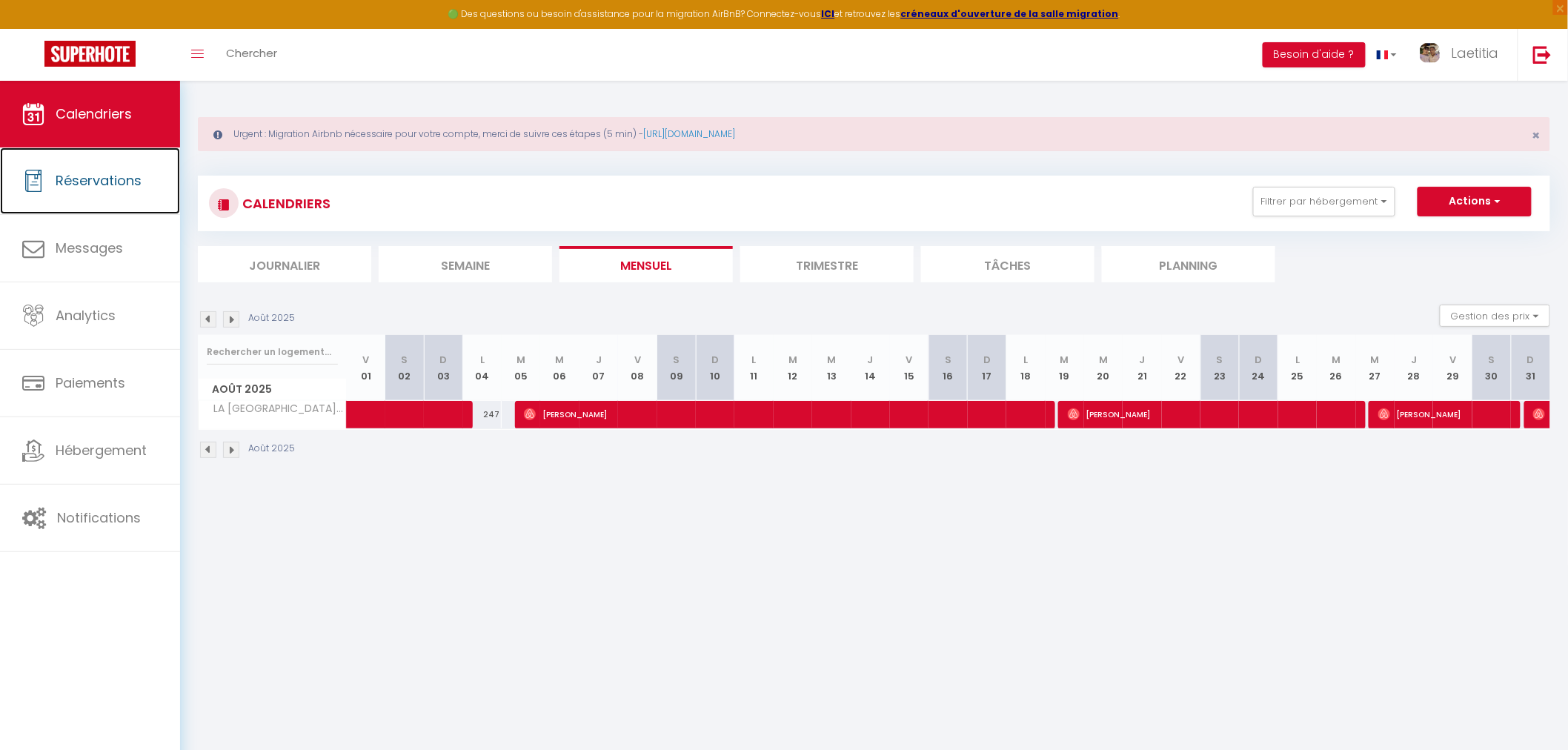
click at [63, 183] on span "Réservations" at bounding box center [99, 181] width 86 height 18
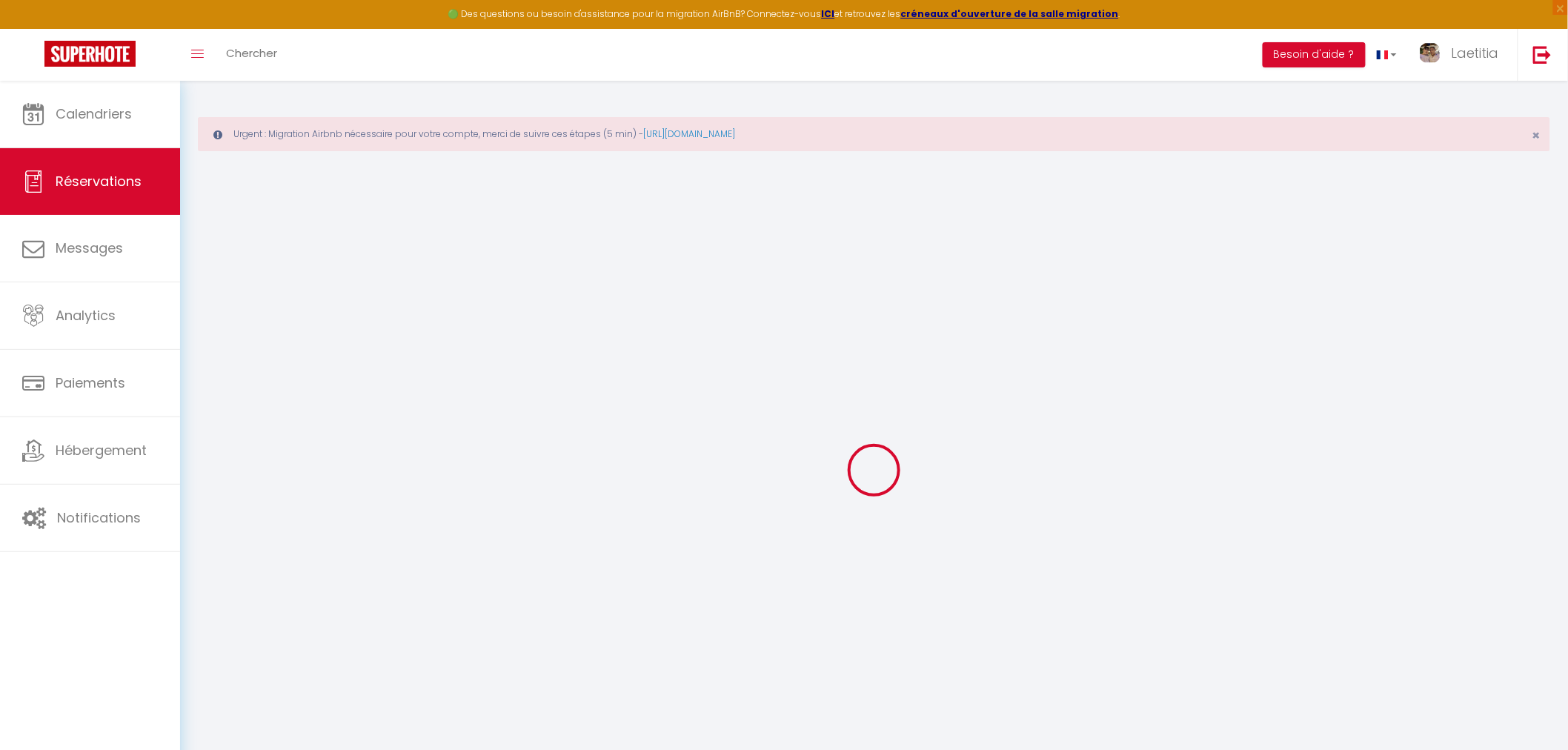
select select "confirmed"
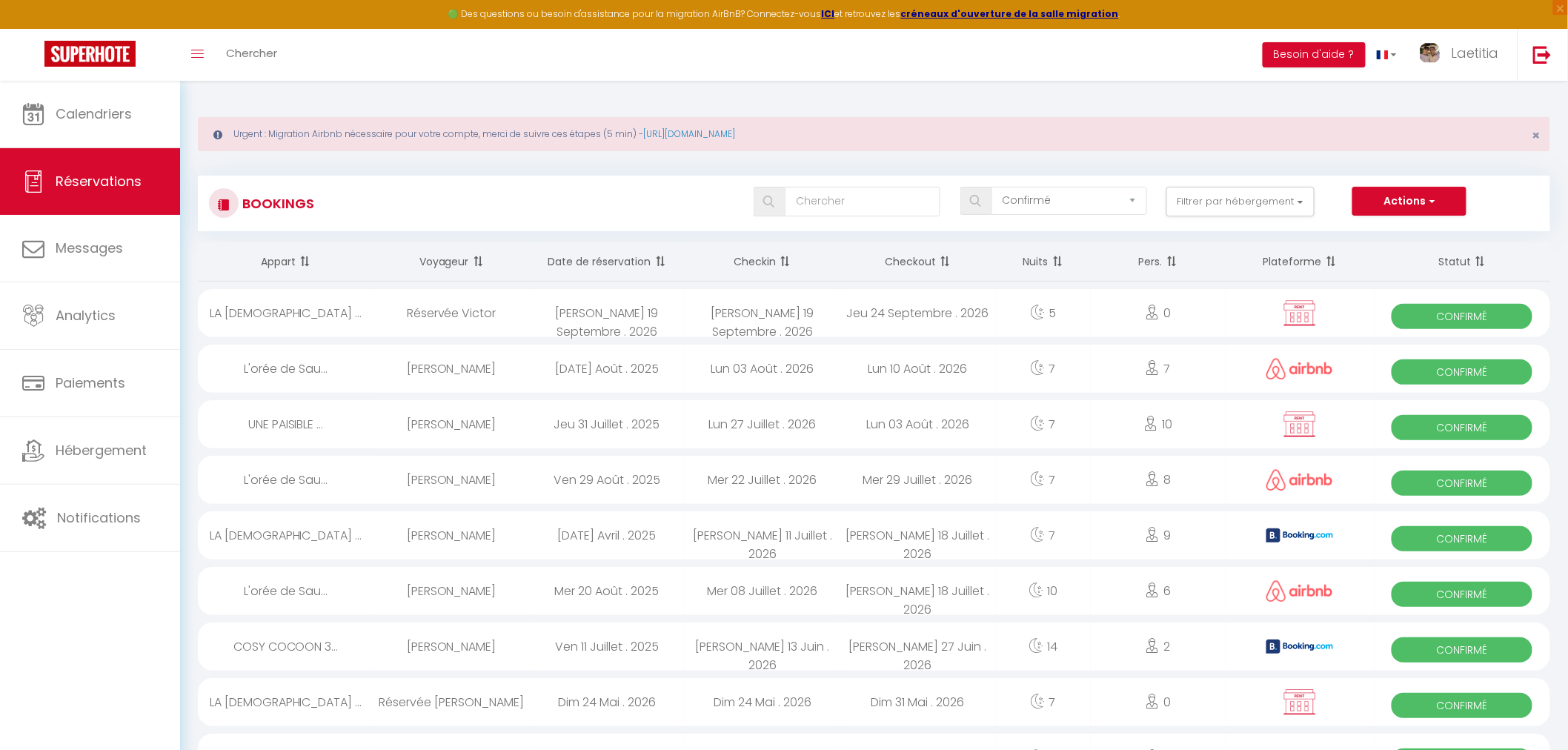
click at [944, 263] on span at bounding box center [943, 261] width 15 height 29
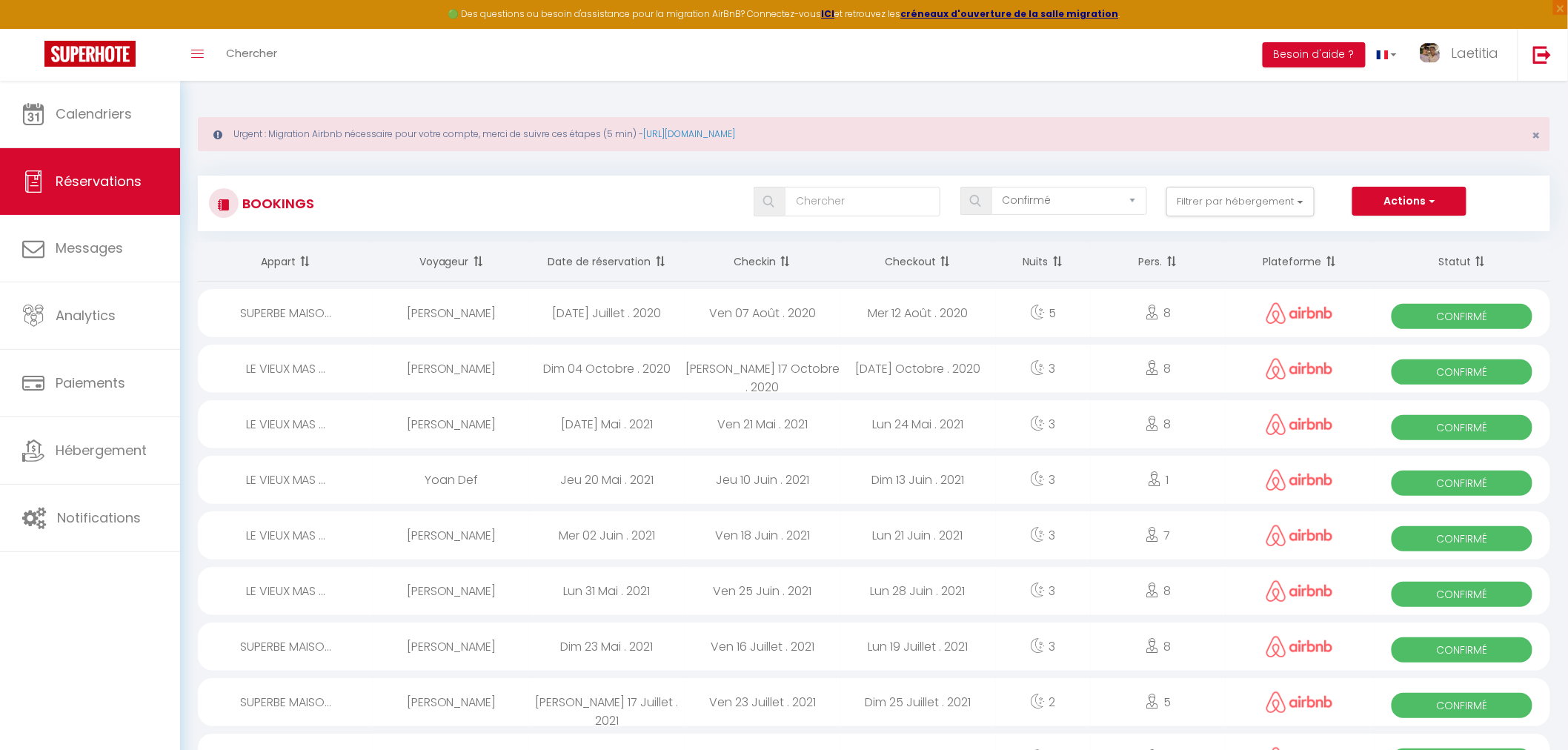
click at [944, 263] on span at bounding box center [943, 261] width 15 height 29
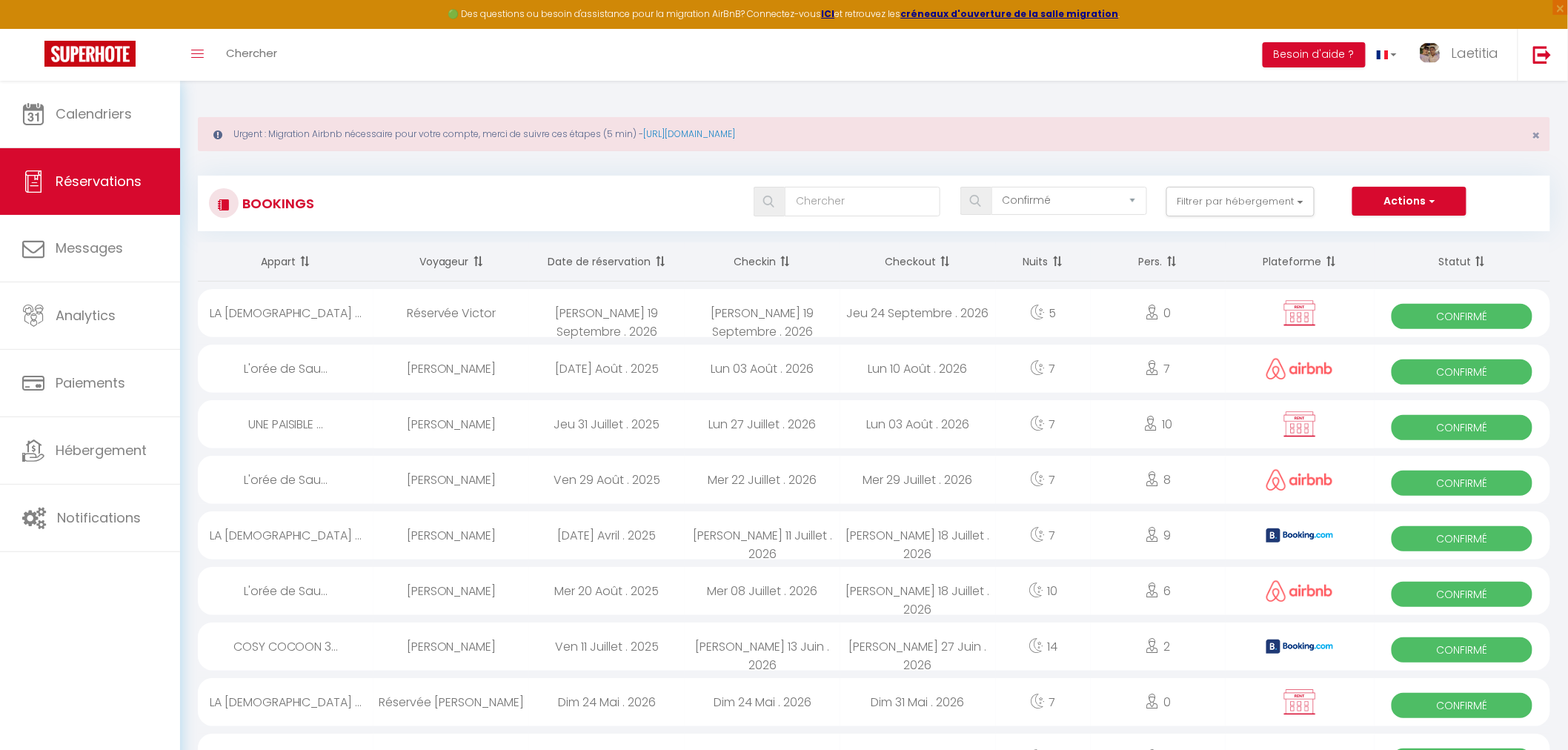
click at [783, 266] on span at bounding box center [783, 261] width 15 height 29
click at [1291, 211] on button "Filtrer par hébergement" at bounding box center [1240, 202] width 148 height 29
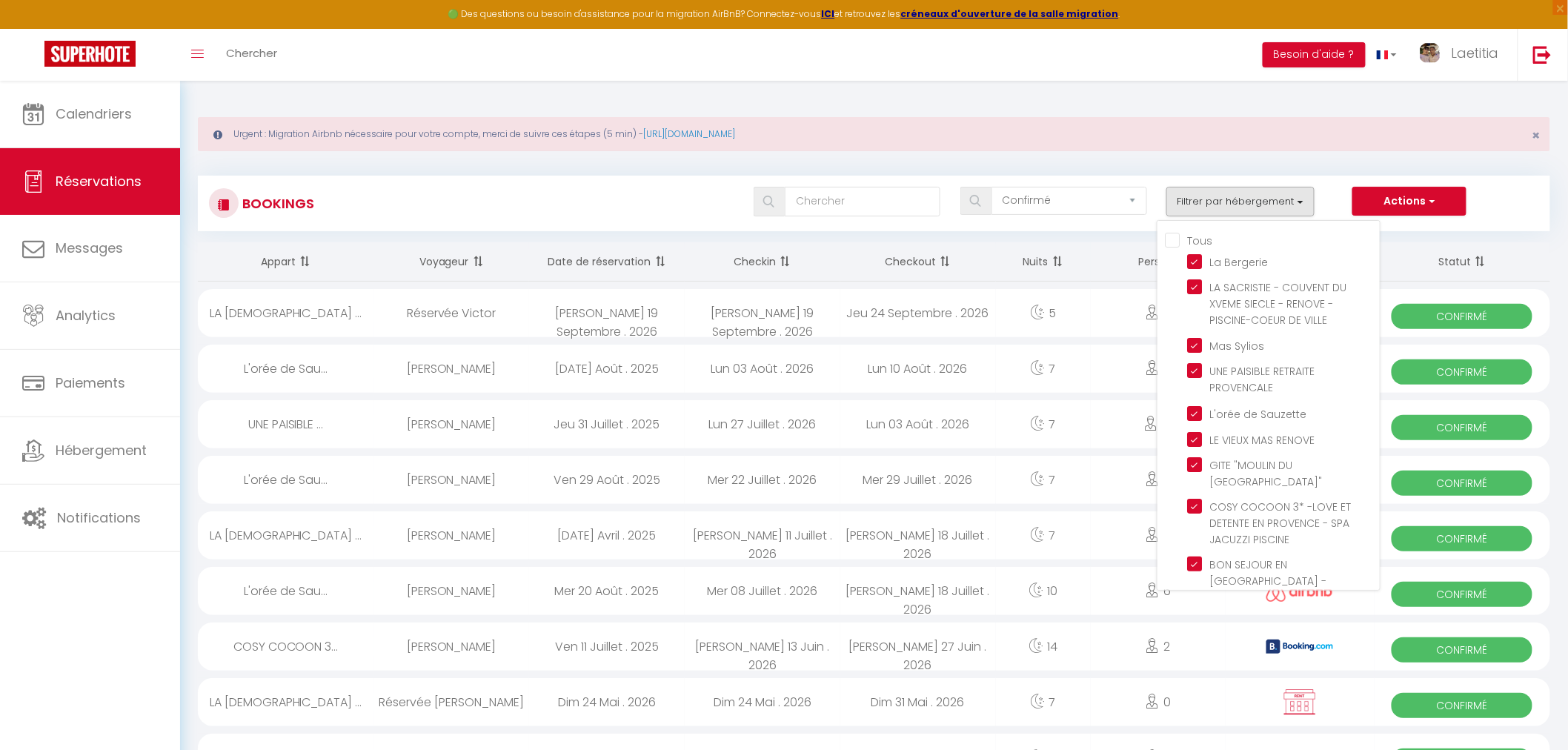
click at [1171, 242] on input "Tous" at bounding box center [1271, 239] width 214 height 15
checkbox input "false"
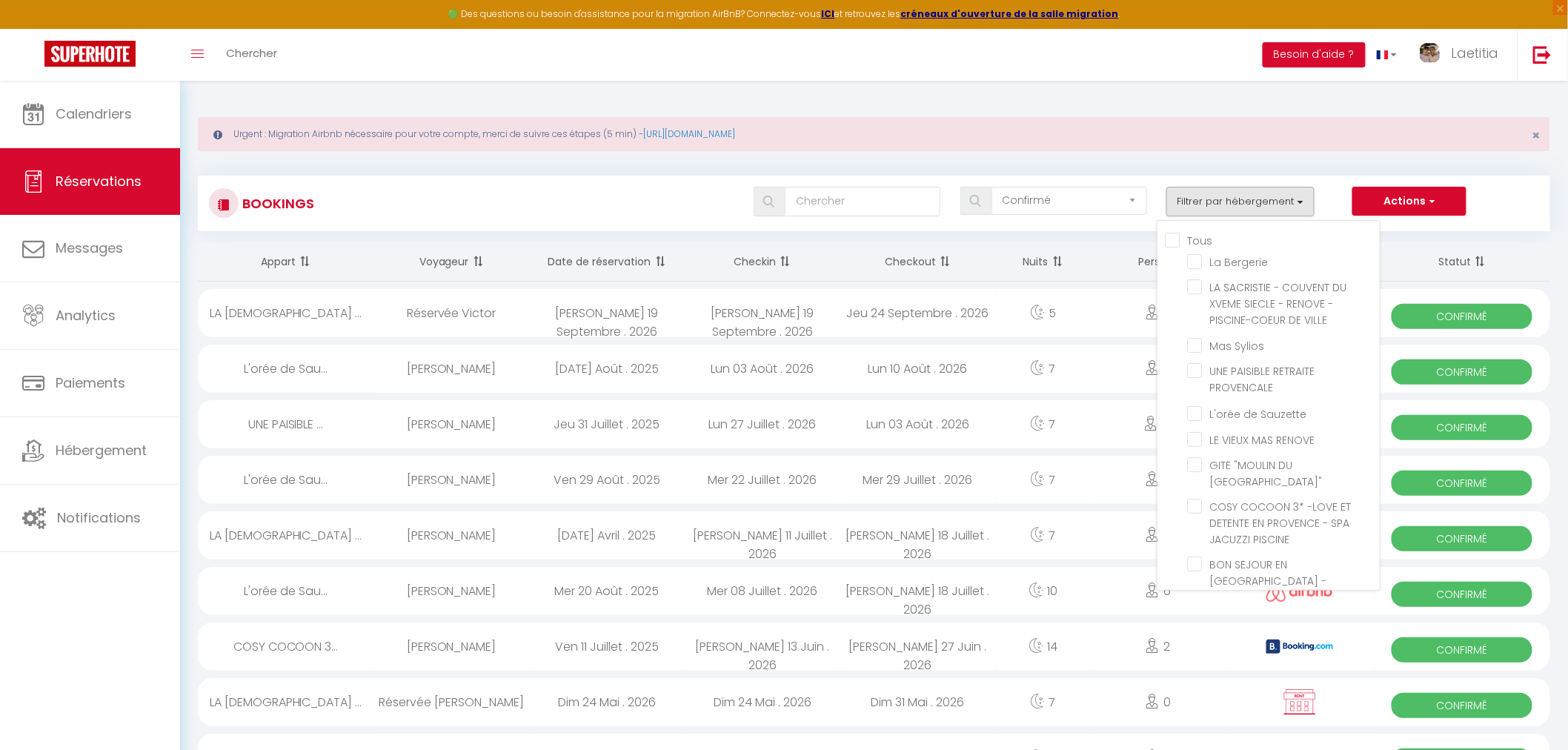
checkbox input "false"
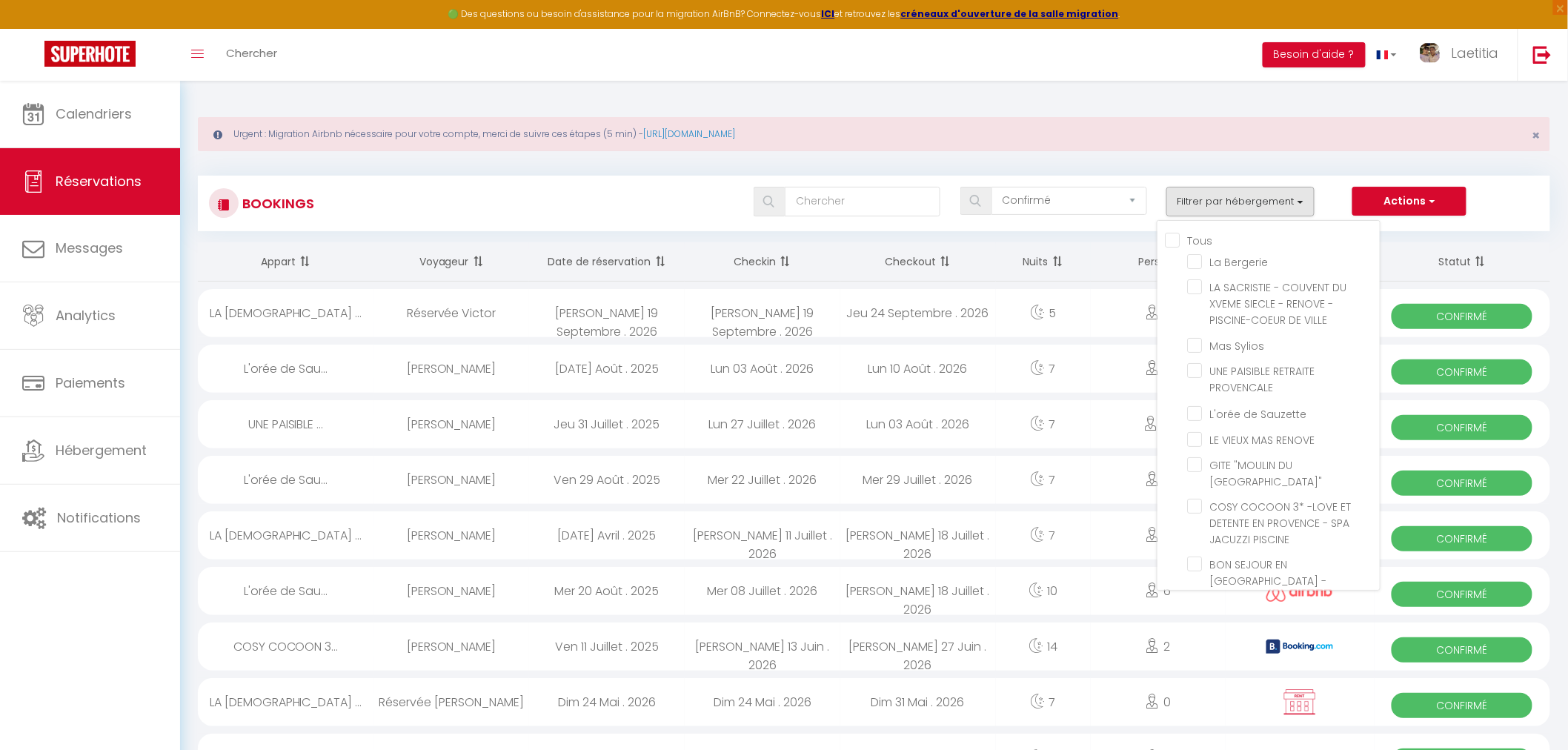
checkbox input "false"
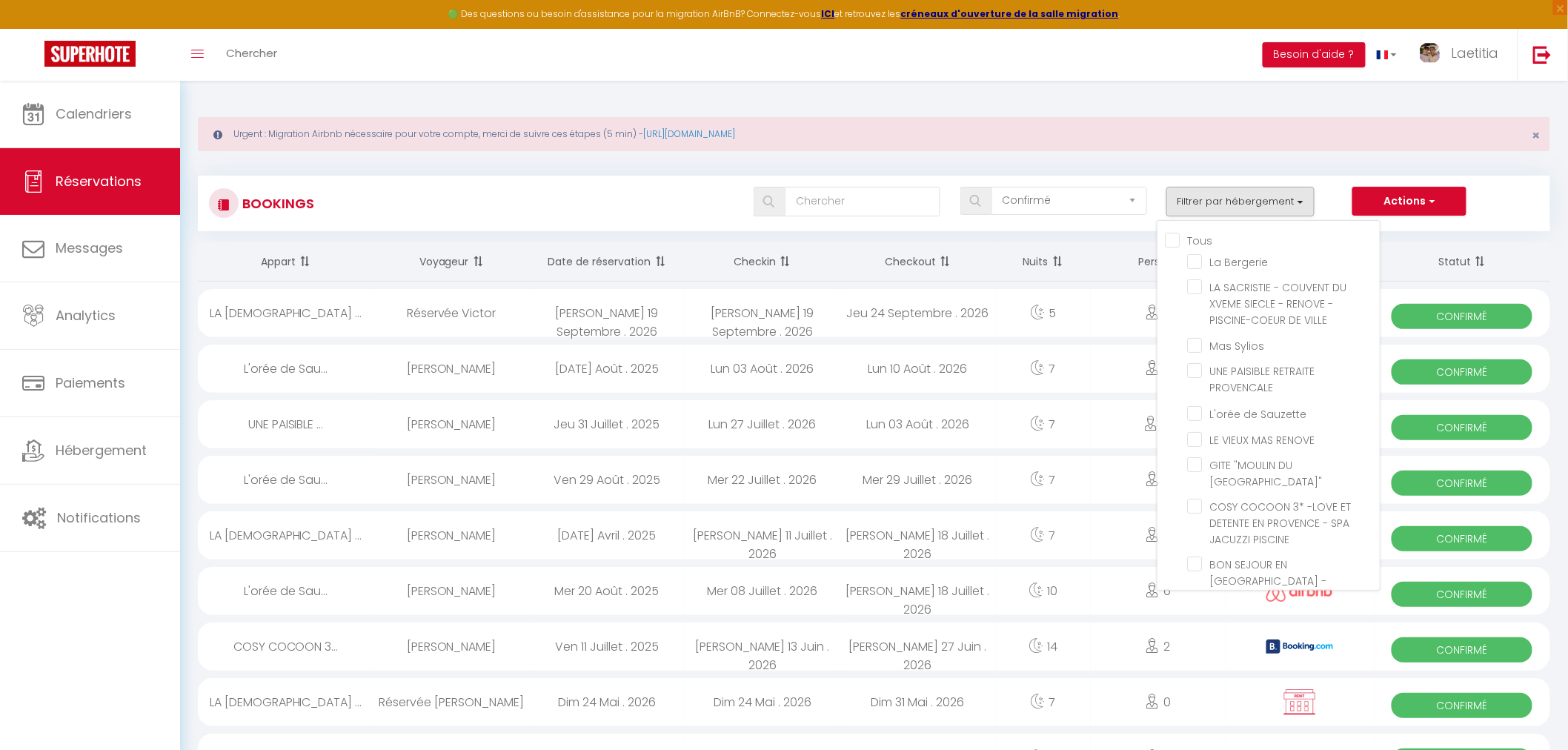
checkbox input "false"
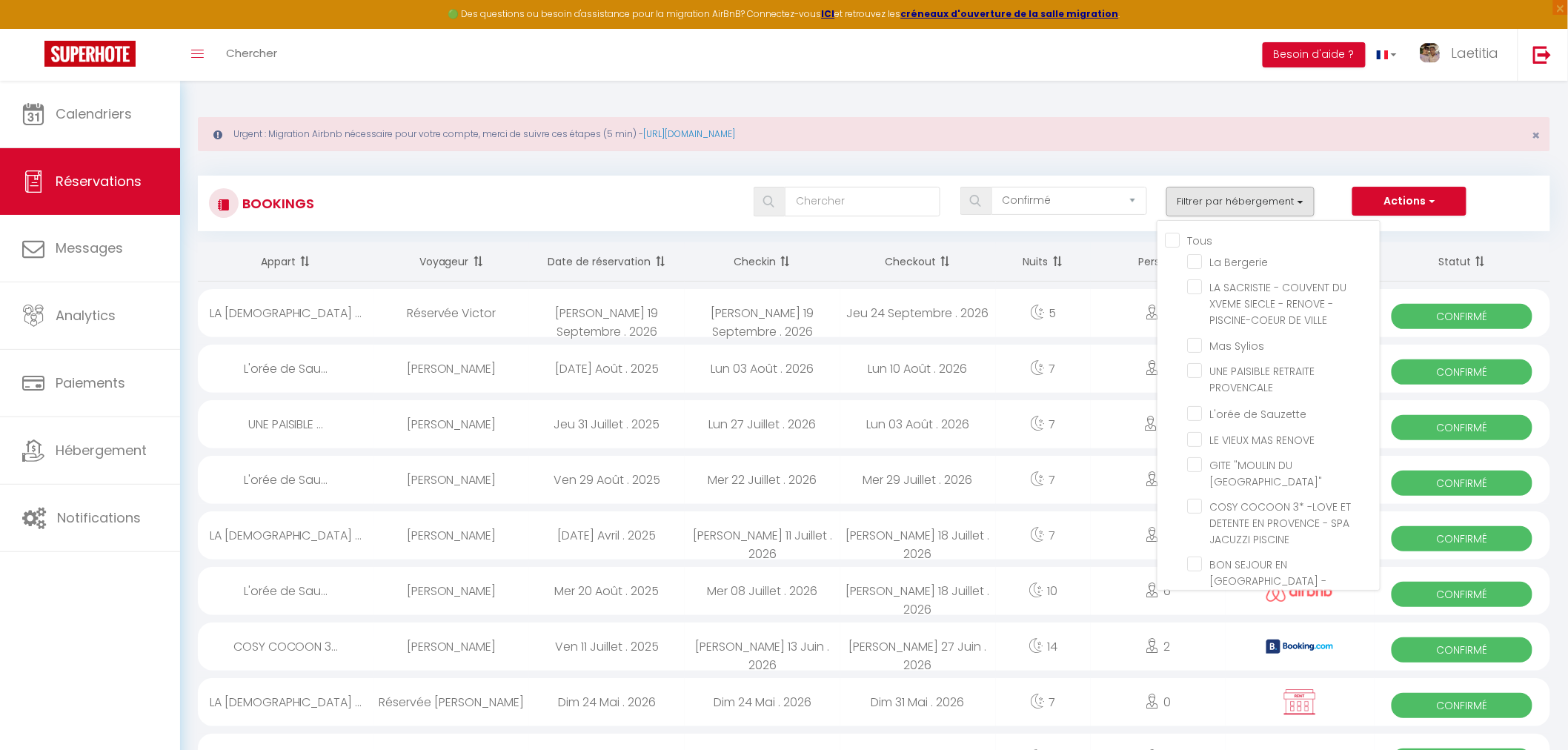
checkbox input "false"
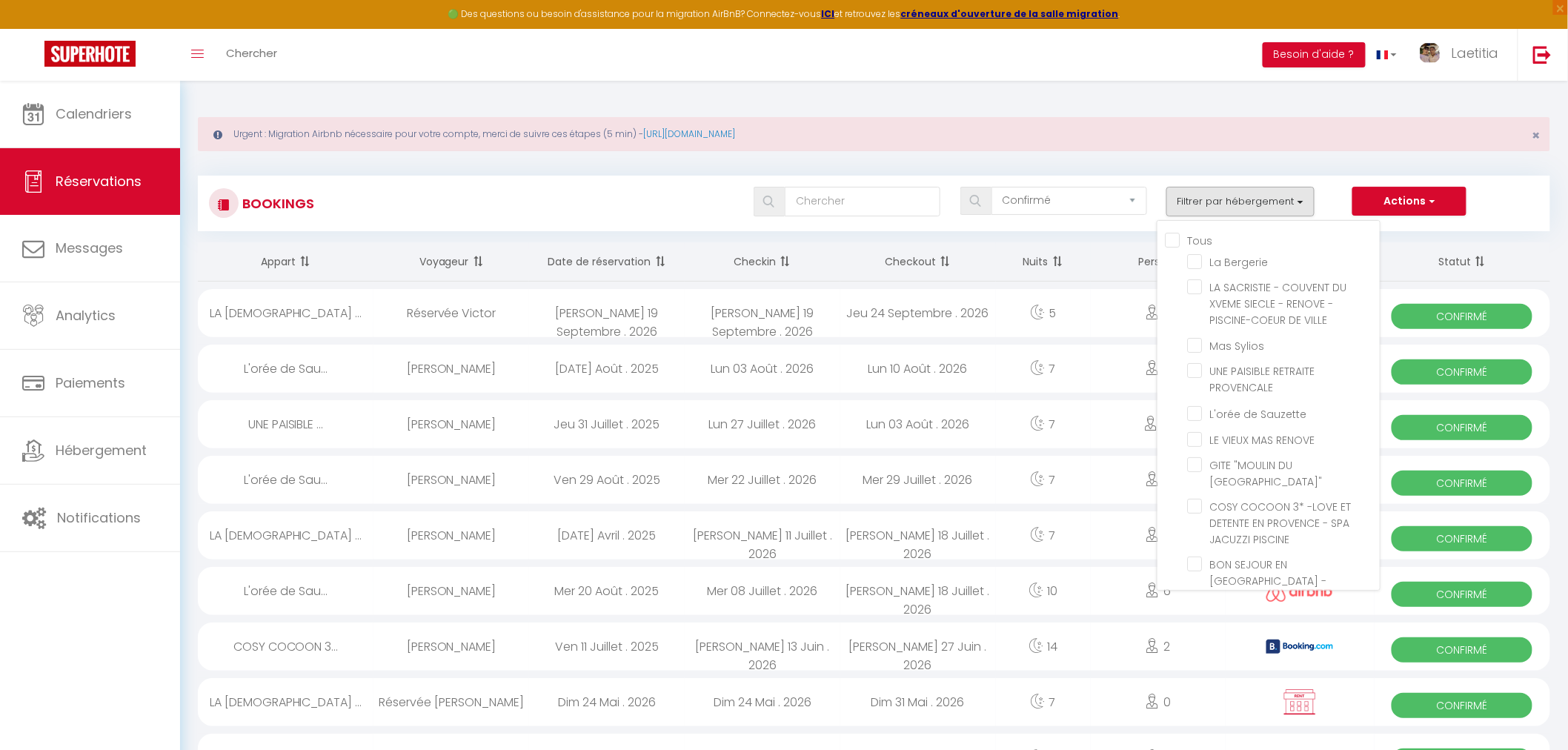
checkbox input "false"
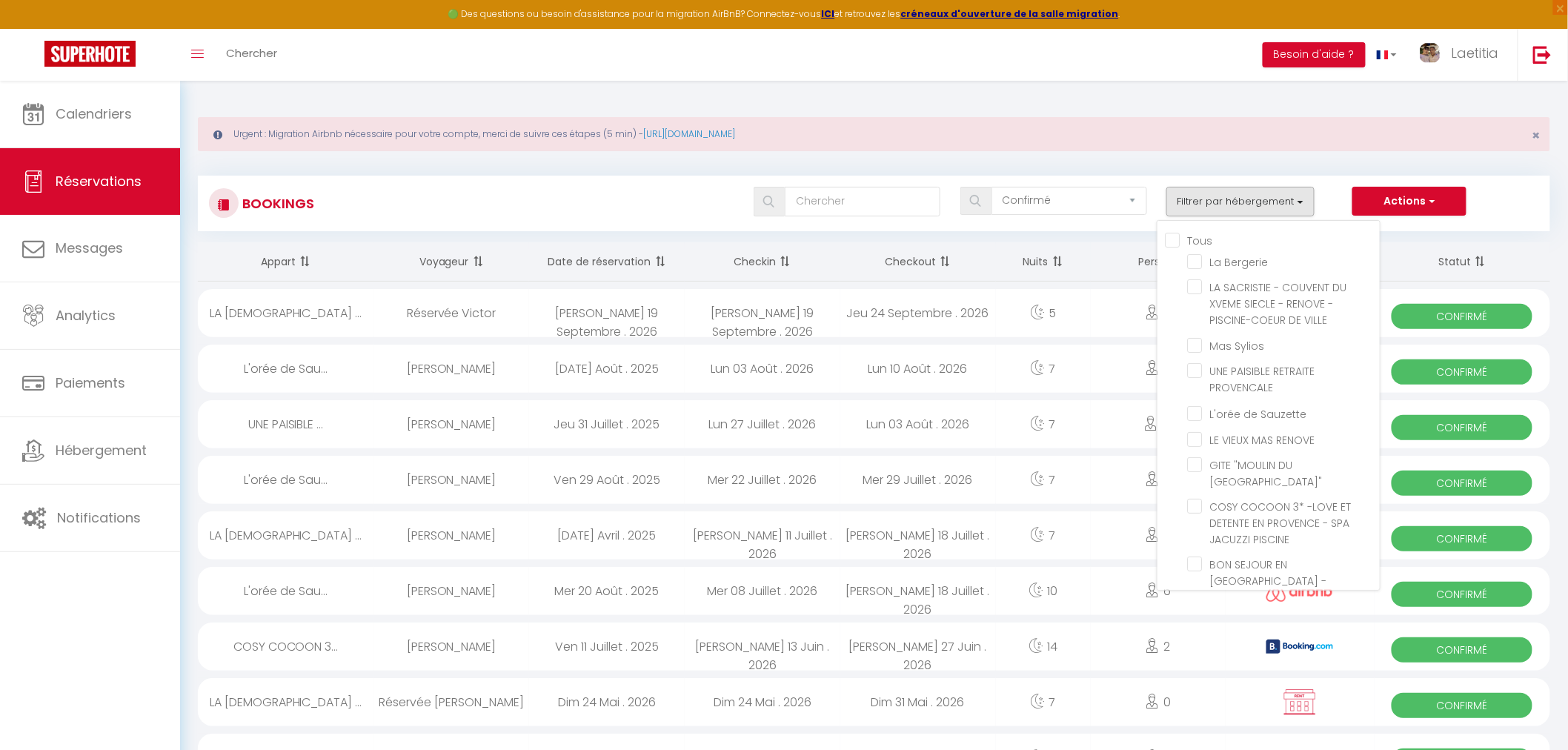
checkbox input "false"
click at [1194, 447] on input "MAISON DE CLARINE - Piscine/Clim-6 Pers/3 SDB/2WC" at bounding box center [1283, 454] width 193 height 15
checkbox input "true"
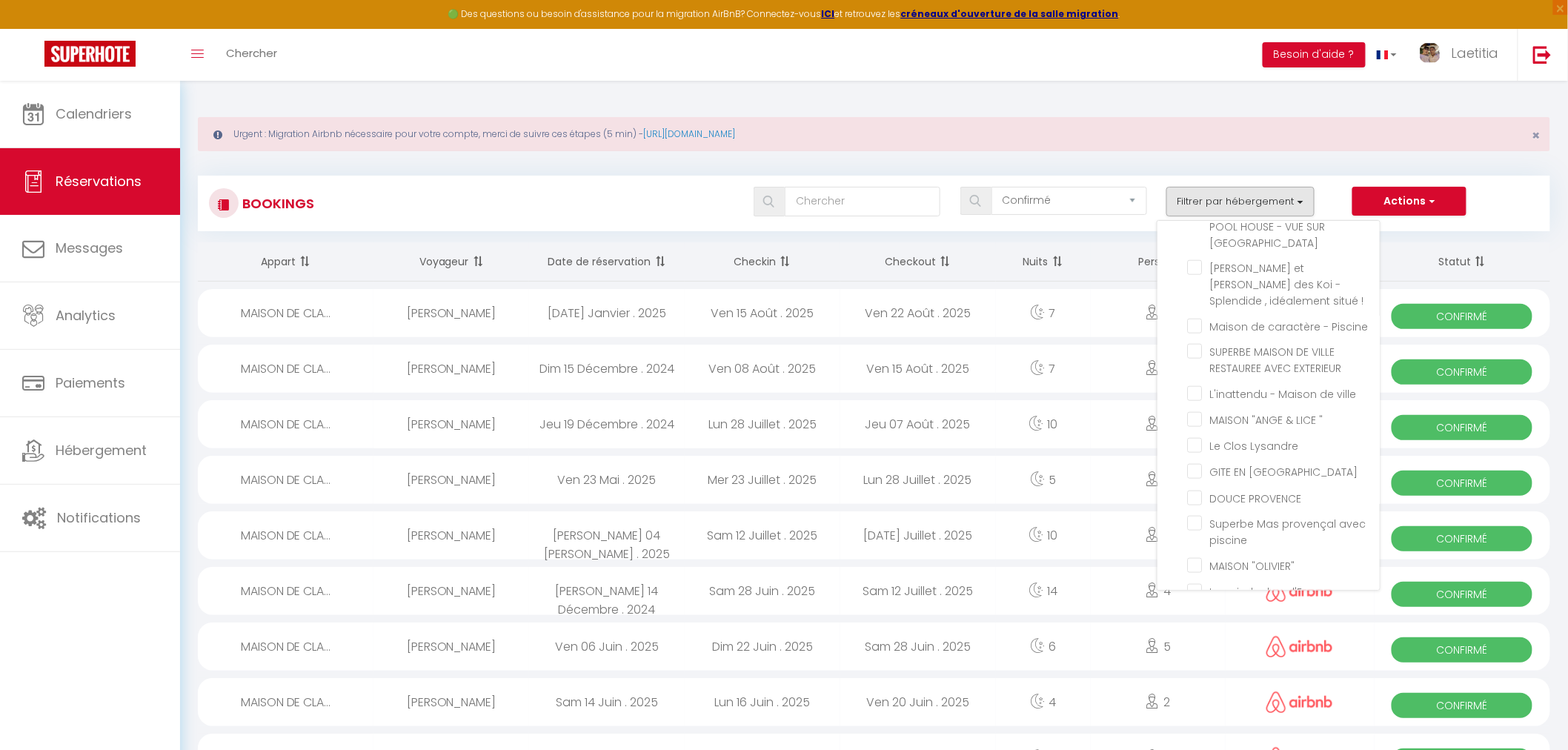
scroll to position [660, 0]
click at [1061, 101] on div "Urgent : Migration Airbnb nécessaire pour votre compte, merci de suivre ces éta…" at bounding box center [873, 473] width 1388 height 785
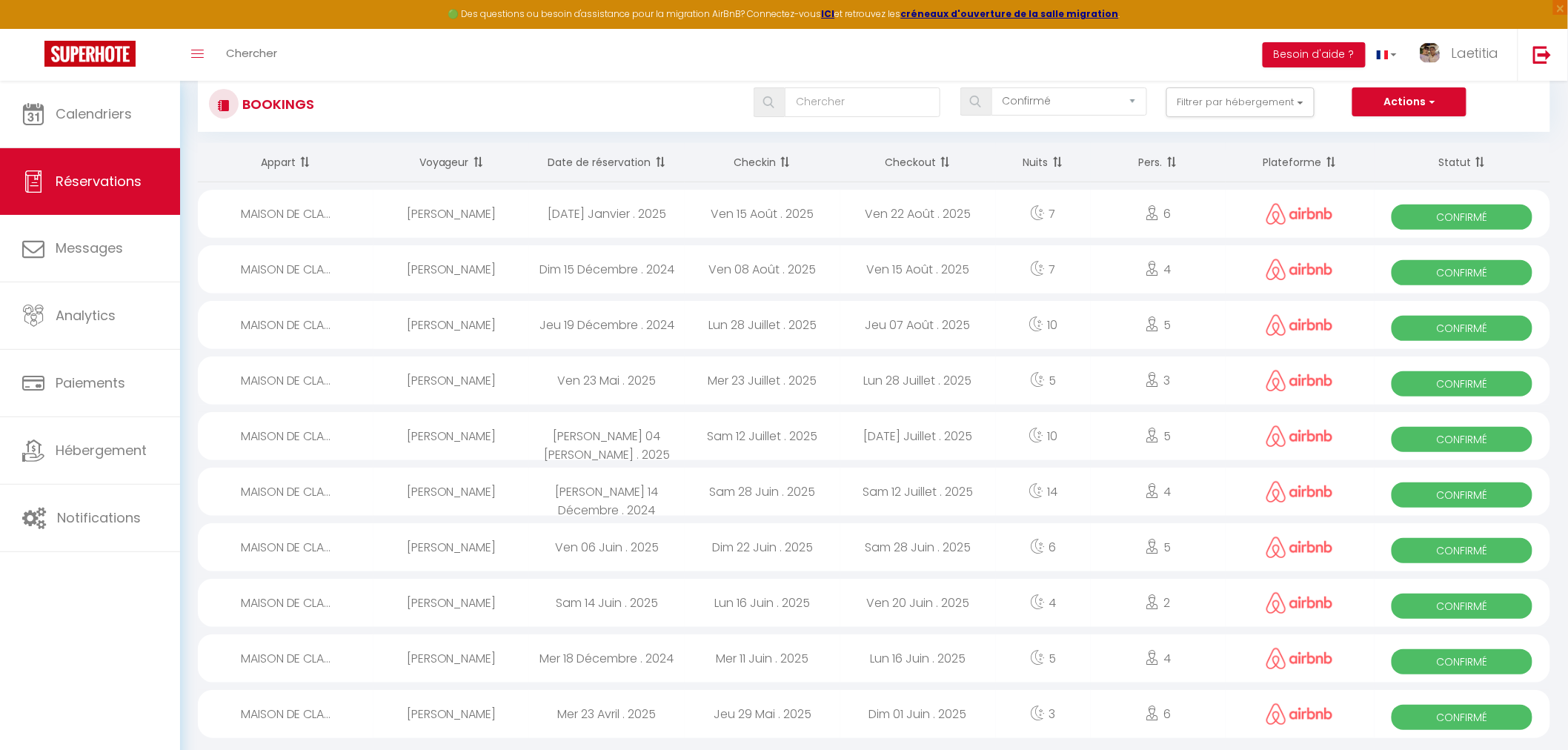
scroll to position [115, 0]
